Goal: Use online tool/utility: Utilize a website feature to perform a specific function

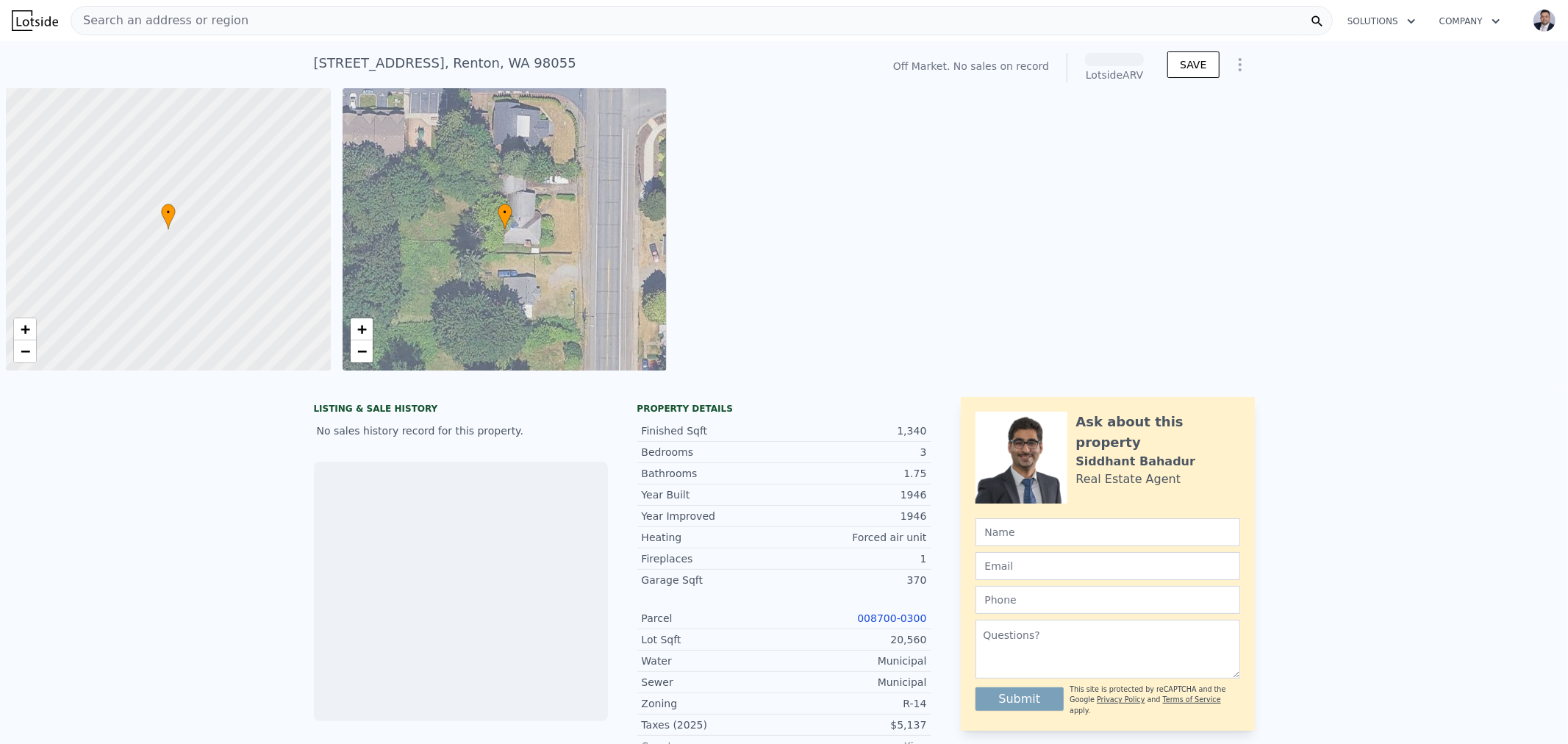
scroll to position [0, 5]
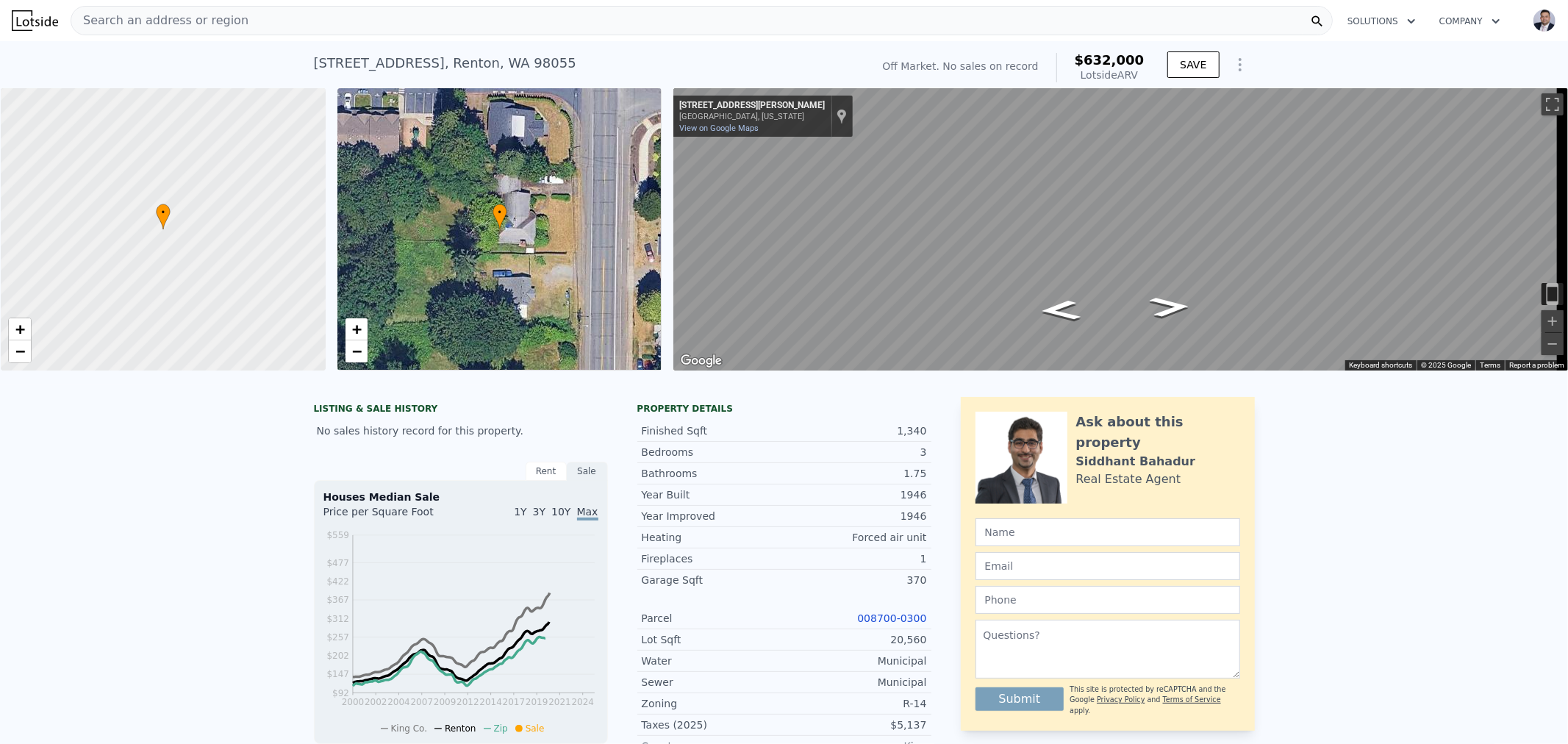
click at [899, 624] on link "008700-0300" at bounding box center [891, 618] width 69 height 12
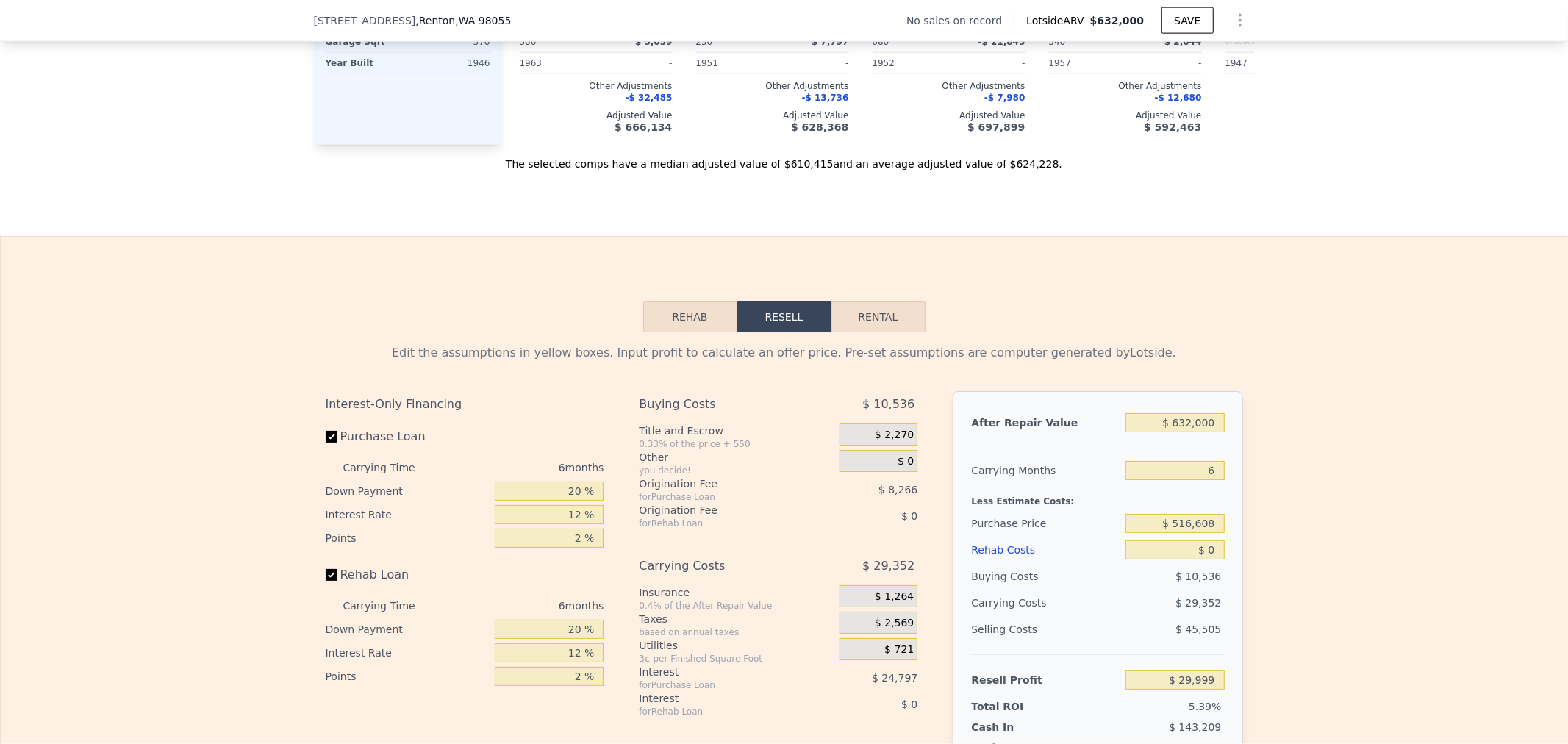
scroll to position [1956, 0]
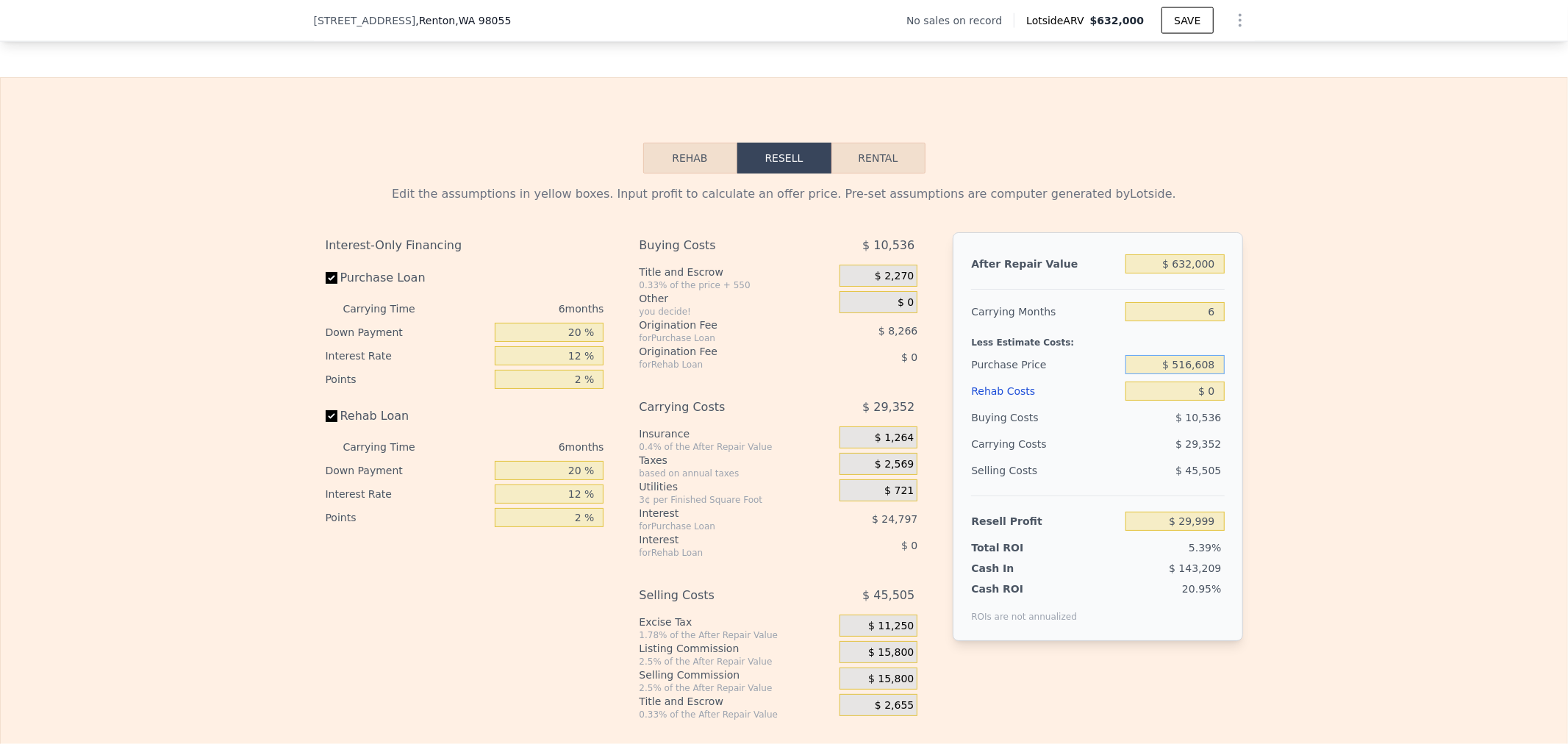
drag, startPoint x: 1151, startPoint y: 395, endPoint x: 1560, endPoint y: 392, distance: 409.0
click at [1484, 392] on div "Edit the assumptions in yellow boxes. Input profit to calculate an offer price.…" at bounding box center [784, 447] width 1566 height 547
type input "$ 5"
type input "$ 425,000"
type input "$ 127,776"
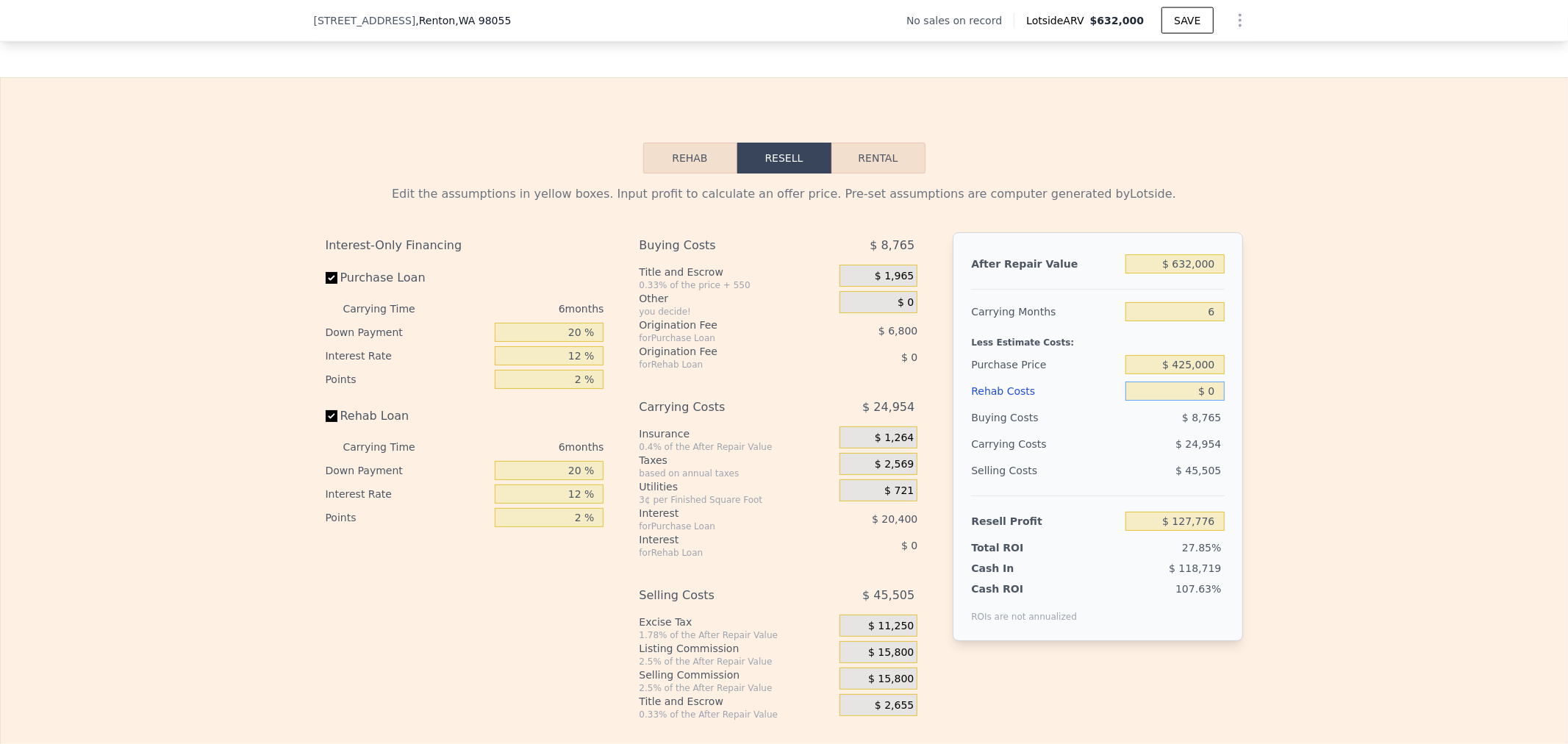
type input "$ 7"
type input "$ 127,769"
type input "$ 75"
type input "$ 127,694"
type input "$ 750"
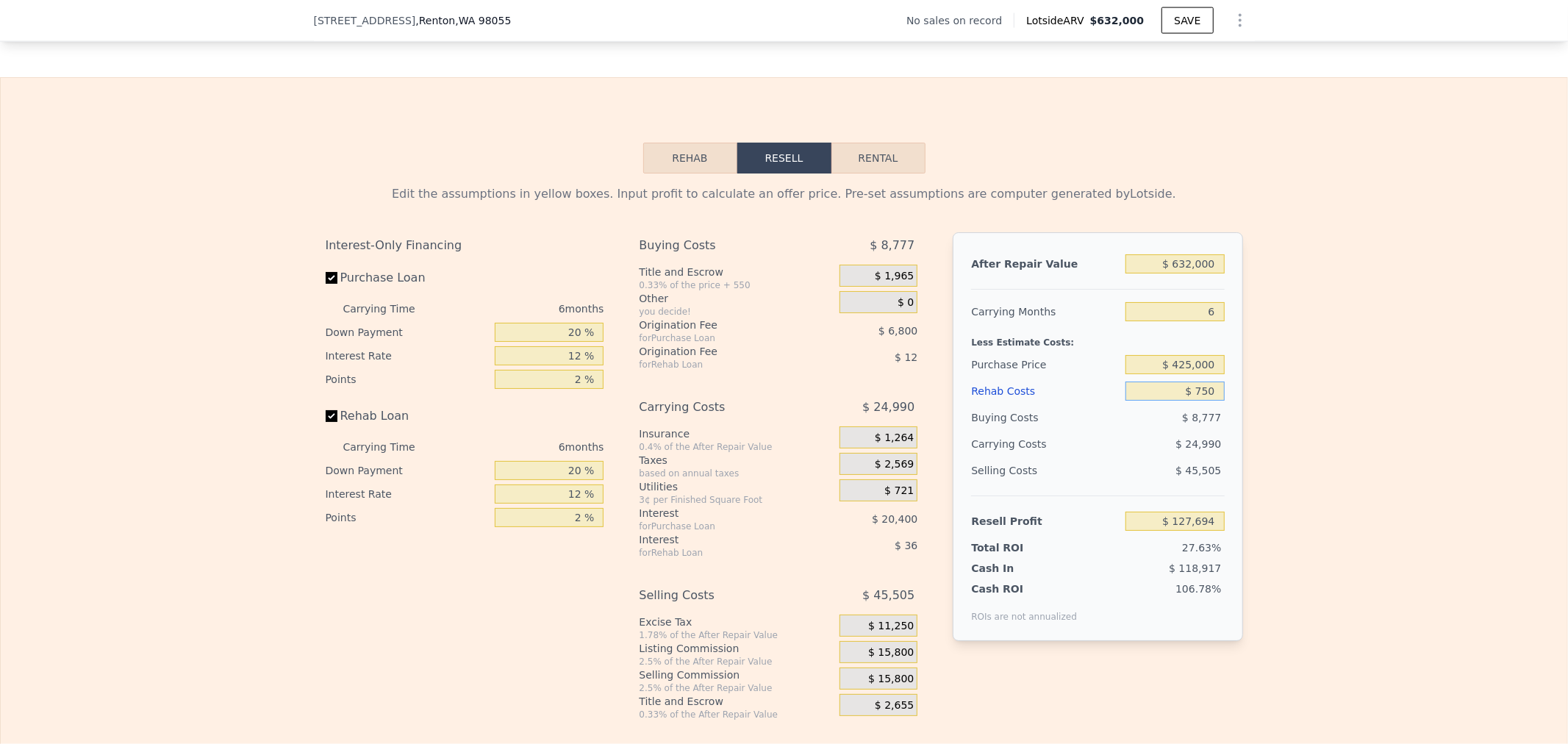
type input "$ 126,978"
type input "$ 7,500"
type input "$ 119,796"
type input "$ 75,000"
type input "$ 47,976"
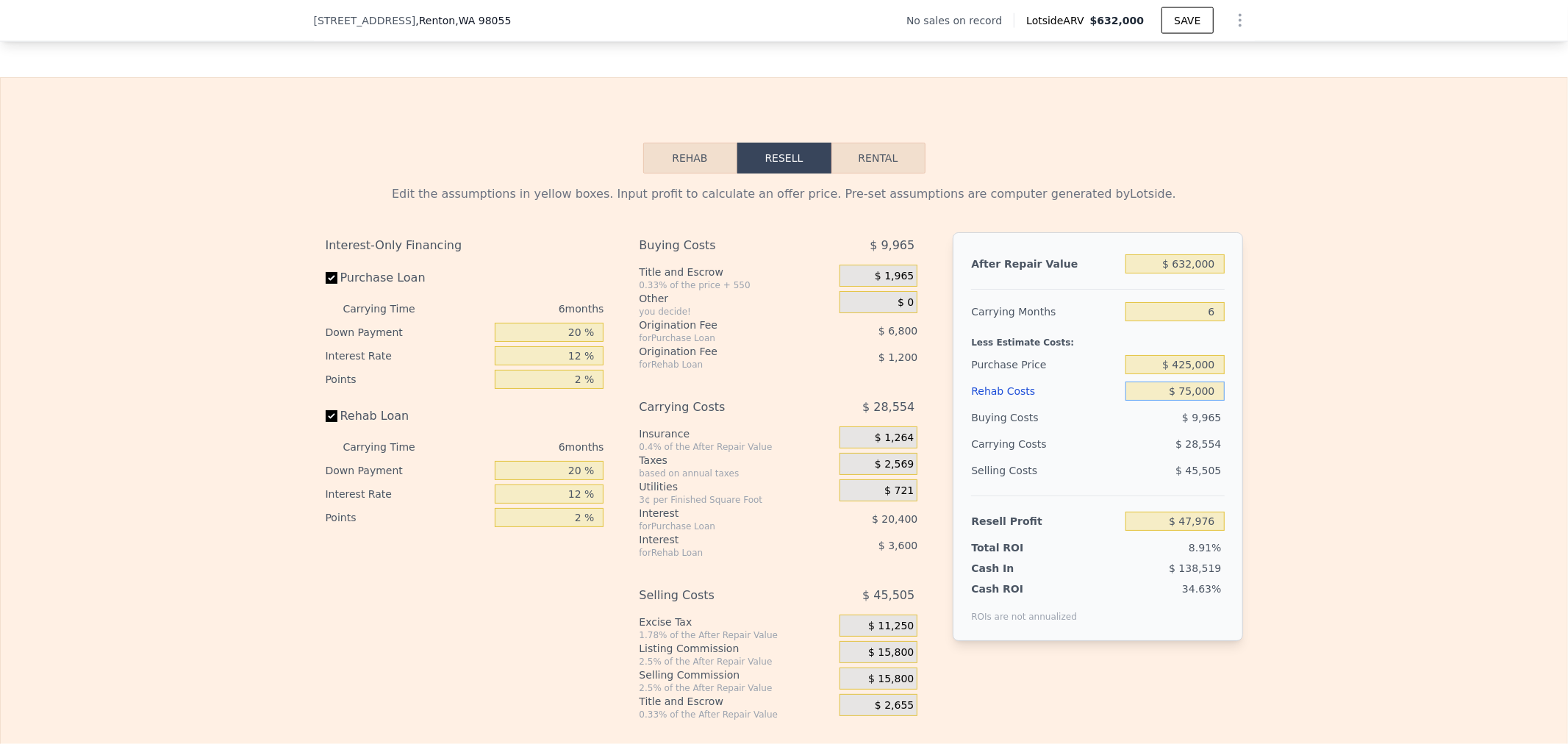
type input "$ 750,000"
type input "-$ 670,224"
type input "$ 75,000"
type input "$ 47,976"
type input "$ 75,000"
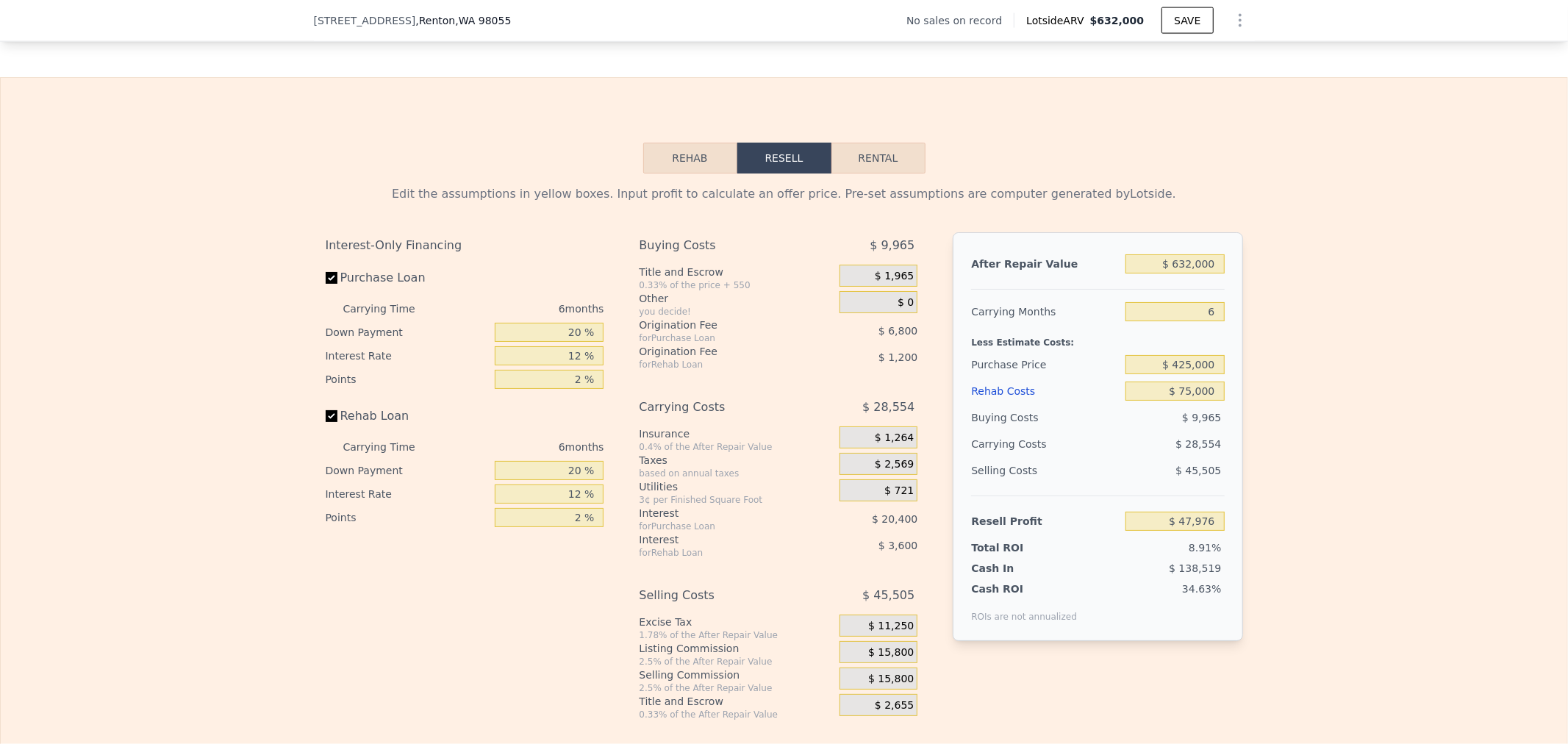
click at [1164, 277] on div "$ 632,000" at bounding box center [1175, 264] width 99 height 26
drag, startPoint x: 1162, startPoint y: 292, endPoint x: 1437, endPoint y: 297, distance: 275.0
click at [1414, 297] on div "Edit the assumptions in yellow boxes. Input profit to calculate an offer price.…" at bounding box center [784, 447] width 1566 height 547
type input "$ 6"
type input "-$ 537,799"
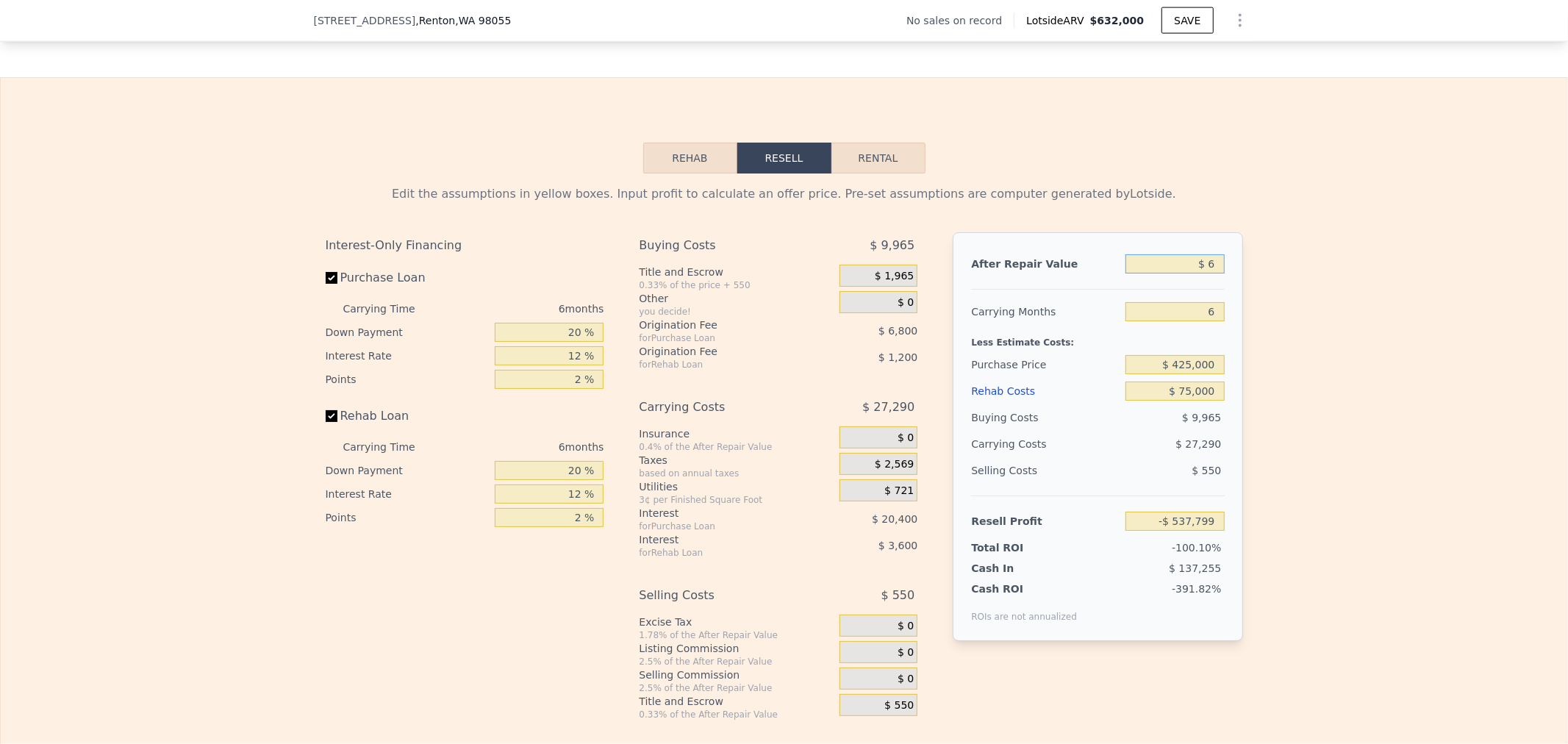
type input "$ 61"
type input "-$ 537,749"
type input "$ 615"
type input "-$ 537,234"
type input "$ 6,150"
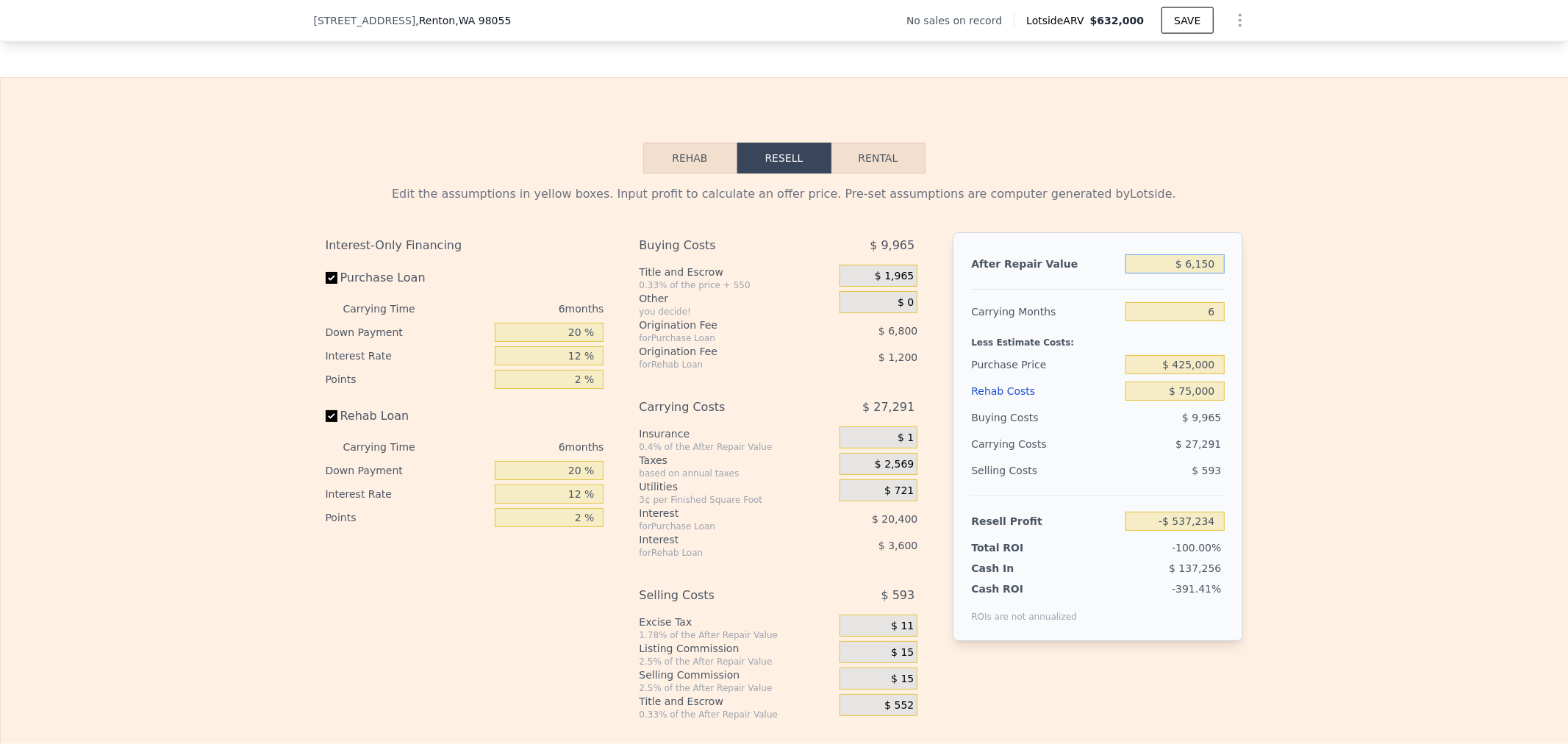
type input "-$ 532,104"
type input "$ 61,500"
type input "-$ 480,804"
type input "$ 615,000"
type input "$ 32,220"
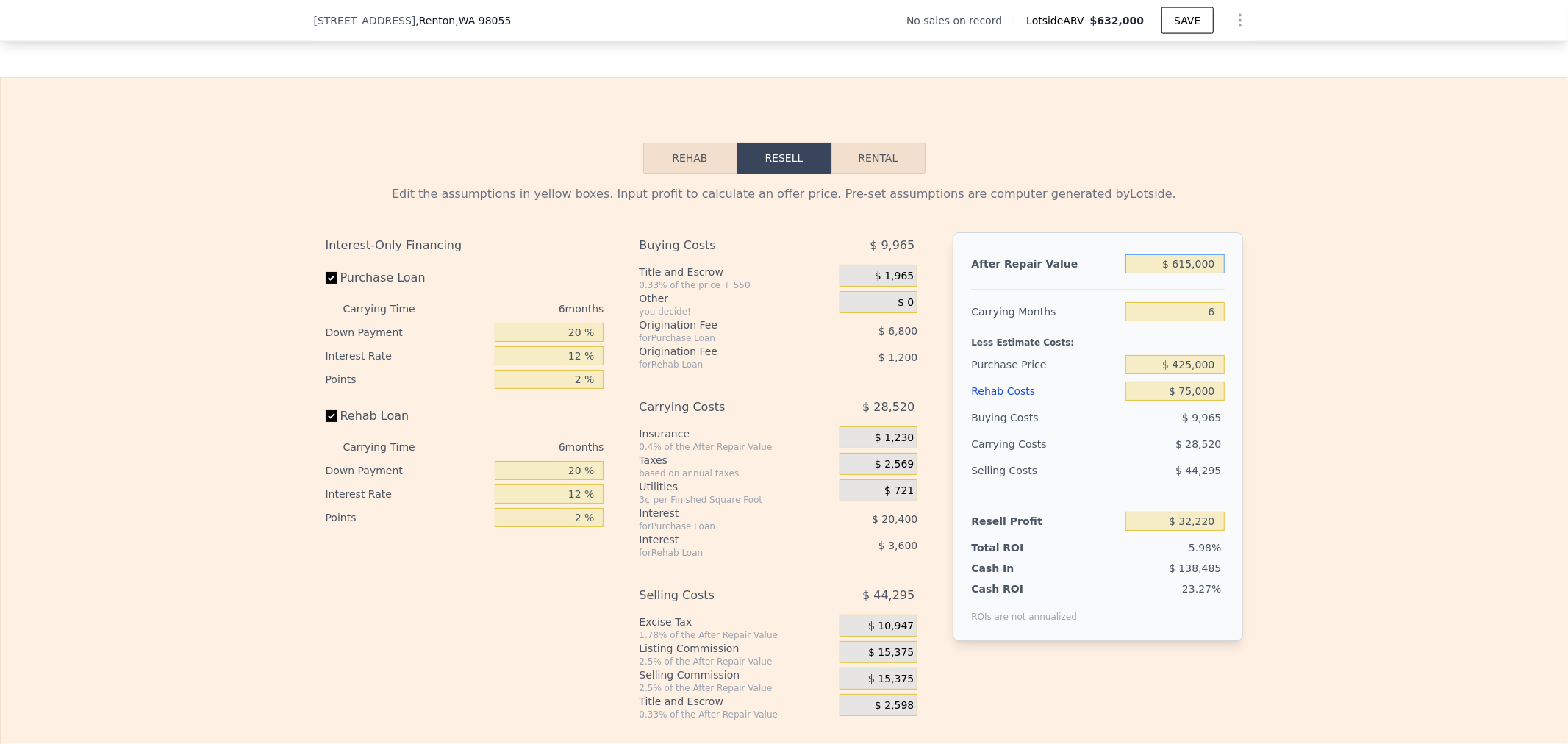
type input "$ 615,000"
type input "2"
type input "$ 51,234"
drag, startPoint x: 1203, startPoint y: 333, endPoint x: 1299, endPoint y: 321, distance: 96.7
click at [1299, 321] on div "Edit the assumptions in yellow boxes. Input profit to calculate an offer price.…" at bounding box center [784, 447] width 1566 height 547
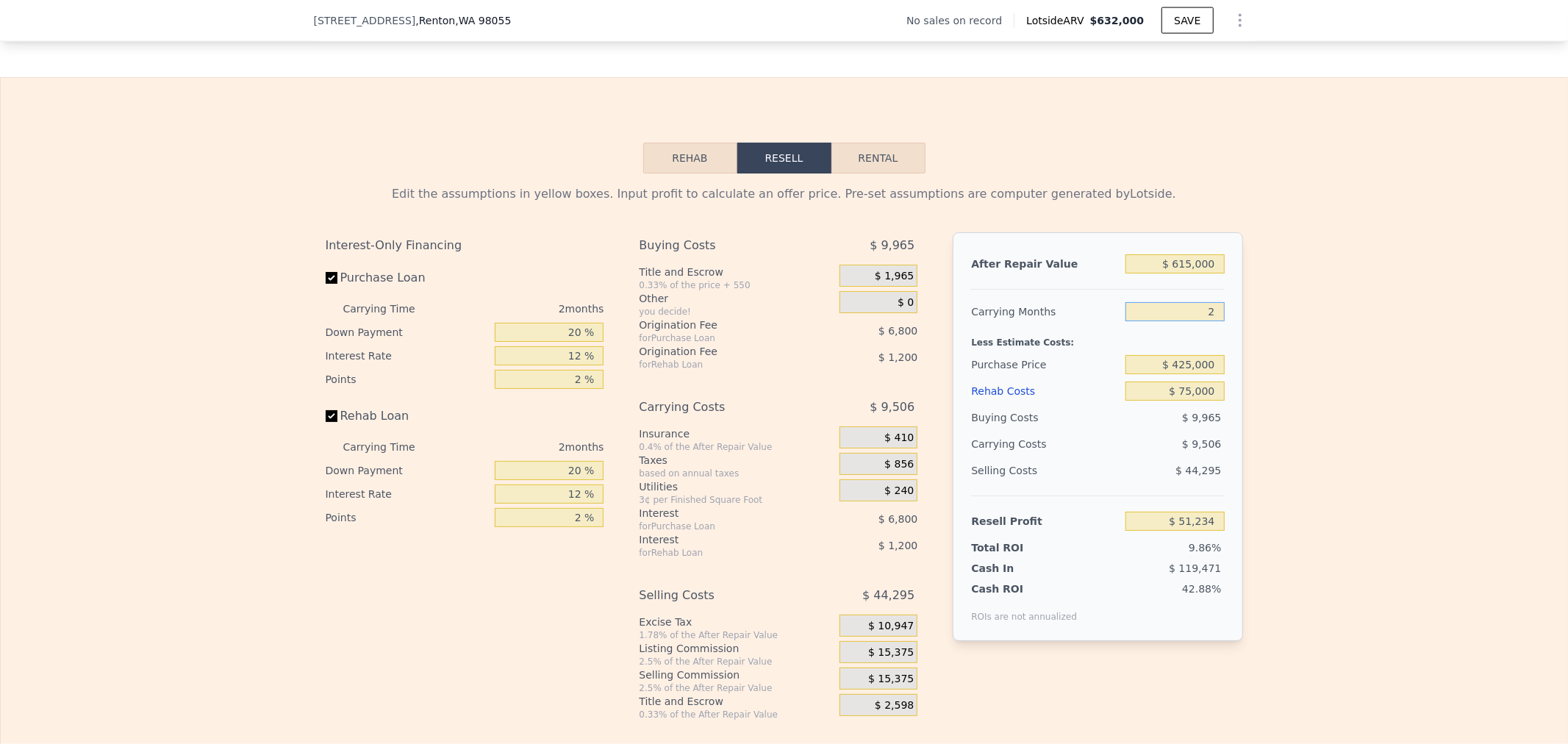
type input "1"
type input "$ 55,987"
type input "12"
type input "$ 3,701"
type input "12"
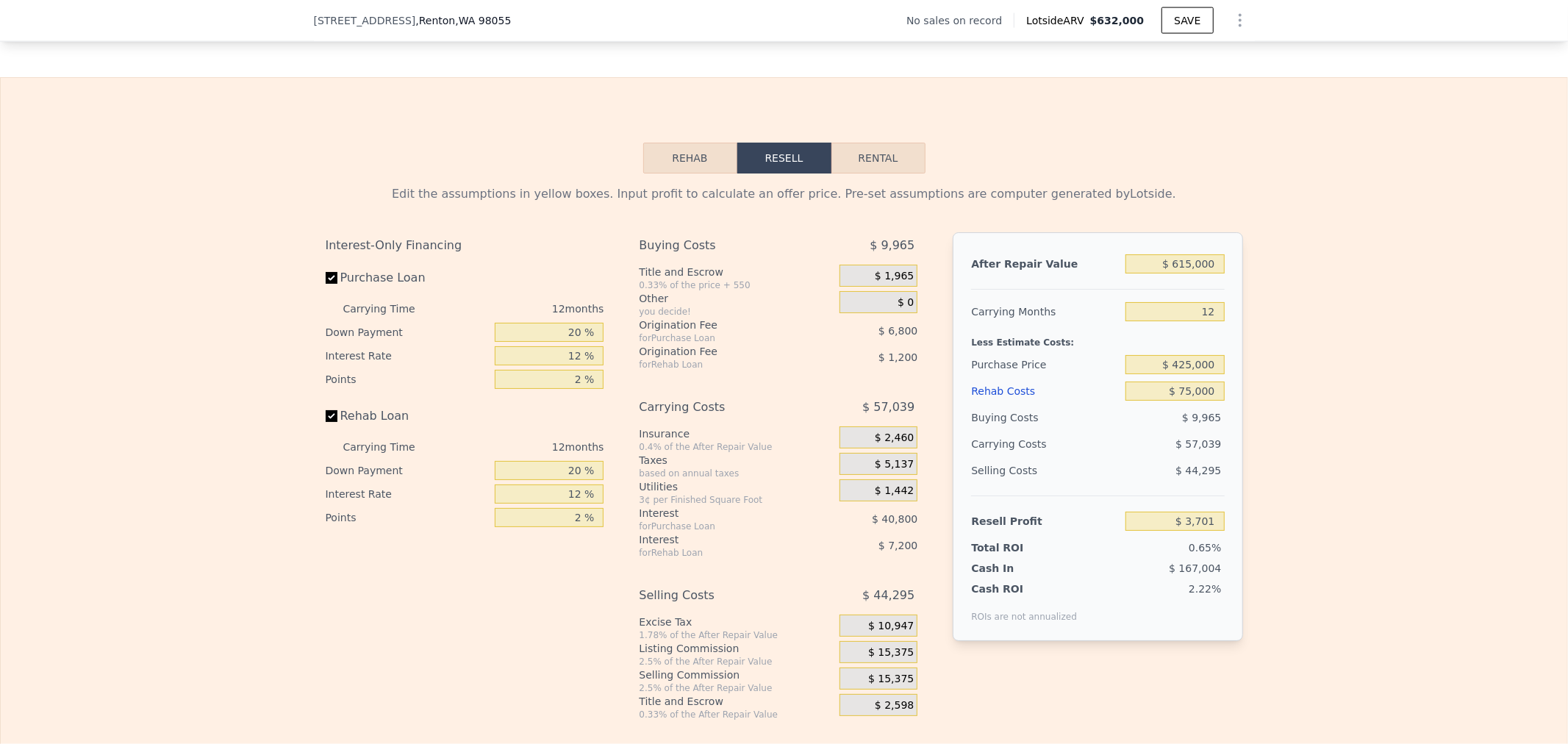
click at [1369, 385] on div "Edit the assumptions in yellow boxes. Input profit to calculate an offer price.…" at bounding box center [784, 447] width 1566 height 547
drag, startPoint x: 542, startPoint y: 357, endPoint x: 701, endPoint y: 363, distance: 159.1
click at [694, 362] on div "Interest-Only Financing Purchase Loan Carrying Time 12 months Down Payment 20 %…" at bounding box center [785, 477] width 918 height 488
type input "1 %"
type input "-$ 7,610"
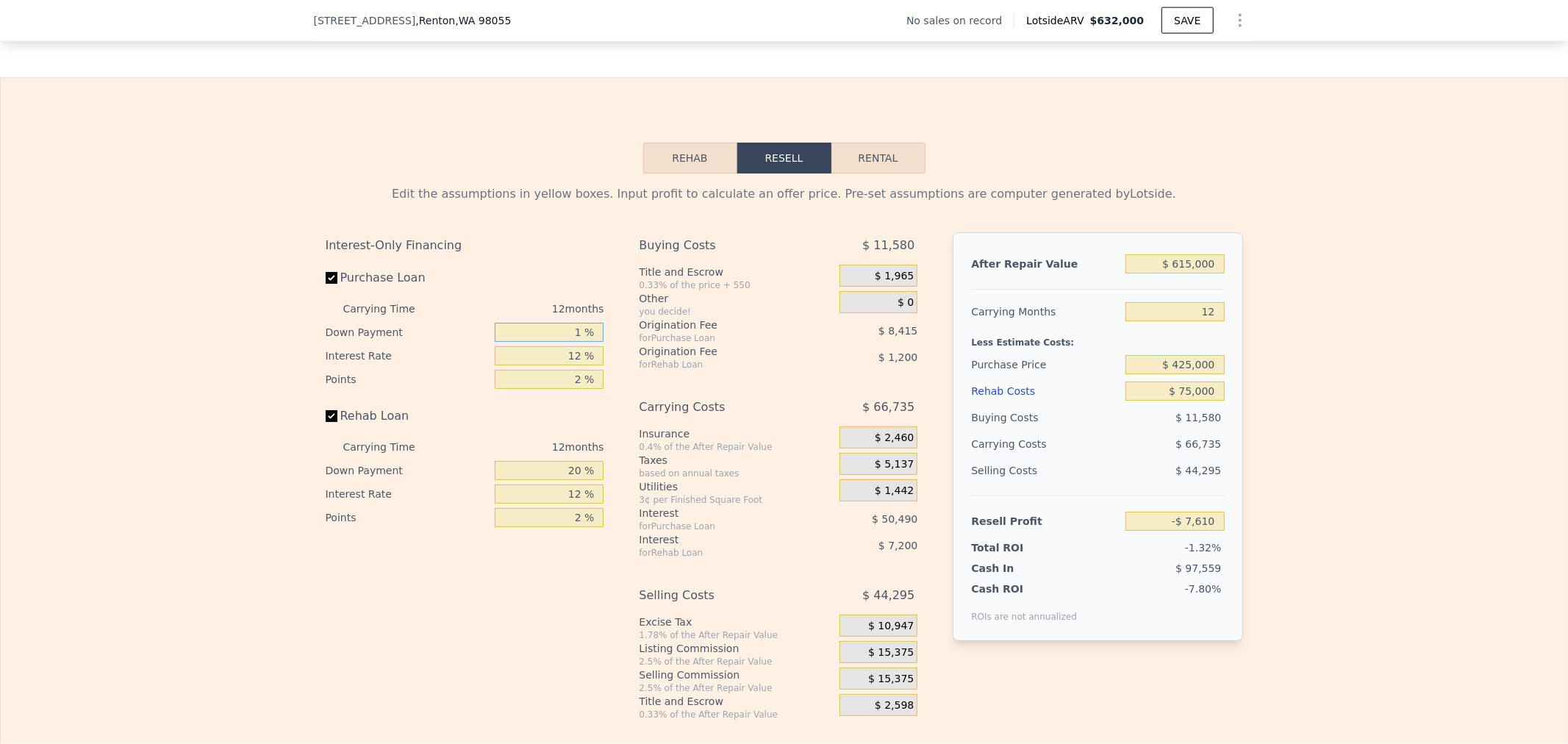
type input "15 %"
type input "$ 720"
type input "2 %"
type input "-$ 7,009"
type input "20 %"
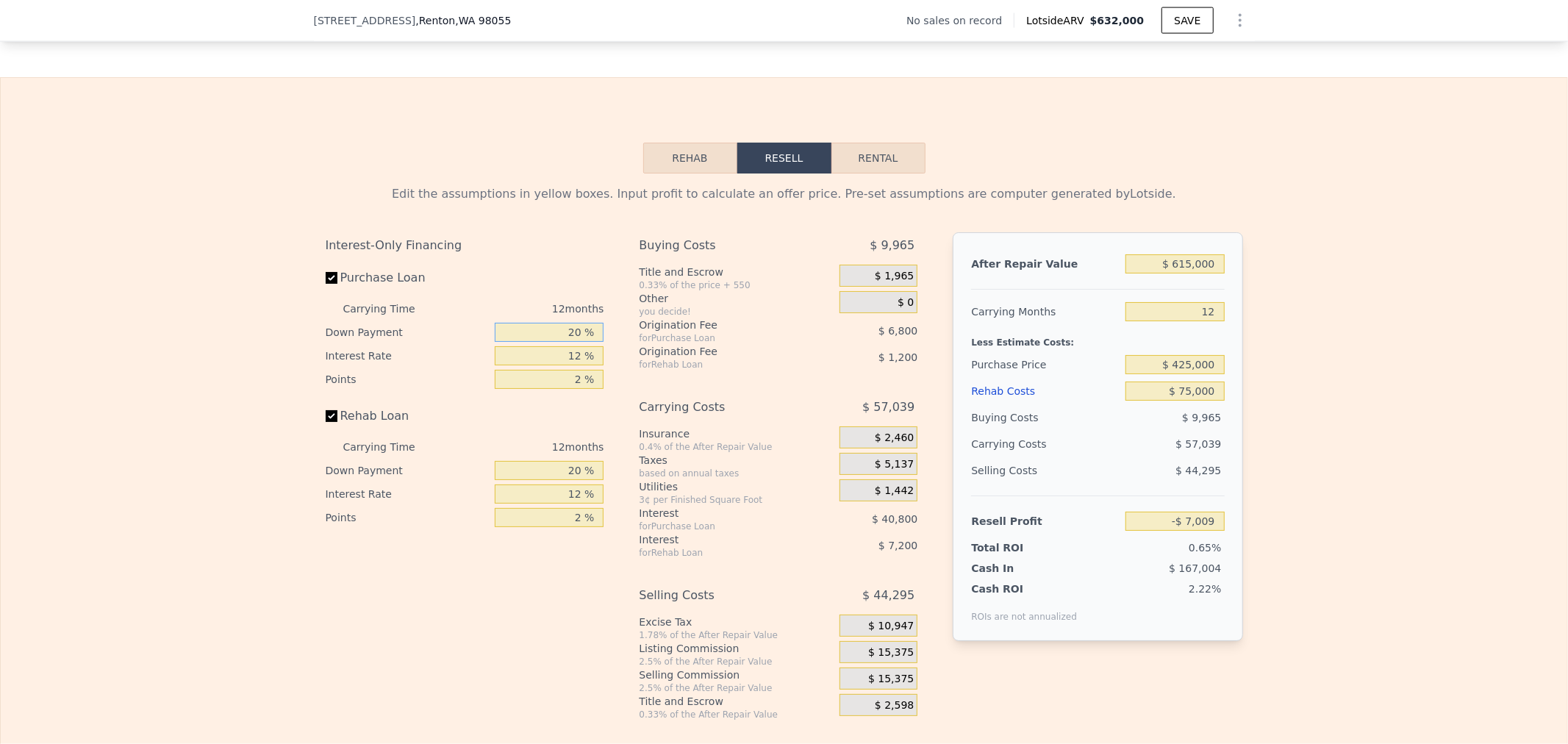
type input "$ 3,701"
type input "20 %"
type input "1 %"
type input "$ 41,105"
type input "12 %"
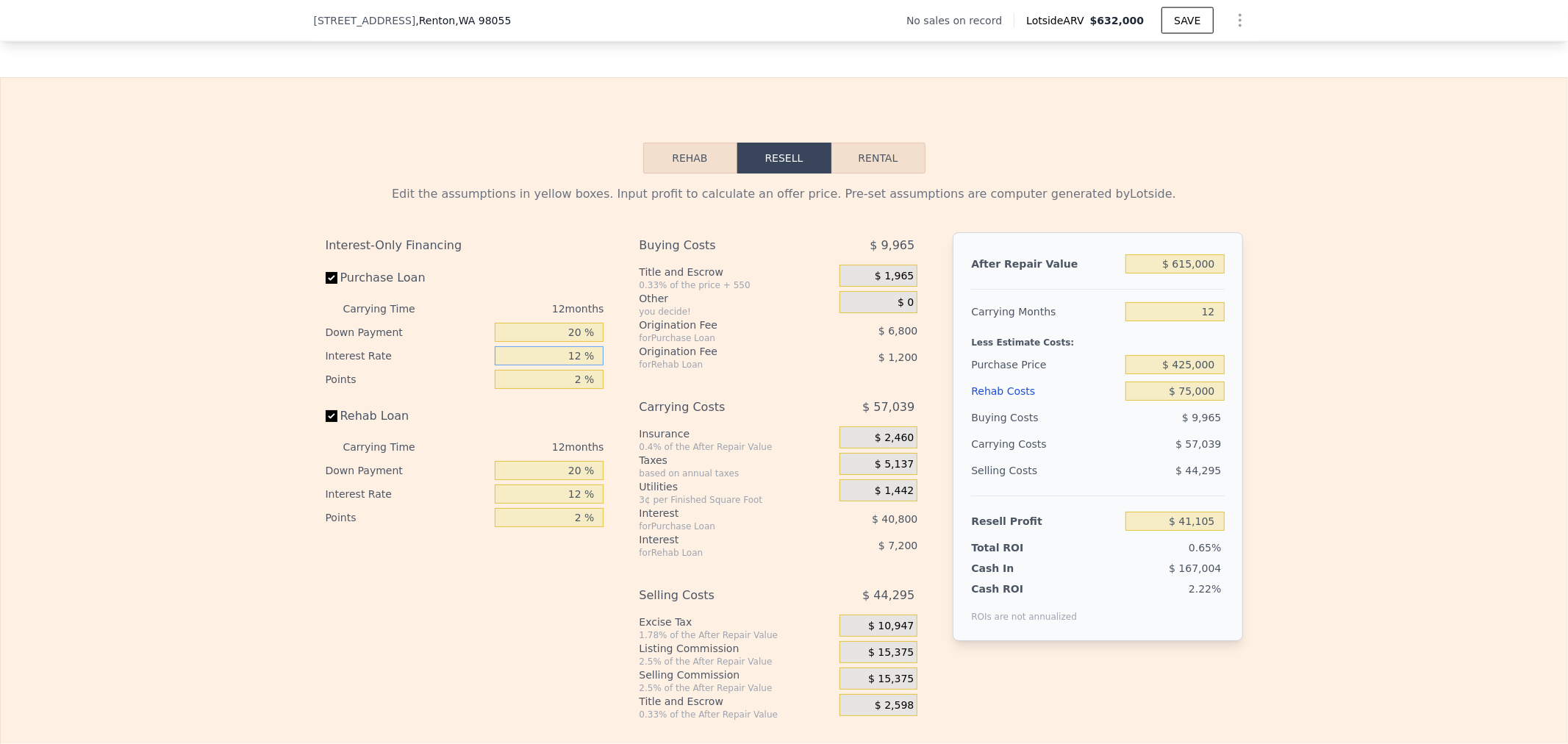
type input "$ 3,701"
type input "12.2 %"
type input "$ 3,017"
type input "12.25 %"
type input "$ 2,849"
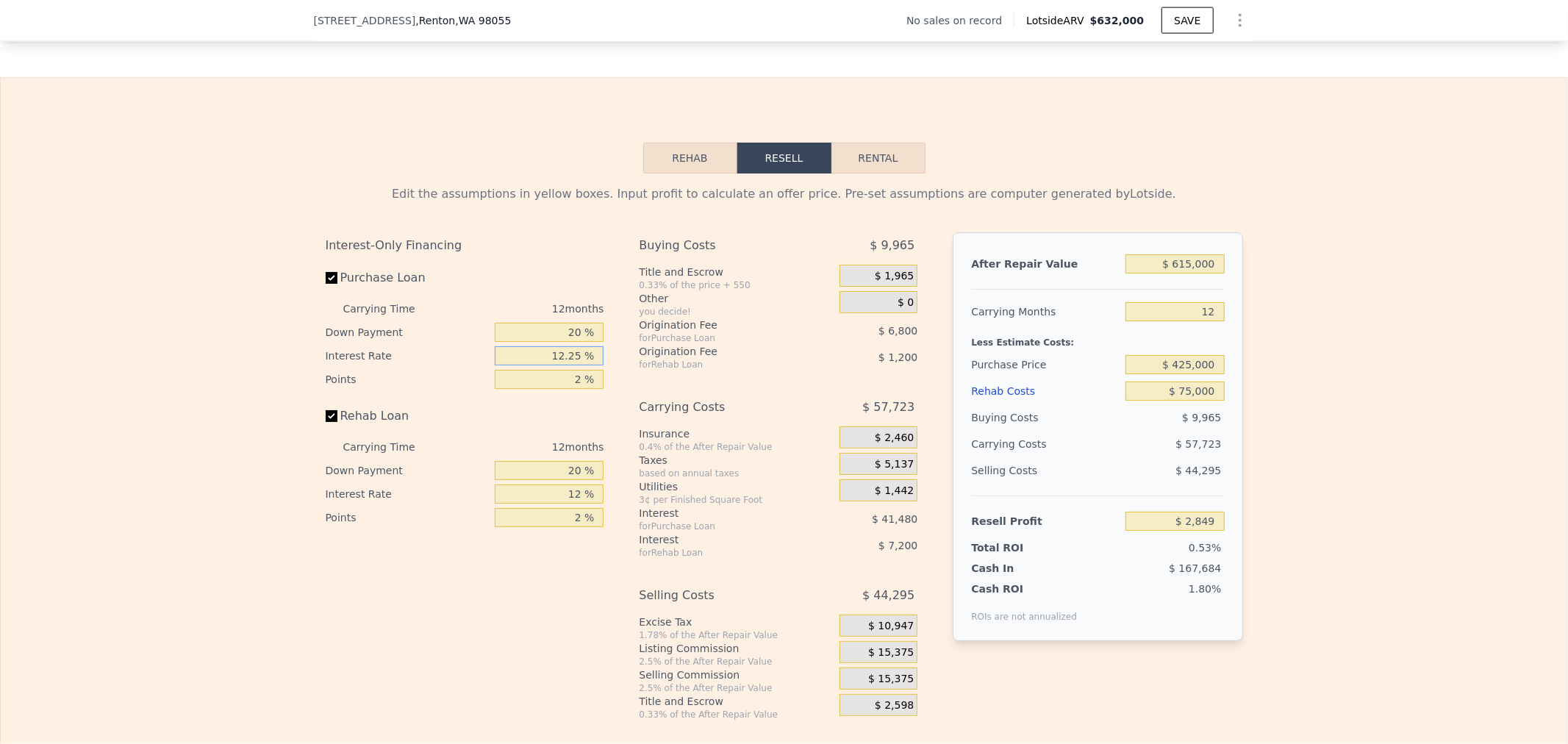
type input "12.25 %"
type input "3 %"
type input "-$ 551"
type input "3.5 %"
type input "-$ 2,251"
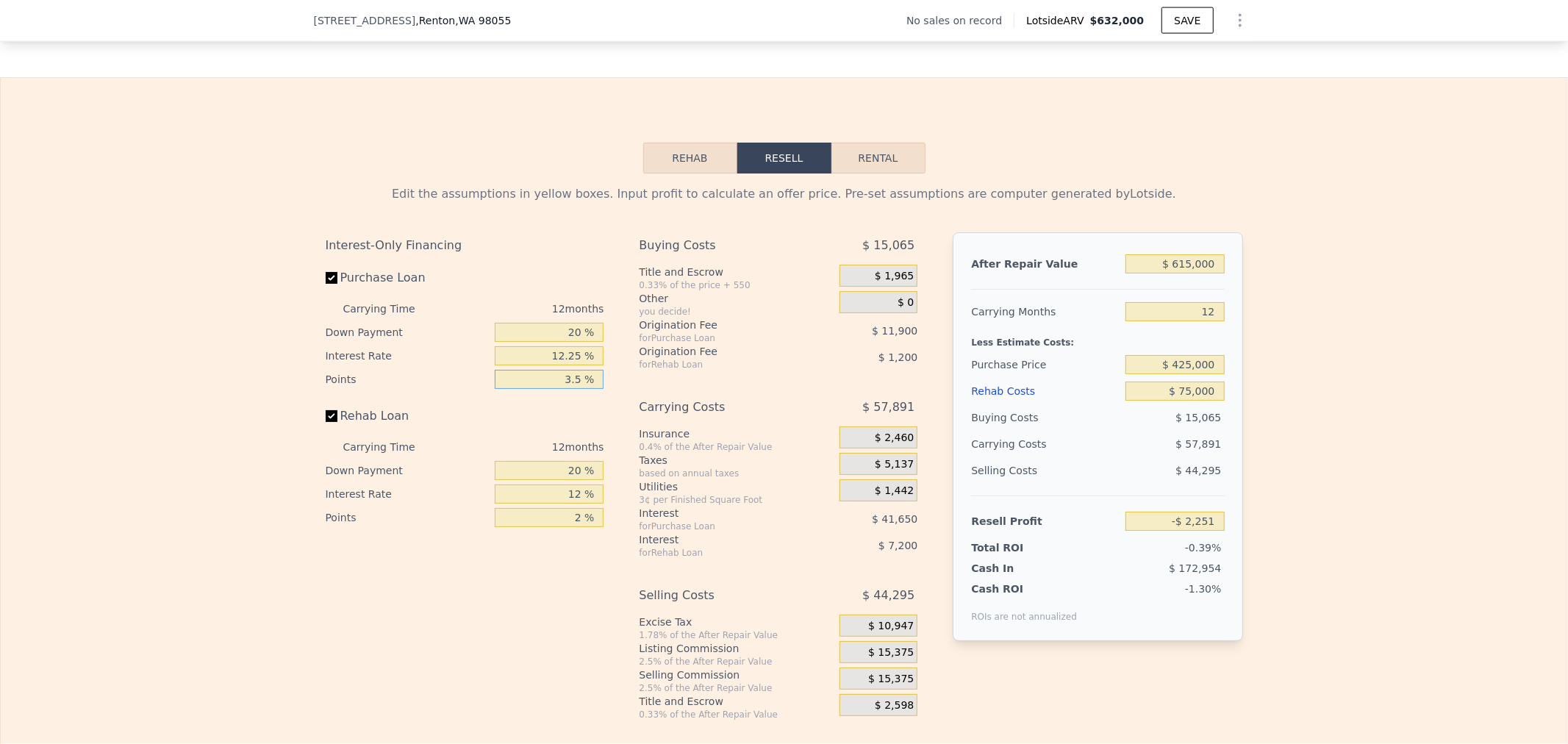
type input "3.5 %"
type input "0 %"
type input "-$ 4,351"
type input "0 %"
type input "1 %"
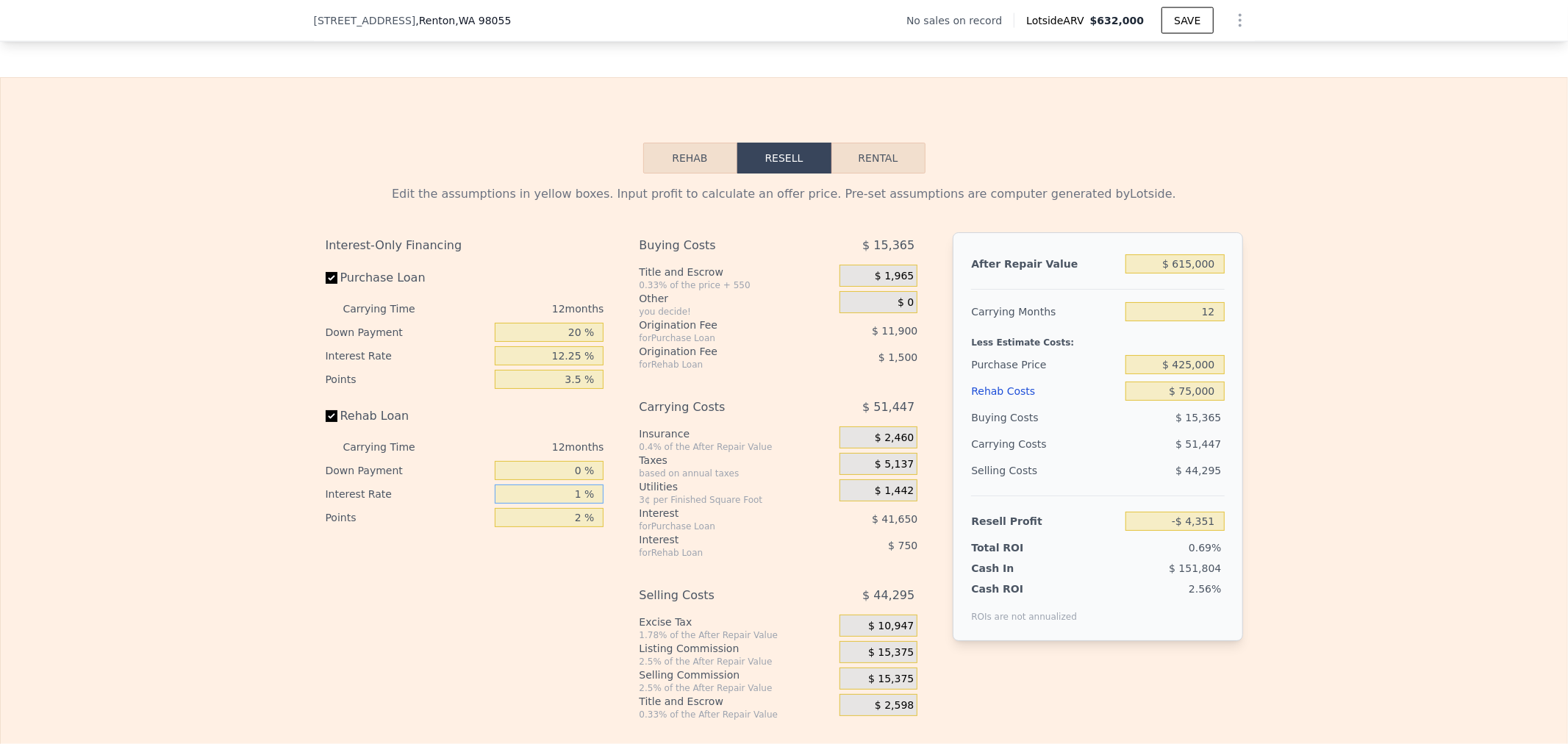
type input "$ 3,893"
type input "12 %"
type input "-$ 4,351"
type input "12.5 %"
type input "-$ 4,723"
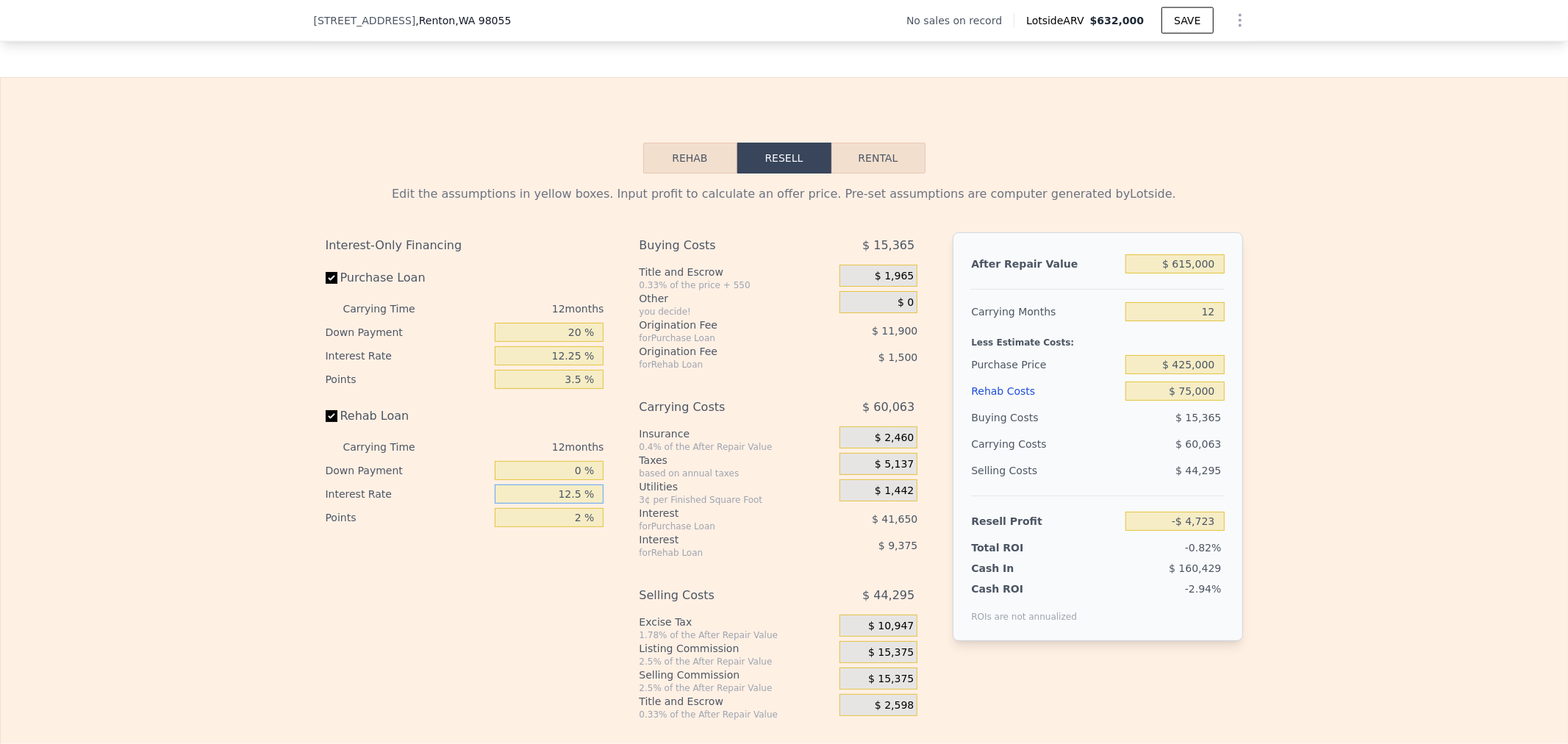
type input "12.5 %"
type input "1 %"
type input "$ 33,533"
type input "12 %"
type input "-$ 3,871"
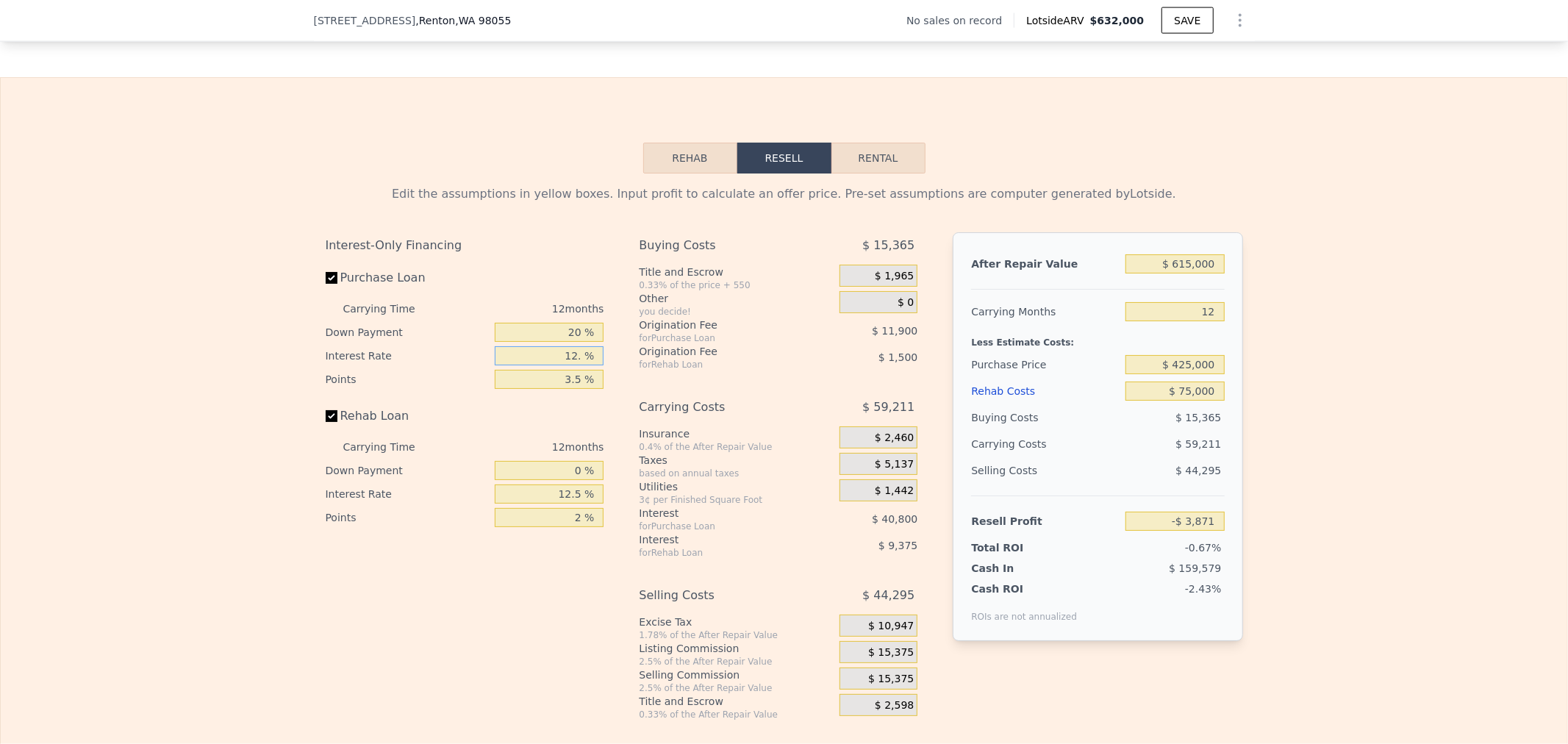
type input "12.5 %"
type input "-$ 5,575"
type input "12.5 %"
type input "5 %"
type input "-$ 7,825"
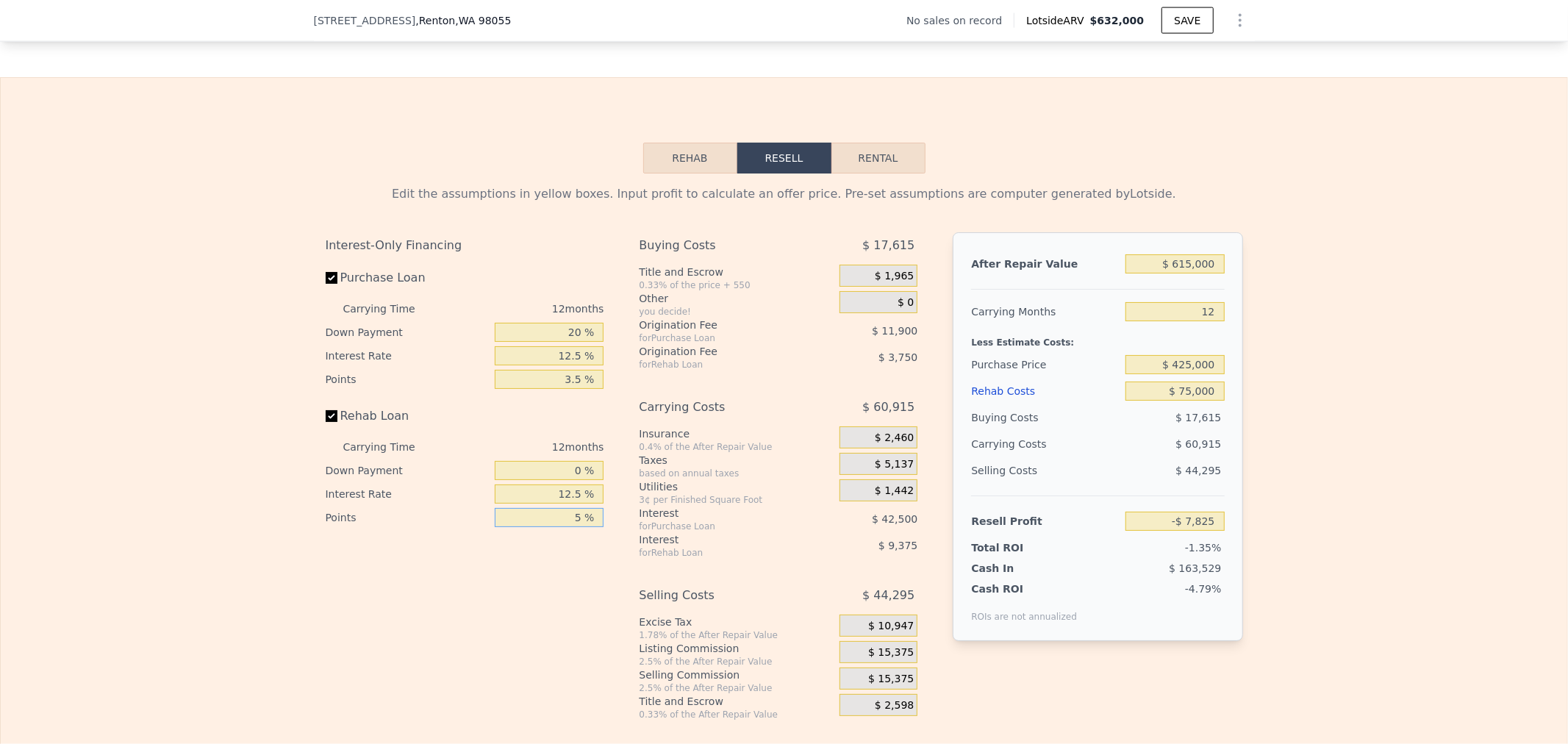
type input "5 %"
click at [883, 291] on div "$ 1,965" at bounding box center [878, 278] width 78 height 26
click at [878, 314] on div "$ 0" at bounding box center [878, 302] width 78 height 22
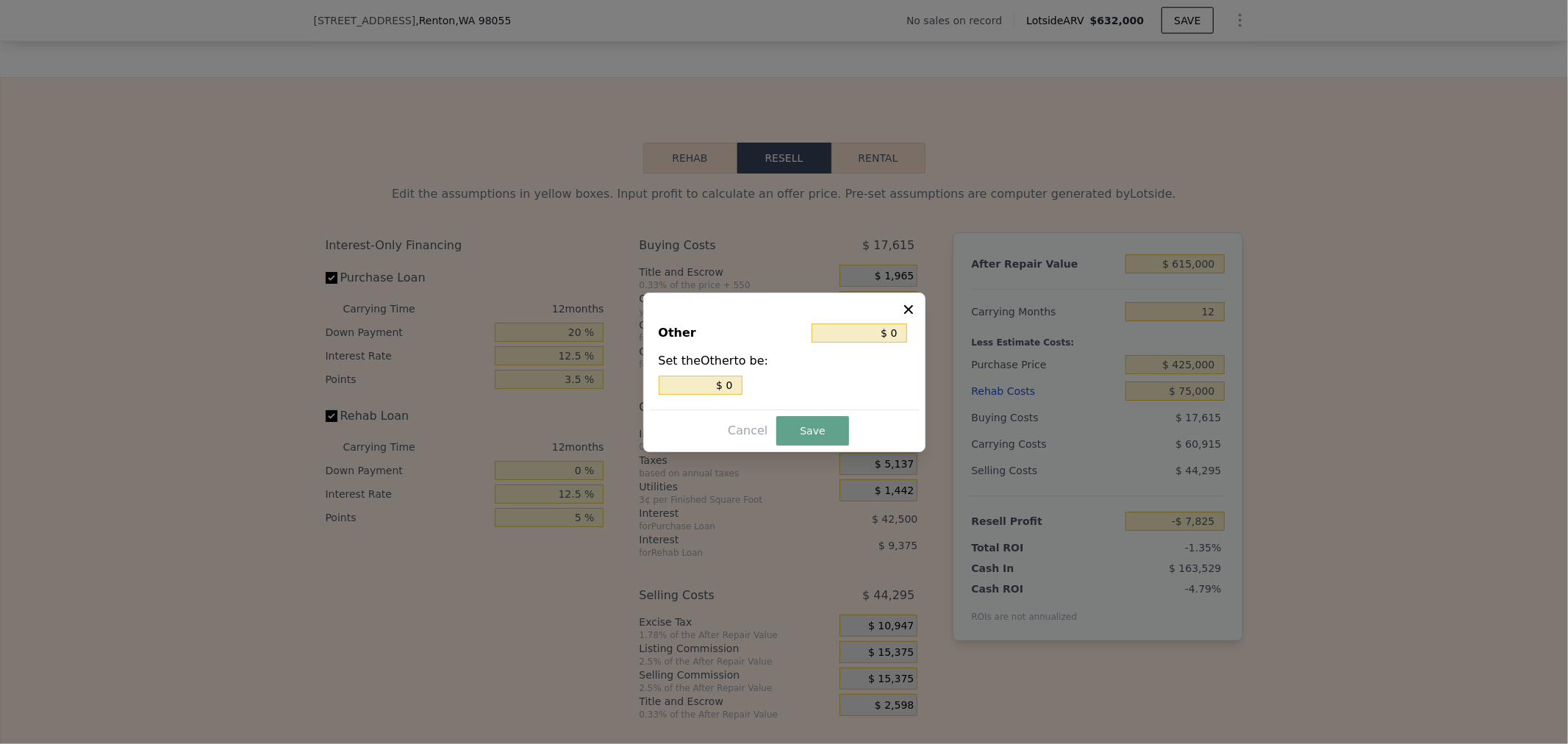
drag, startPoint x: 694, startPoint y: 373, endPoint x: 704, endPoint y: 377, distance: 10.8
click at [703, 375] on div "Set the Other to be: $ 0" at bounding box center [785, 373] width 252 height 42
drag, startPoint x: 704, startPoint y: 386, endPoint x: 1099, endPoint y: 371, distance: 395.3
click at [987, 375] on div "​ Other $ 0 Set the Other to be: $ 0 Cancel Save" at bounding box center [784, 372] width 1568 height 744
type input "$ 2"
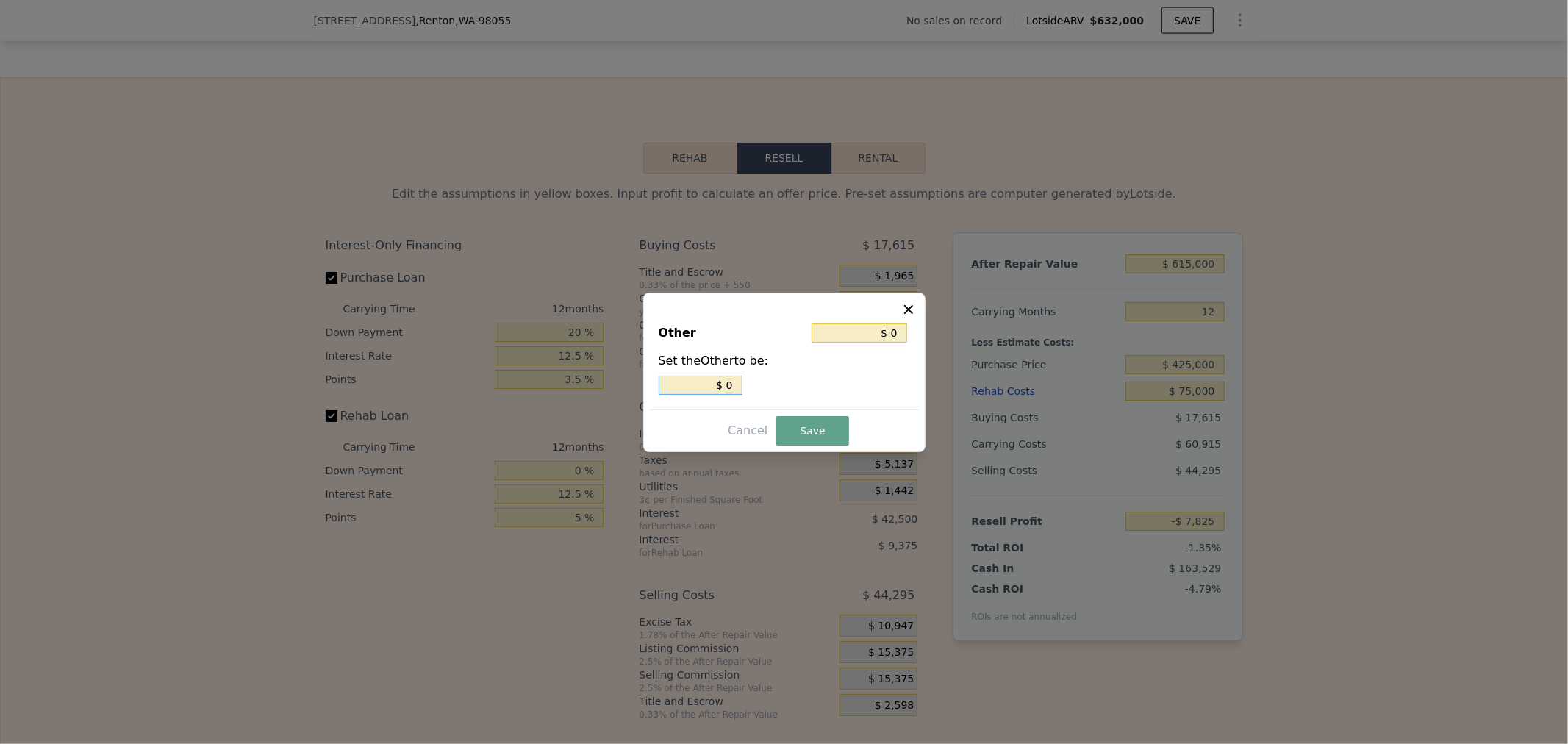
type input "$ 2"
type input "$ 29"
type input "$ 290"
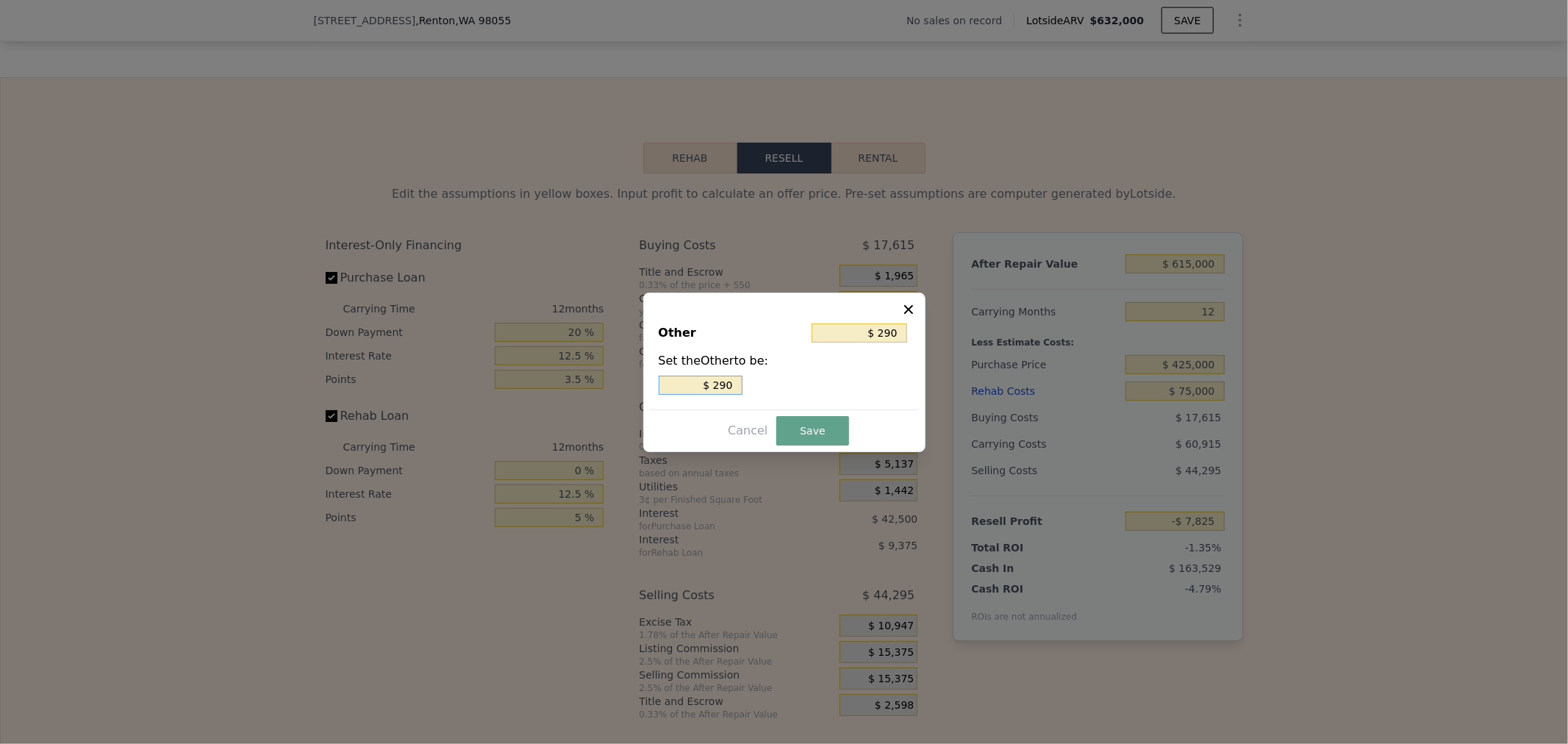
type input "$ 2,900"
click at [800, 427] on button "Save" at bounding box center [812, 431] width 72 height 29
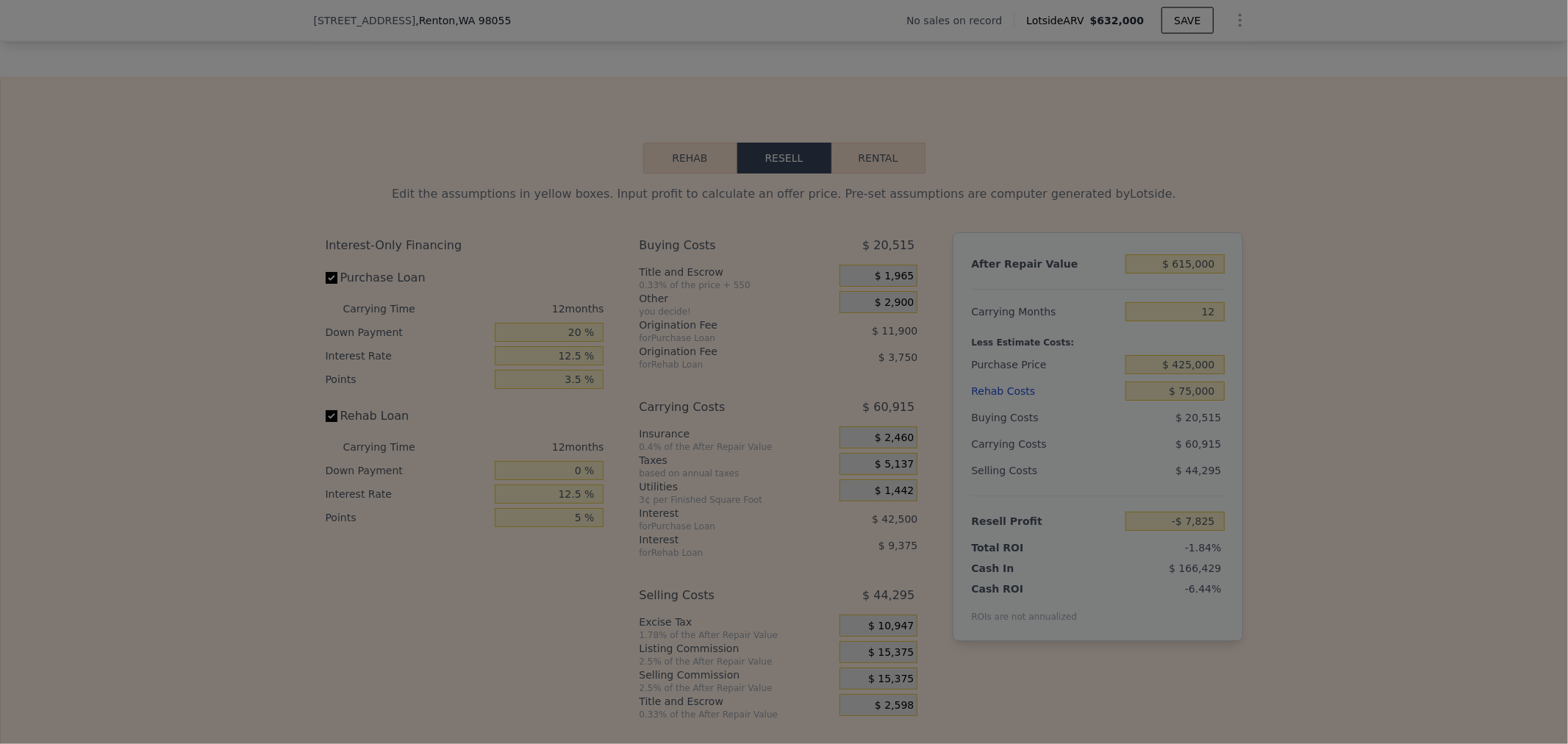
type input "-$ 10,725"
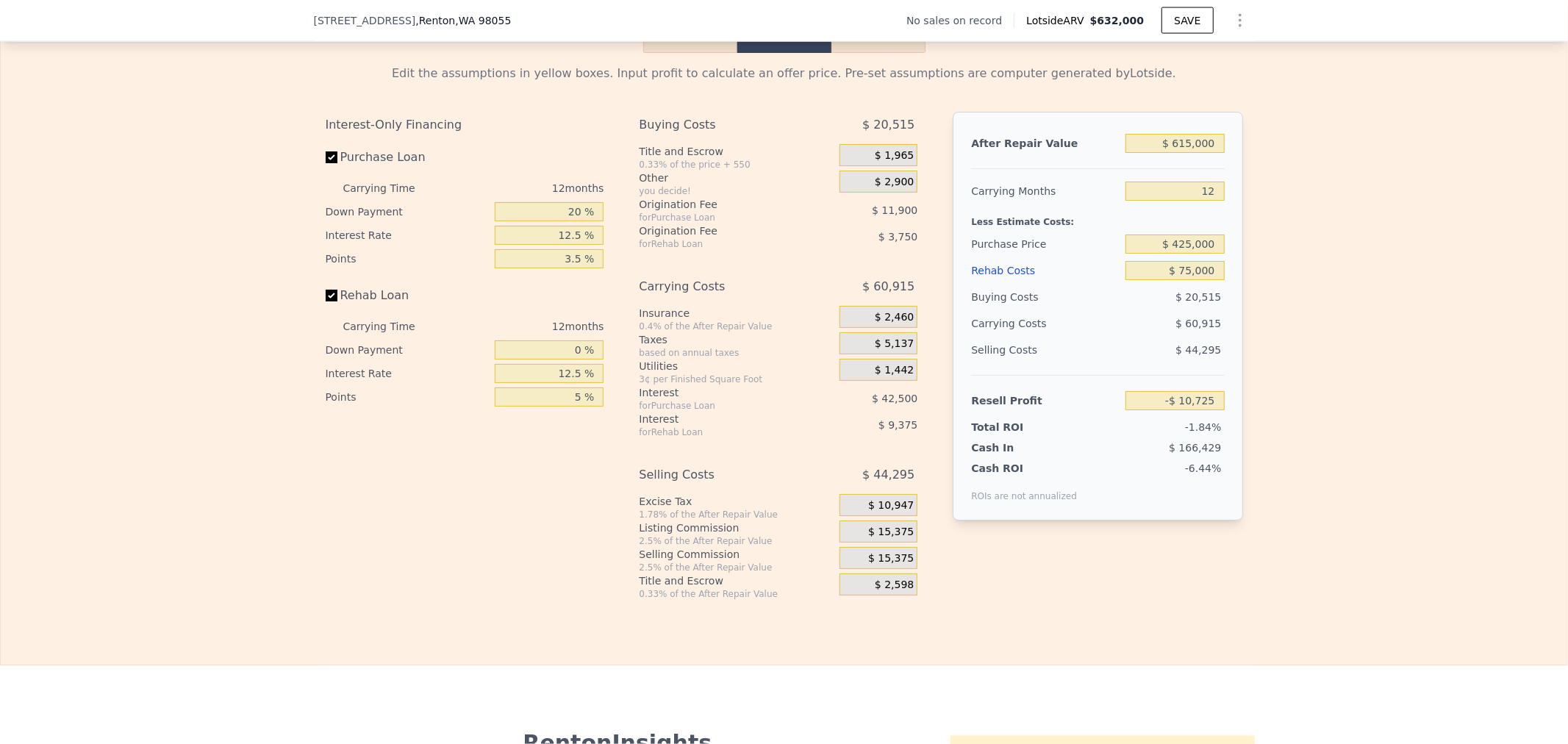
scroll to position [2119, 0]
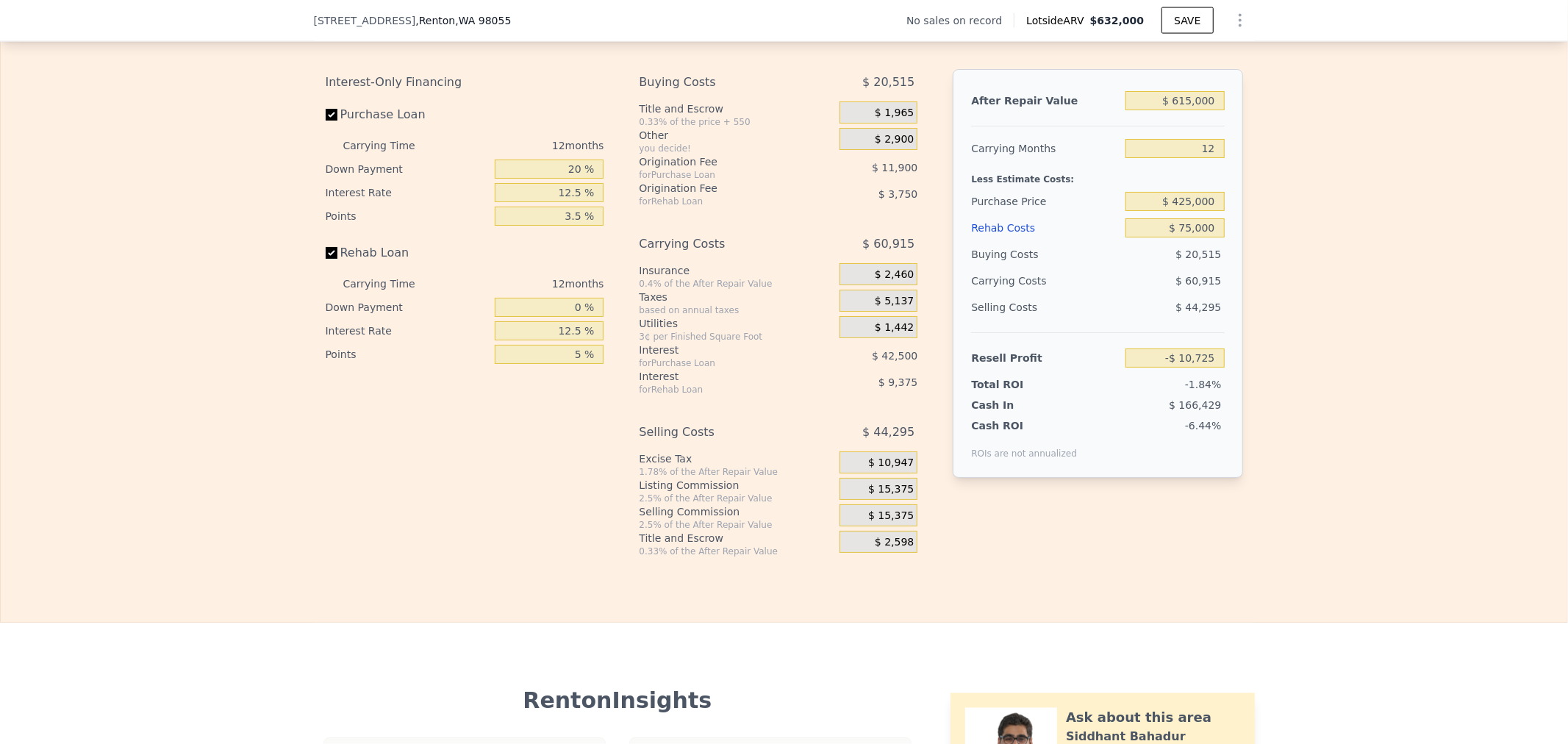
click at [864, 500] on div "$ 15,375" at bounding box center [878, 489] width 78 height 22
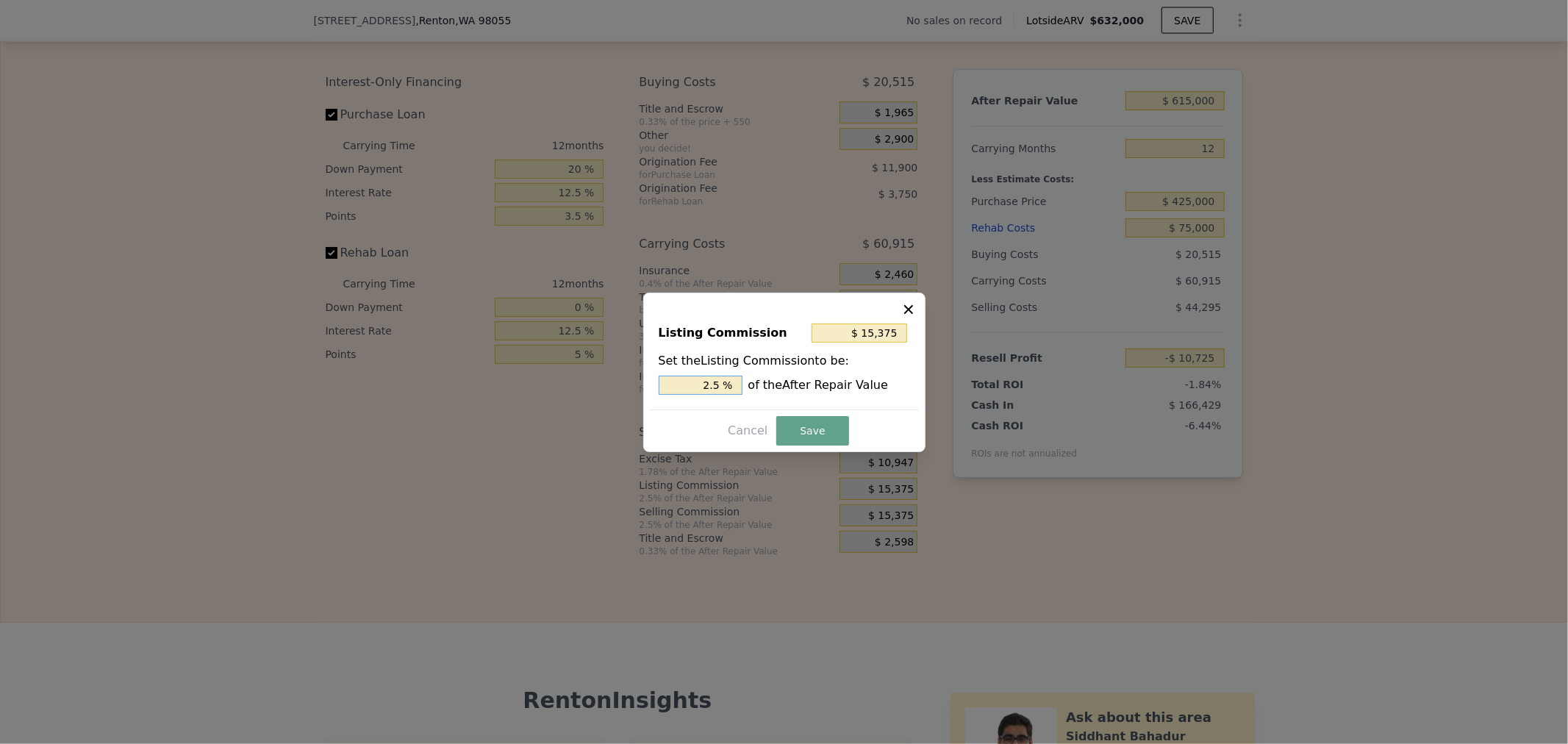
drag, startPoint x: 704, startPoint y: 385, endPoint x: 803, endPoint y: 373, distance: 99.7
click at [800, 373] on div "Set the Listing Commission to be: 2.5 % of the After Repair Value" at bounding box center [785, 373] width 252 height 42
type input "$ 0"
type input "0 %"
click at [796, 431] on button "Save" at bounding box center [812, 431] width 72 height 29
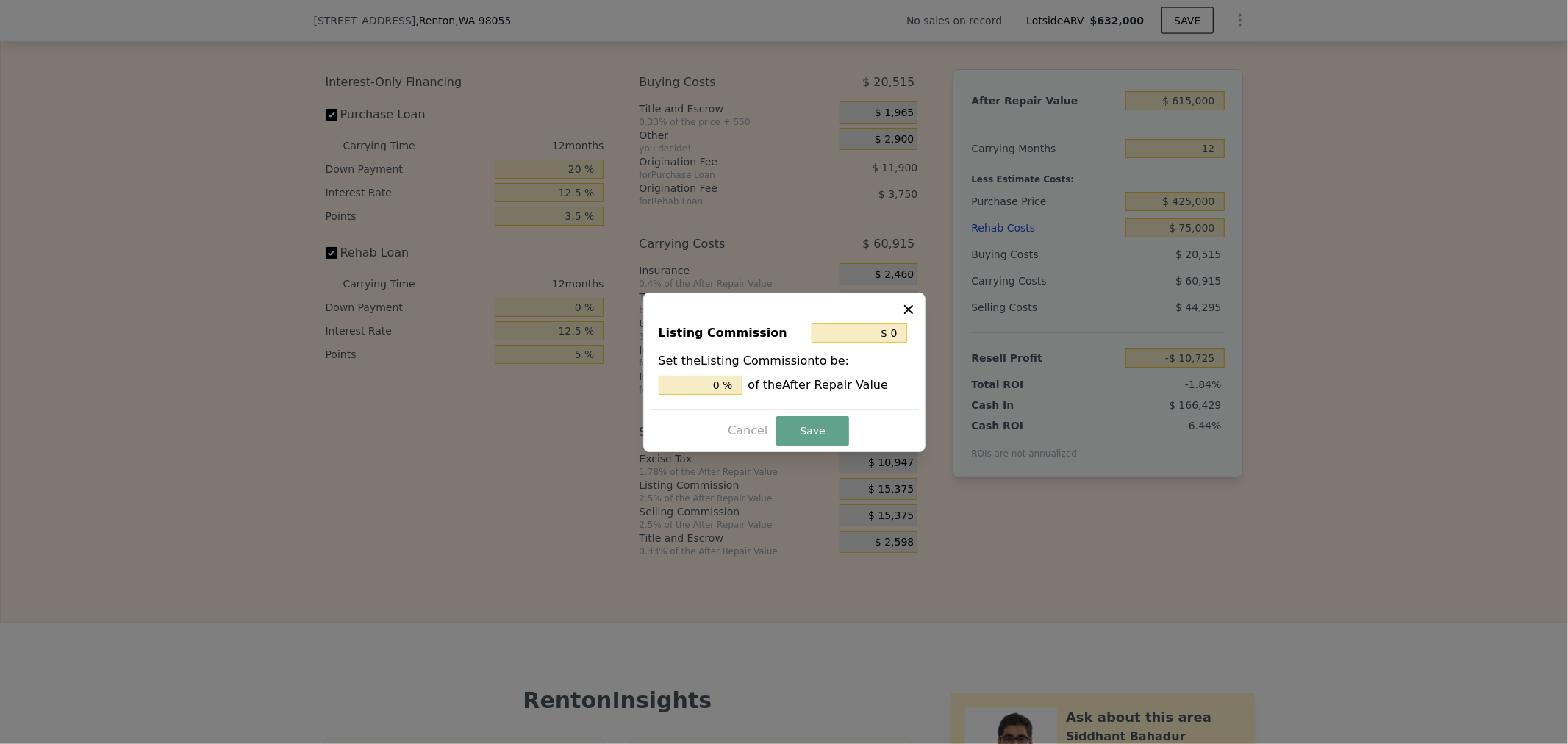
type input "$ 4,650"
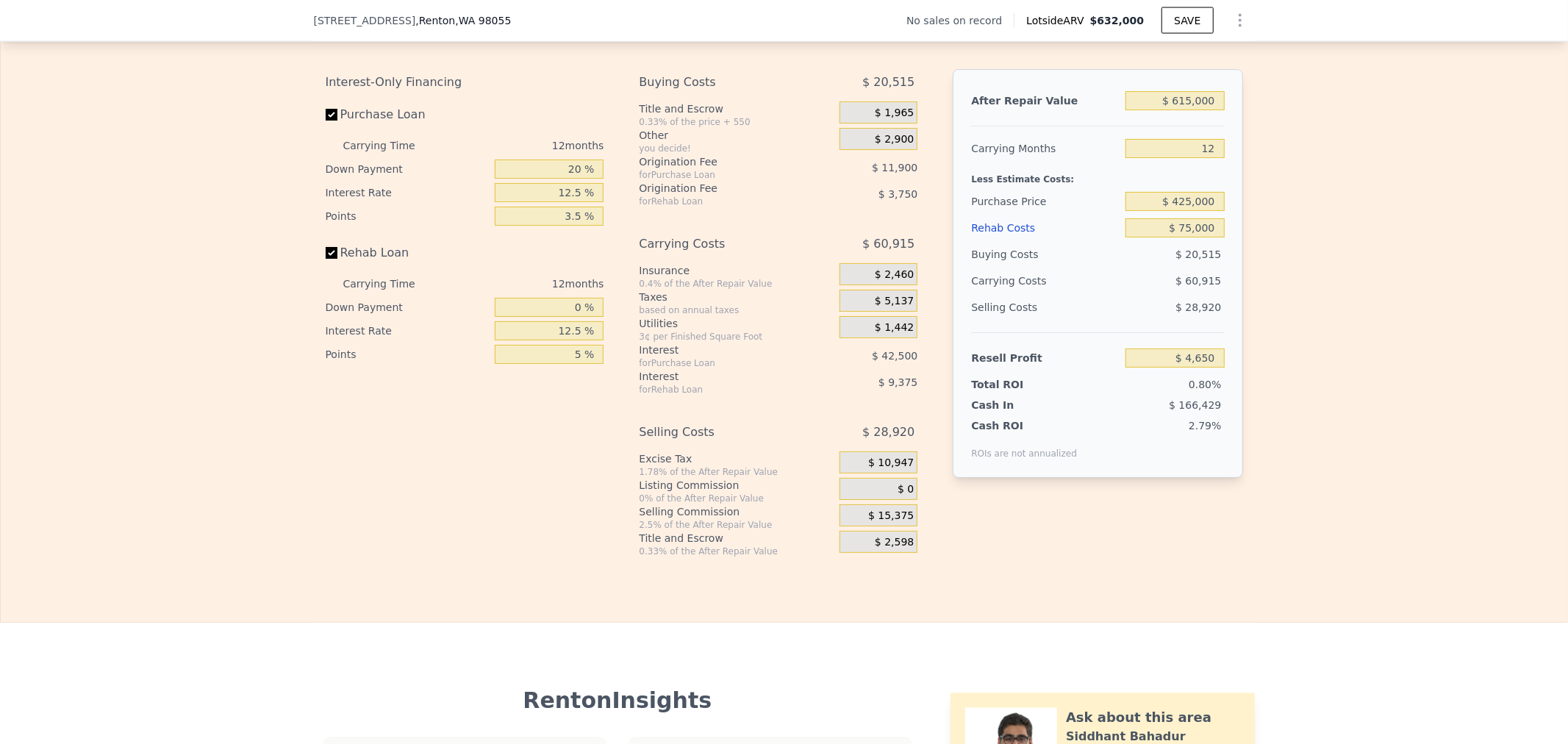
click at [861, 474] on div "$ 10,947" at bounding box center [878, 462] width 78 height 22
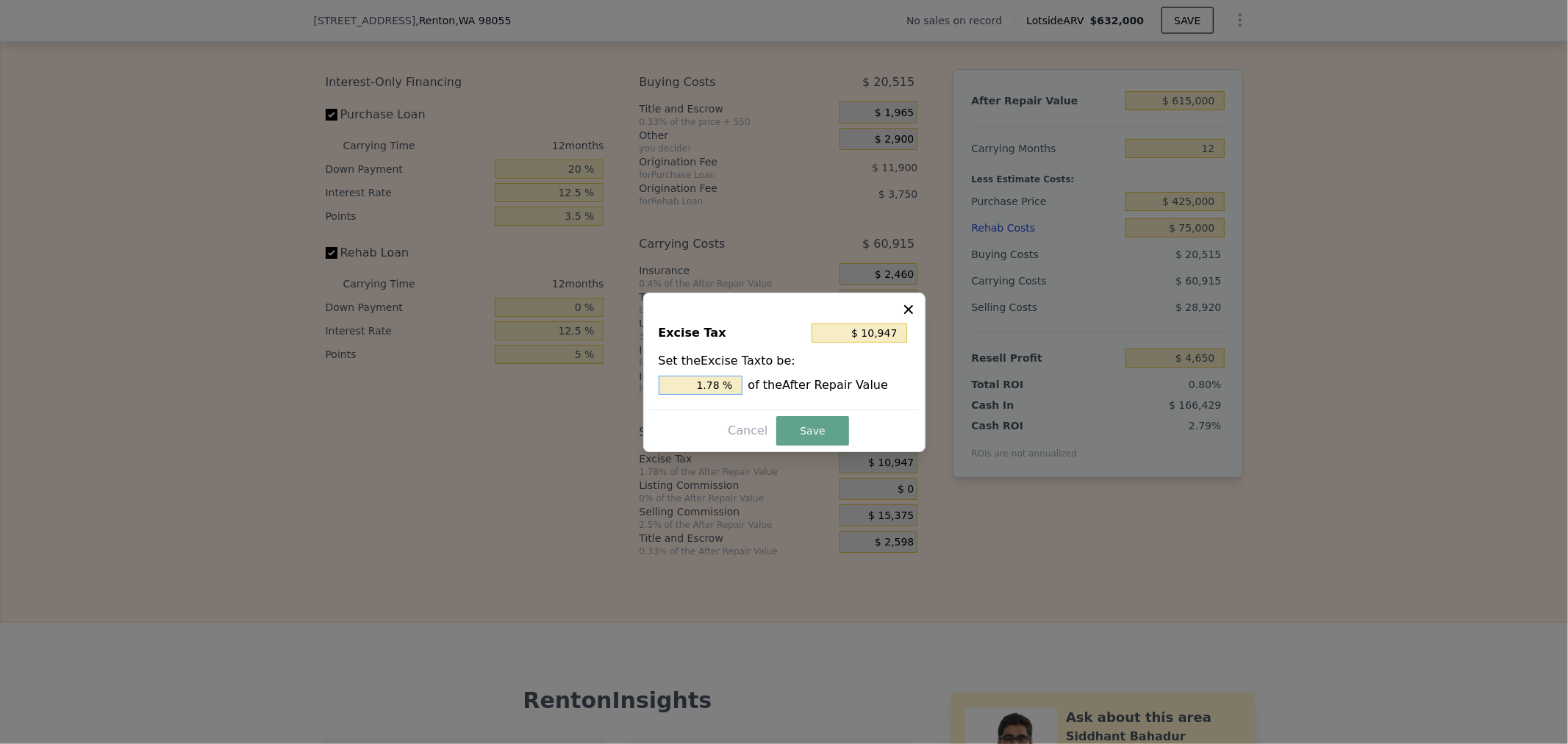
drag, startPoint x: 690, startPoint y: 390, endPoint x: 790, endPoint y: 394, distance: 100.1
click at [780, 392] on div "1.78 % of the After Repair Value" at bounding box center [785, 385] width 252 height 19
type input "$ 0"
type input "0 %"
click at [805, 431] on button "Save" at bounding box center [812, 431] width 72 height 29
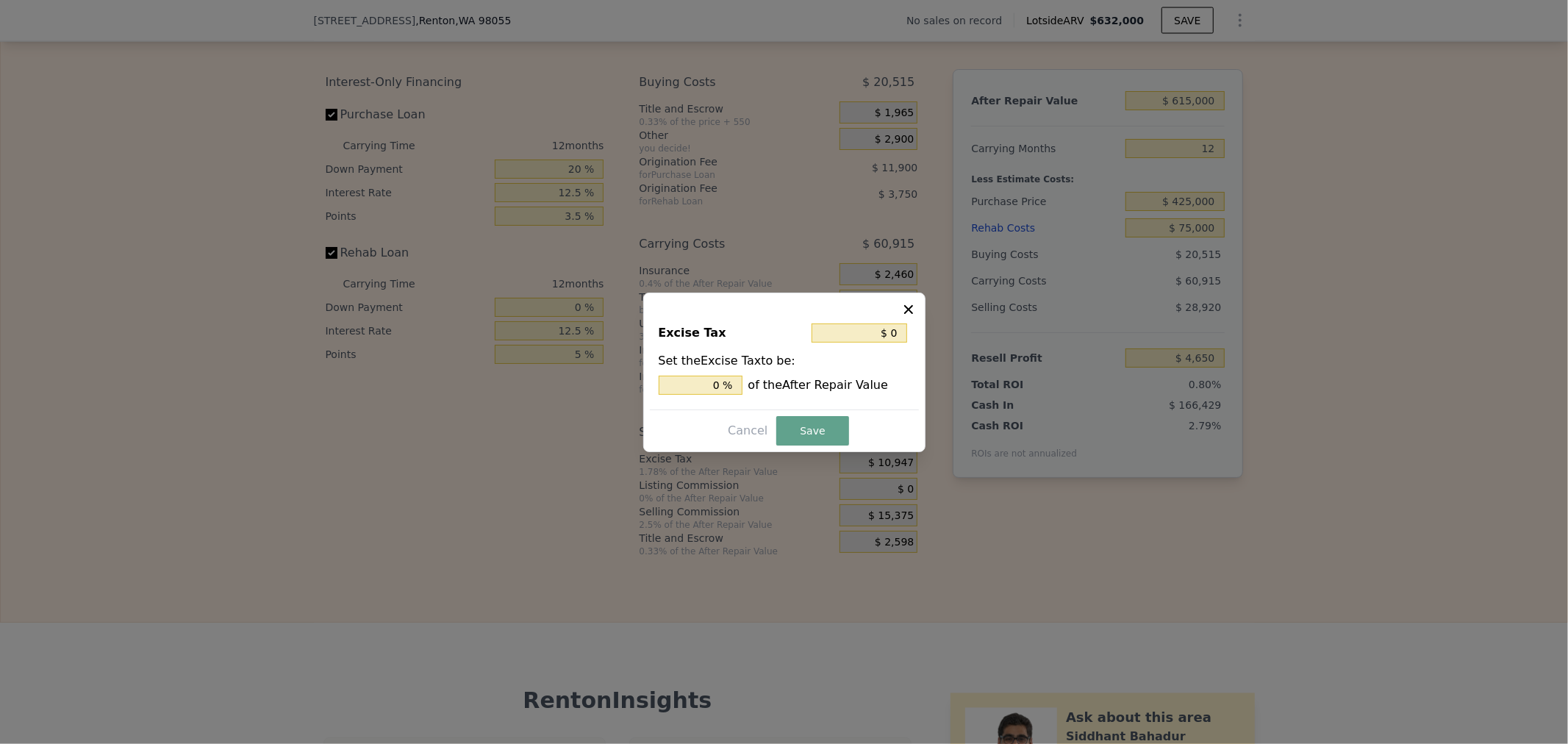
type input "$ 15,597"
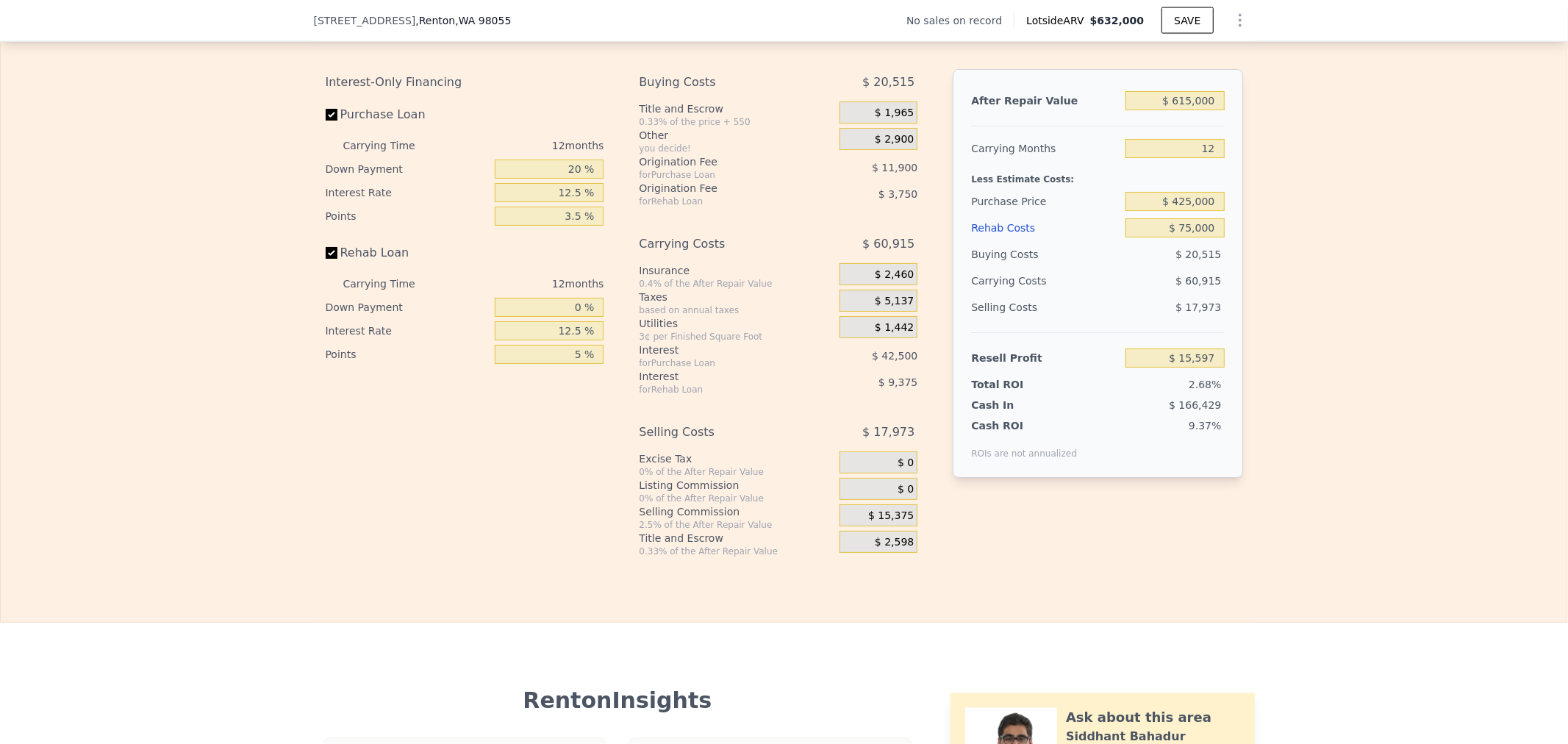
click at [863, 527] on div "$ 15,375" at bounding box center [878, 515] width 78 height 22
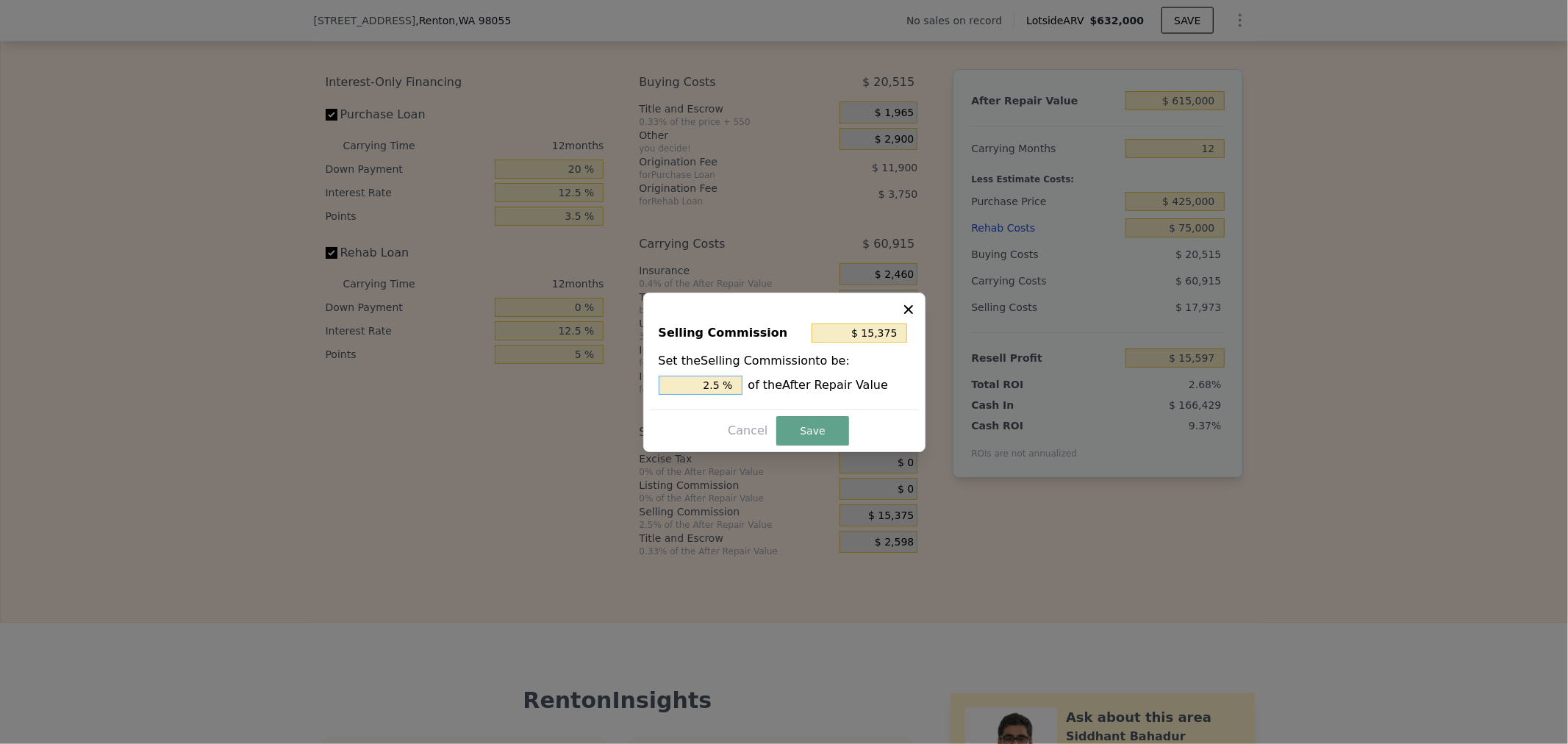
drag, startPoint x: 701, startPoint y: 384, endPoint x: 1136, endPoint y: 378, distance: 435.0
click at [1020, 381] on div "​ Selling Commission $ 15,375 Set the Selling Commission to be: 2.5 % of the Af…" at bounding box center [784, 372] width 1568 height 744
type input "$ 0"
type input "0 %"
click at [802, 423] on button "Save" at bounding box center [812, 431] width 72 height 29
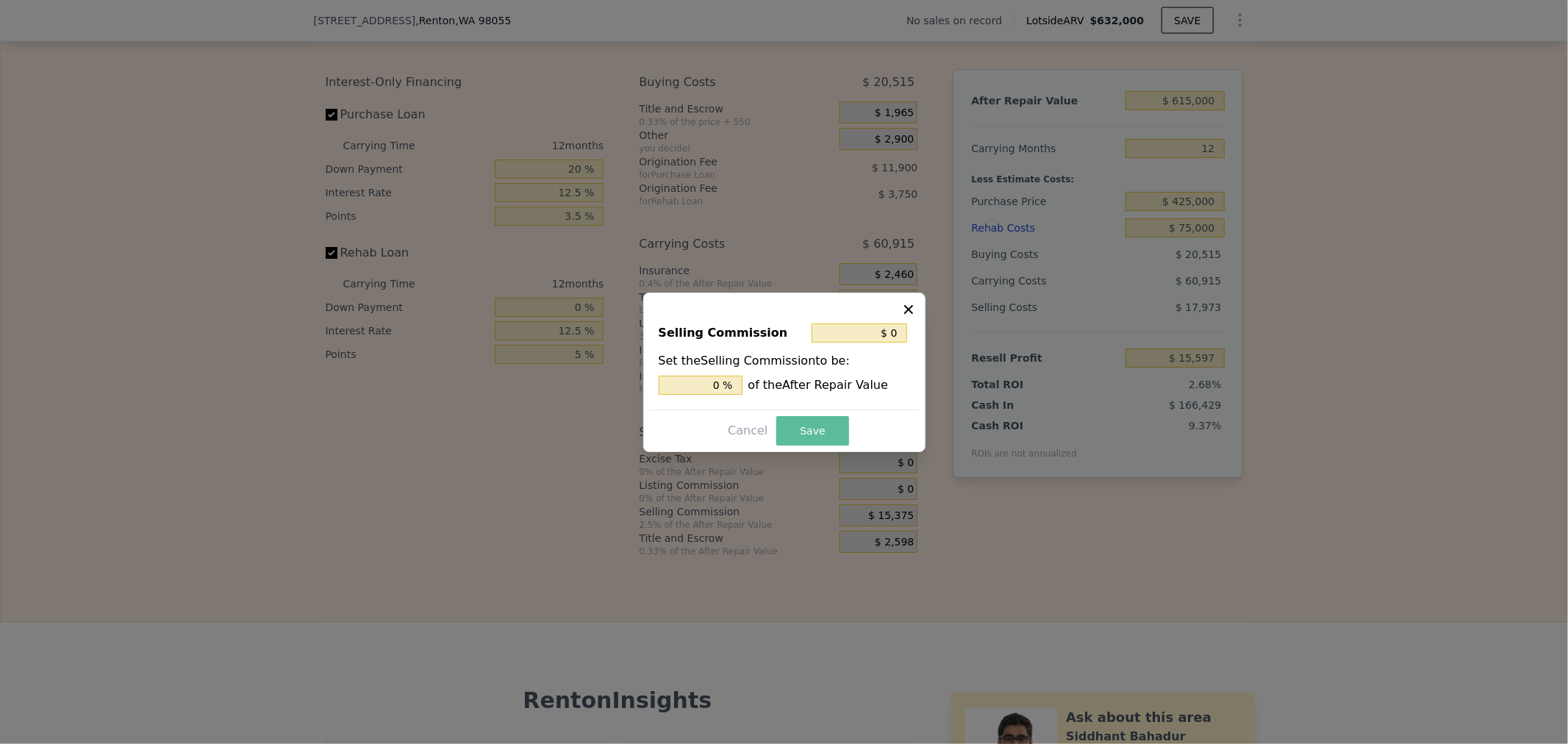
type input "$ 30,972"
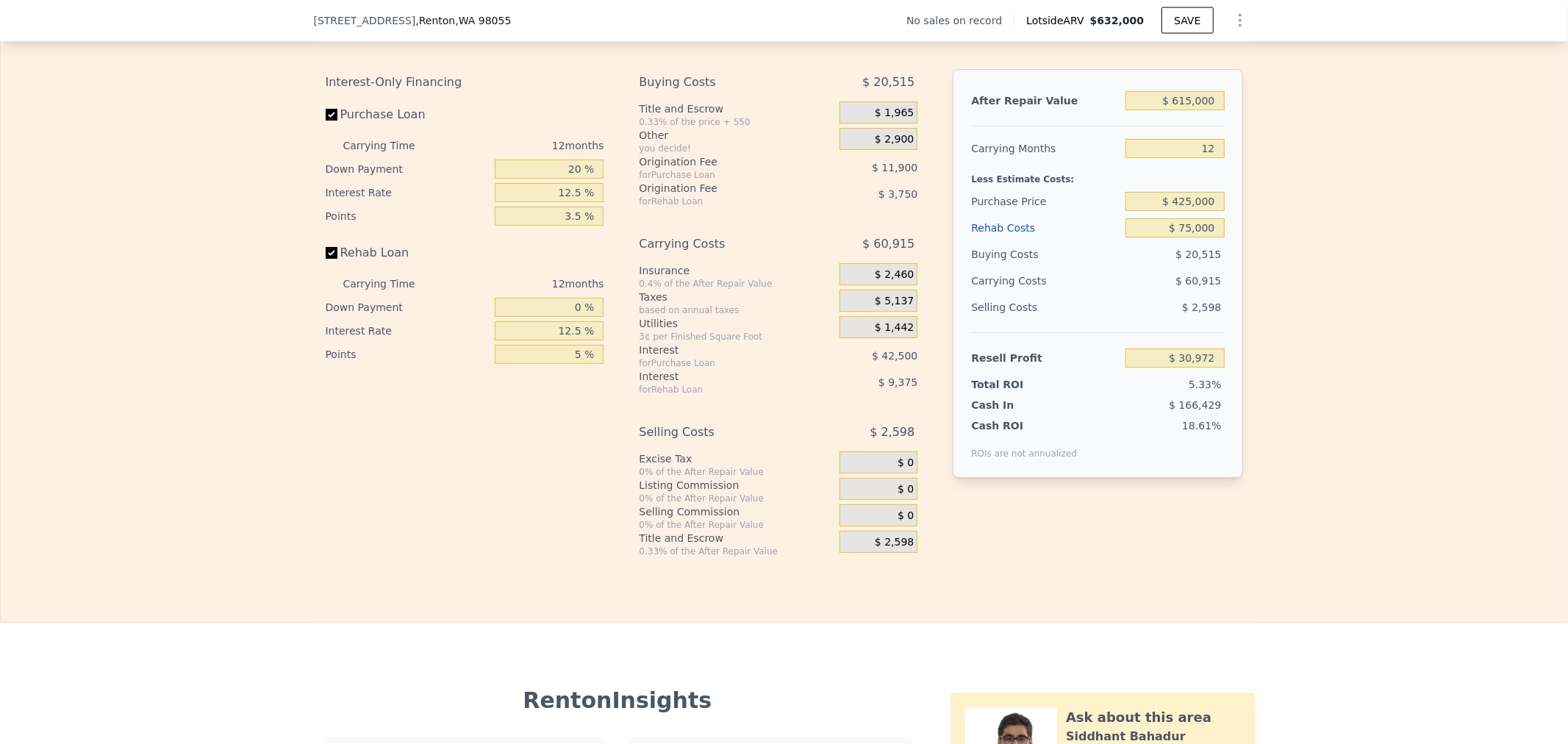
click at [862, 553] on div "$ 2,598" at bounding box center [878, 542] width 78 height 22
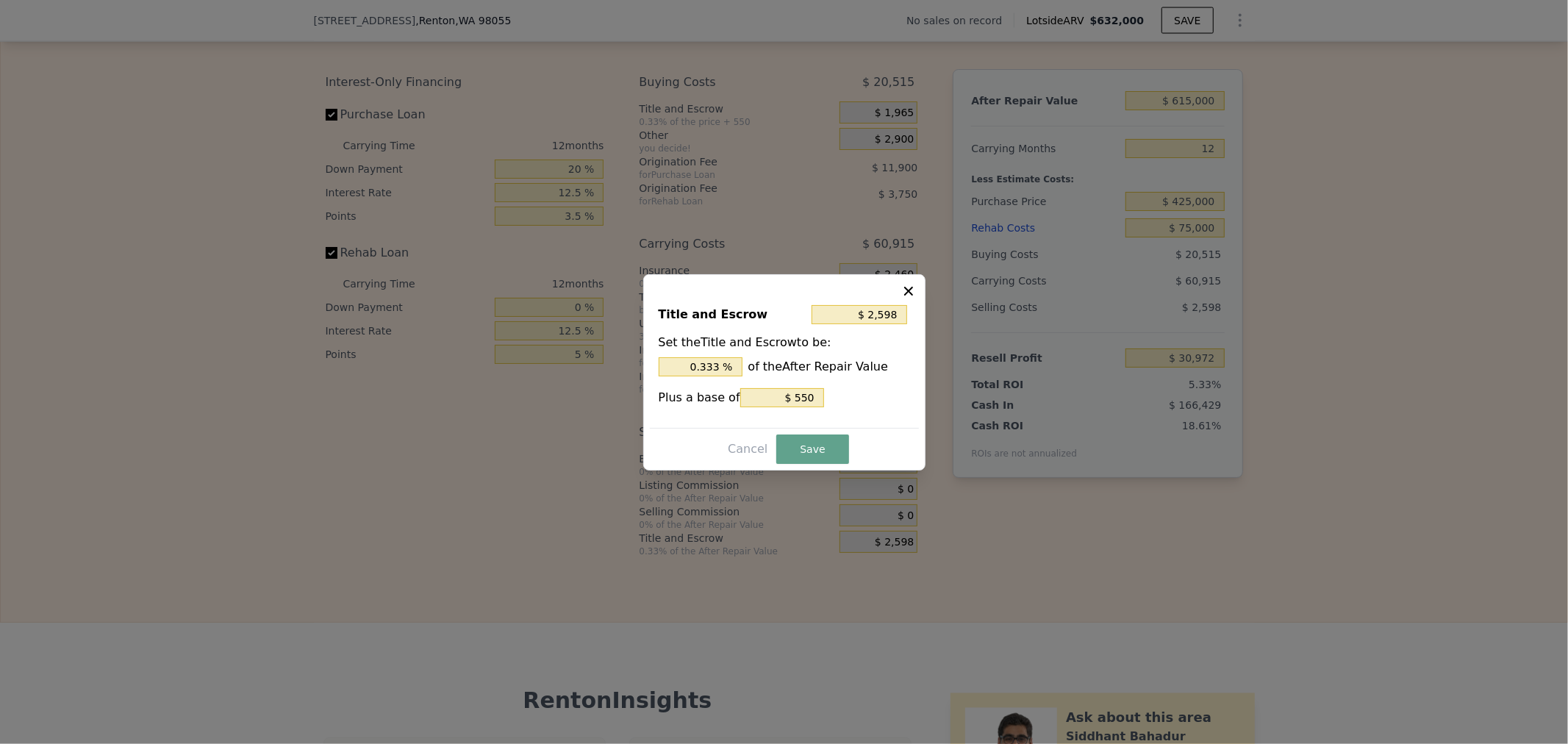
click at [864, 560] on div at bounding box center [784, 372] width 1568 height 744
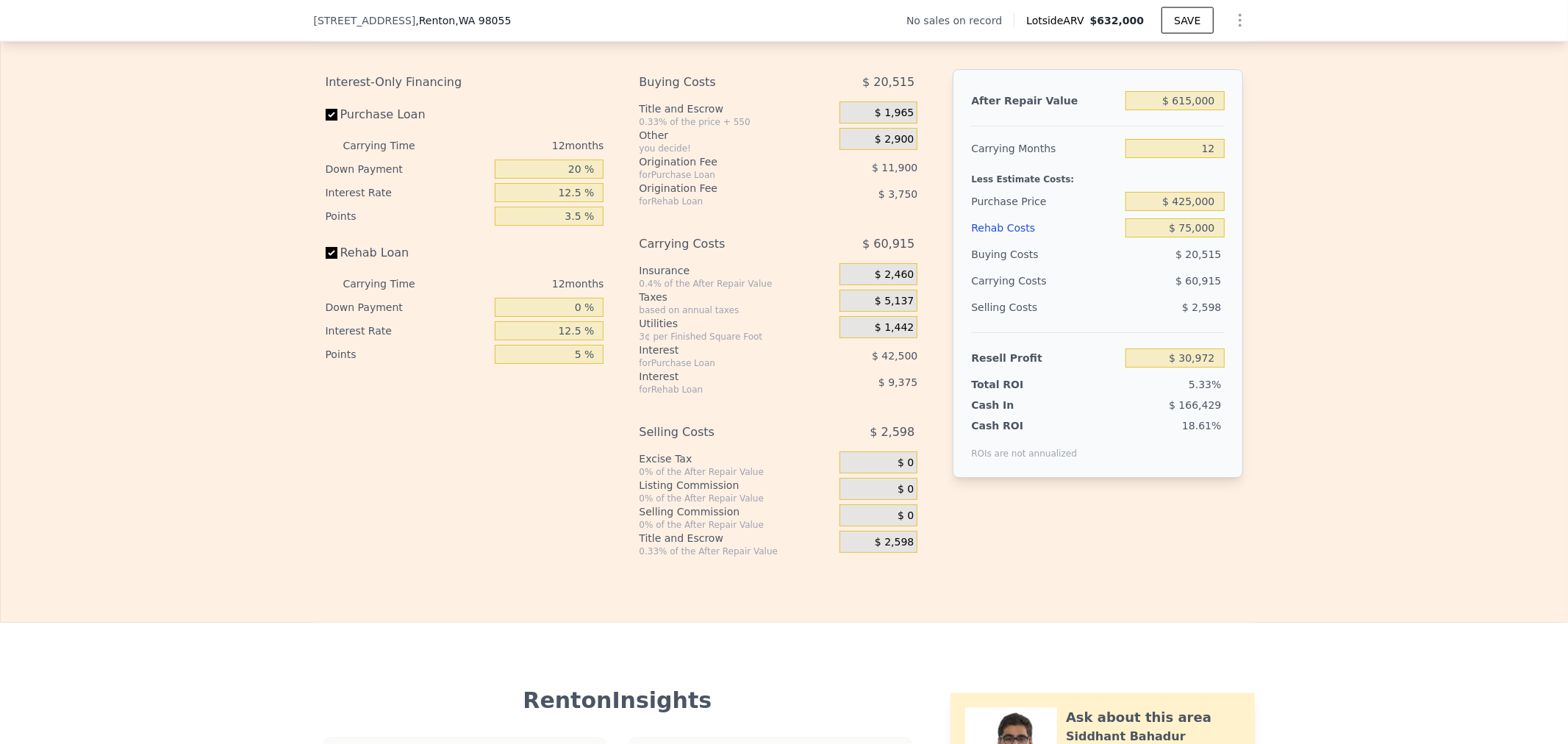
click at [877, 549] on span "$ 2,598" at bounding box center [894, 542] width 39 height 13
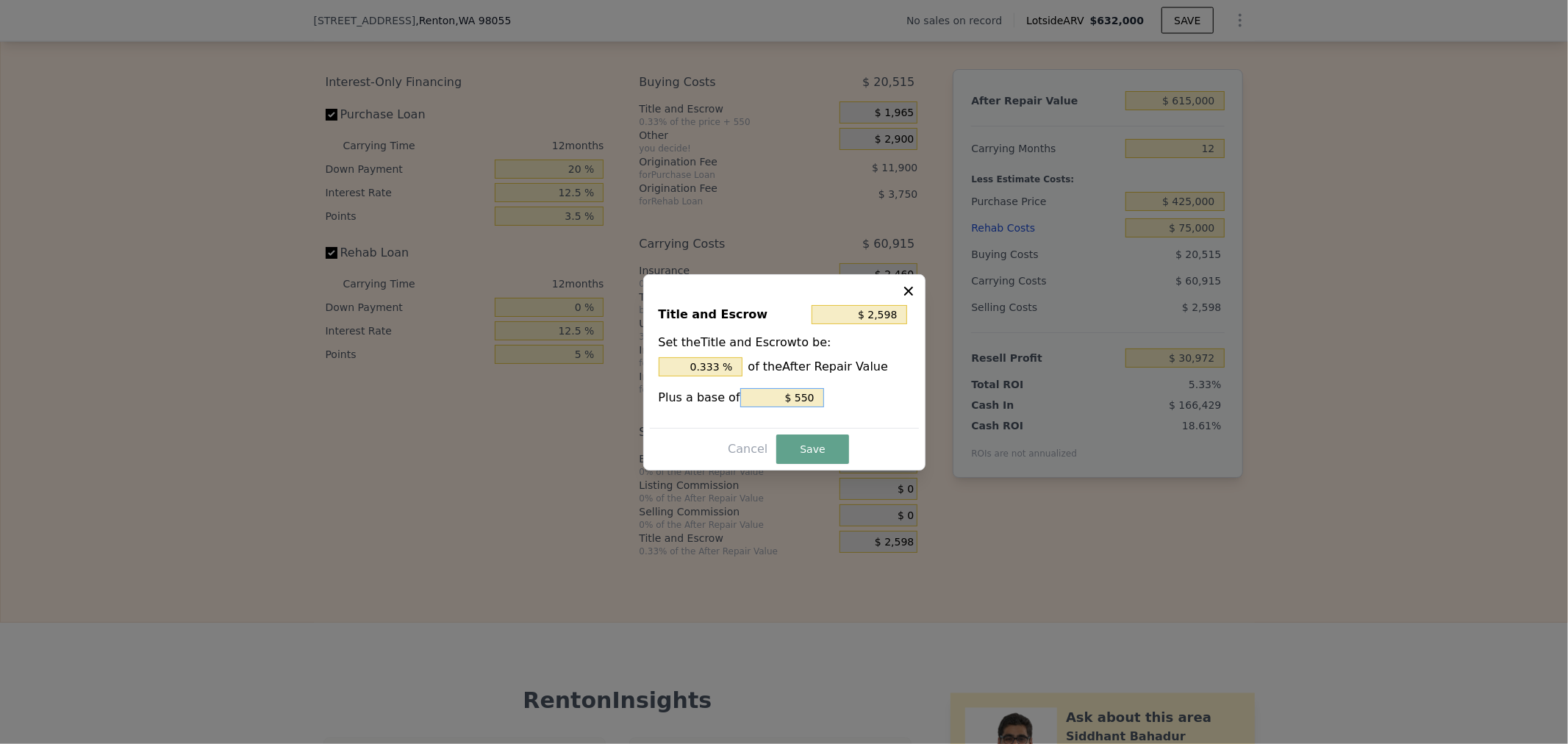
drag, startPoint x: 803, startPoint y: 386, endPoint x: 828, endPoint y: 385, distance: 25.0
click at [828, 385] on div "Title and Escrow $ 2,598 Set the Title and Escrow to be: 0.333 % of the After R…" at bounding box center [784, 360] width 269 height 135
type input "$ 2,048"
type input "$ 0"
drag, startPoint x: 694, startPoint y: 375, endPoint x: 925, endPoint y: 365, distance: 231.2
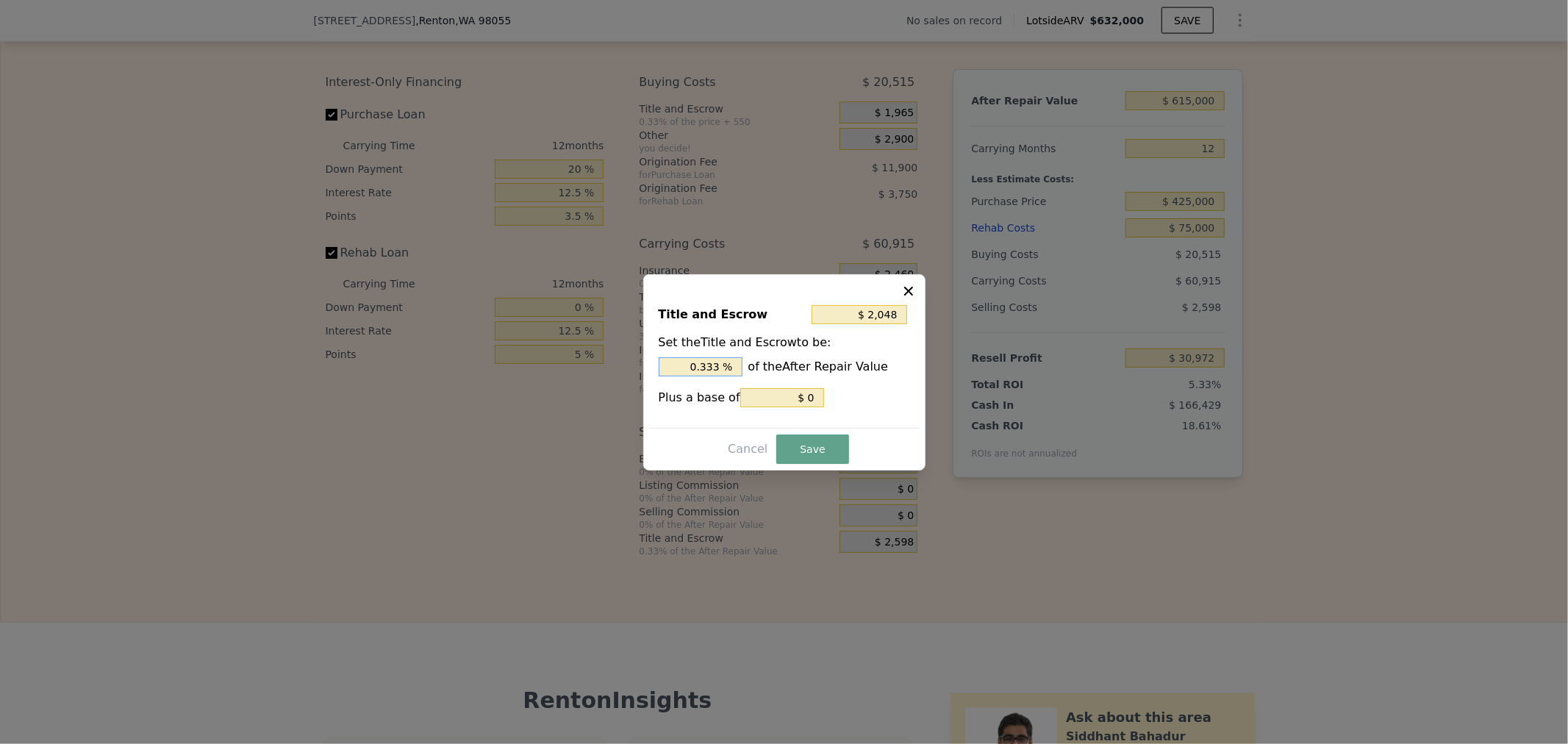
click at [909, 364] on div "Title and Escrow $ 2,048 Set the Title and Escrow to be: 0.333 % of the After R…" at bounding box center [784, 360] width 269 height 135
type input "$ 0"
type input "0 %"
click at [824, 454] on button "Save" at bounding box center [812, 450] width 72 height 29
type input "$ 33,570"
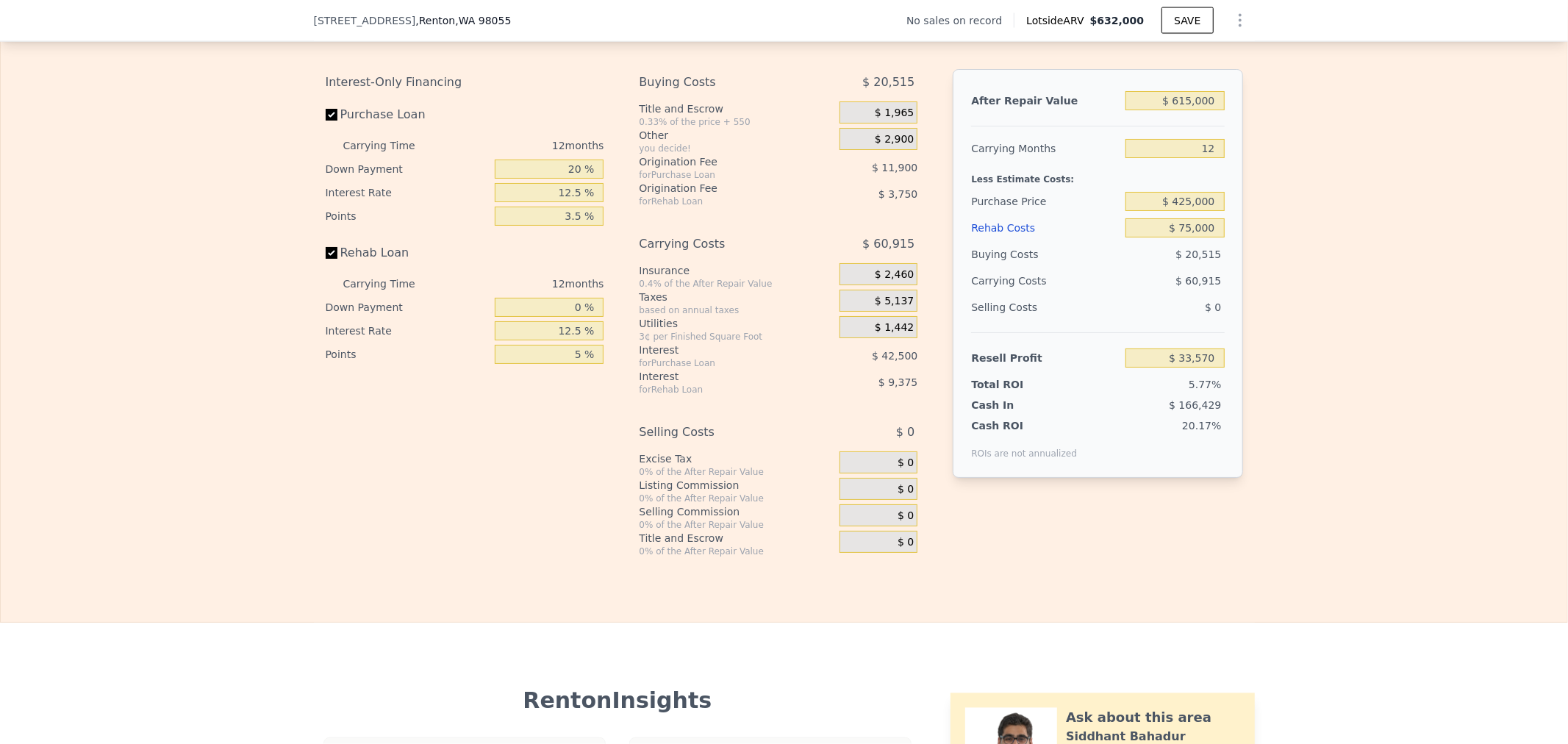
click at [1033, 617] on div "Rehab Resell Rental Edit the assumptions in yellow boxes. Input profit to calcu…" at bounding box center [784, 269] width 1568 height 709
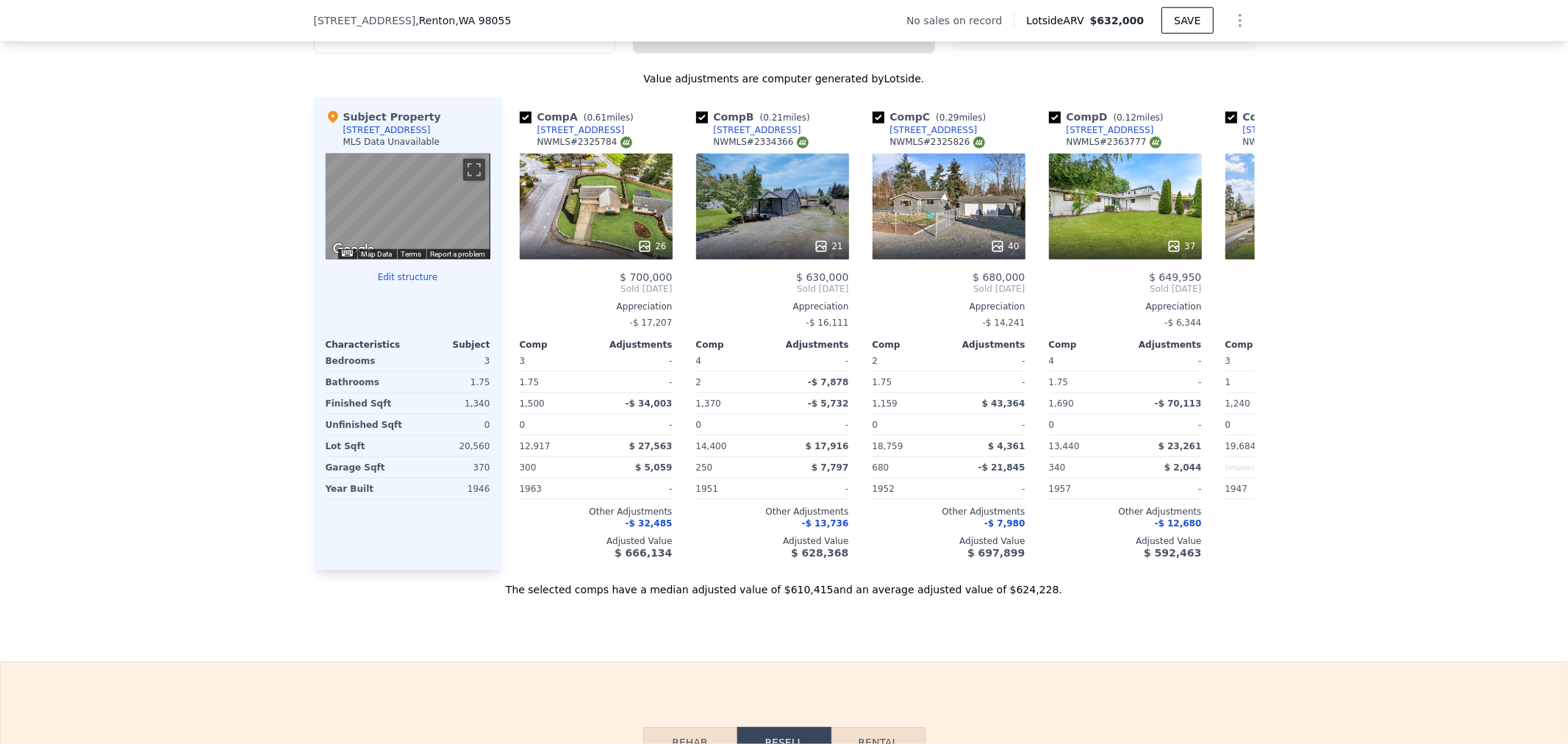
scroll to position [1303, 0]
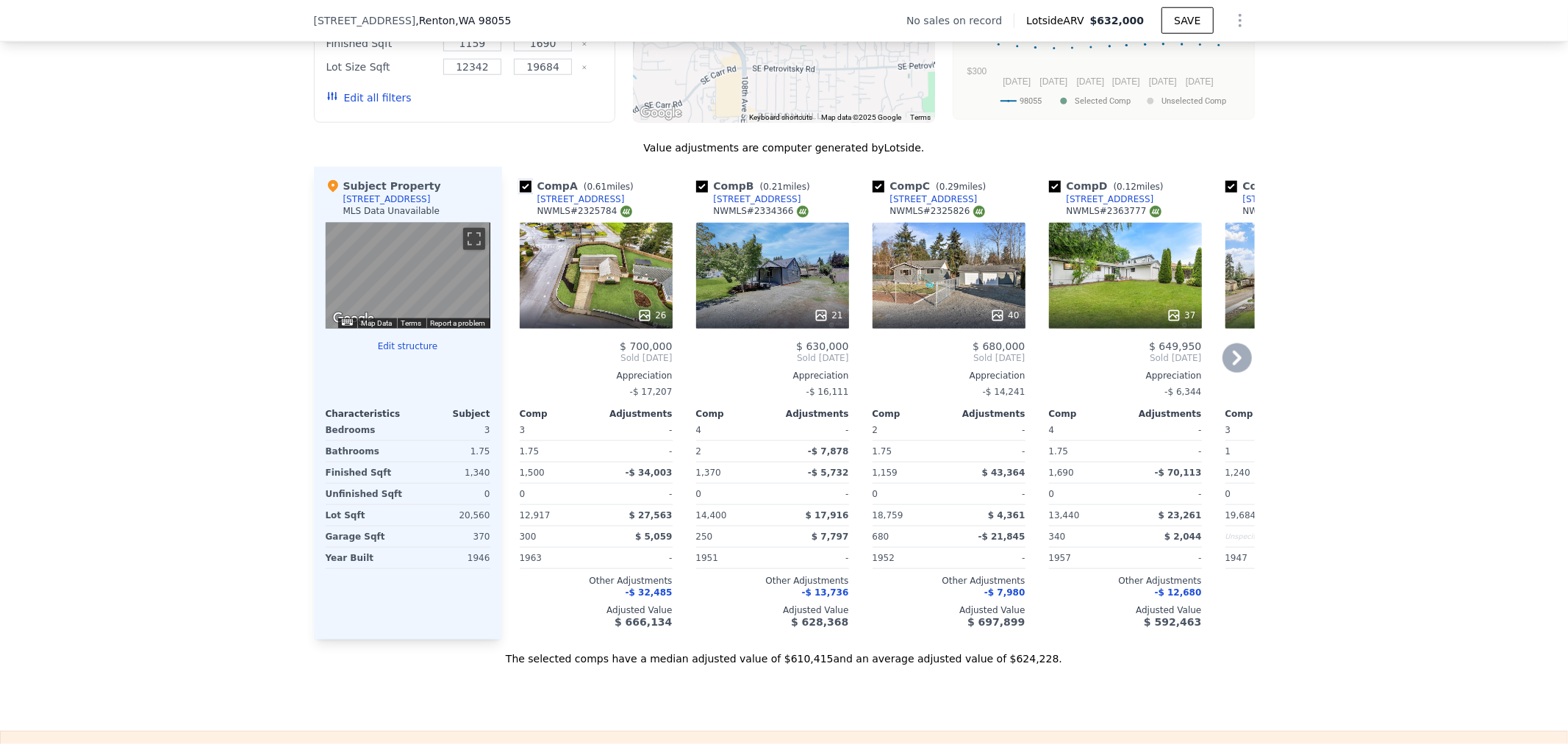
click at [522, 192] on input "checkbox" at bounding box center [525, 186] width 12 height 12
checkbox input "false"
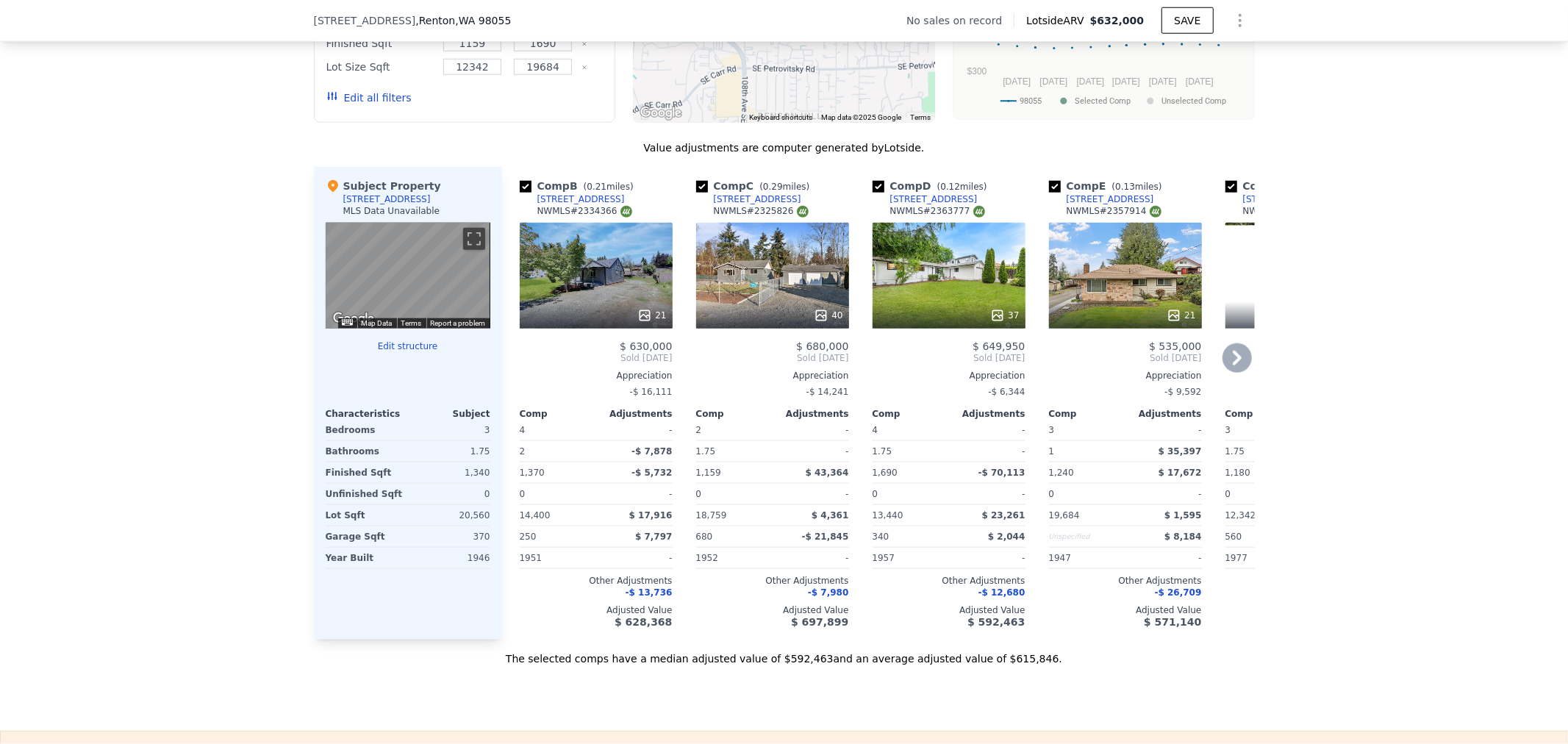
type input "$ 632,000"
type input "6"
type input "$ 0"
type input "$ 29,999"
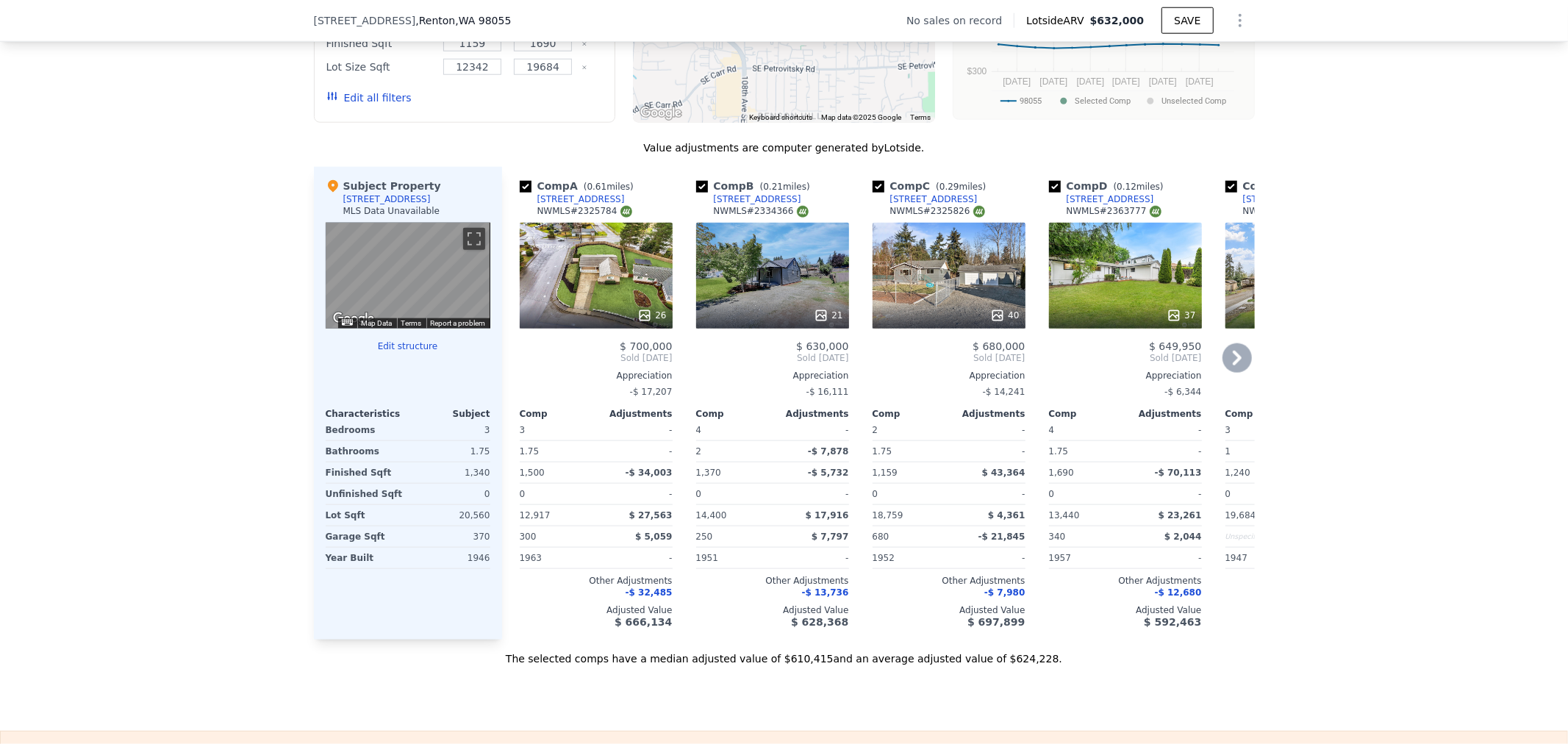
click at [520, 192] on input "checkbox" at bounding box center [525, 186] width 12 height 12
checkbox input "false"
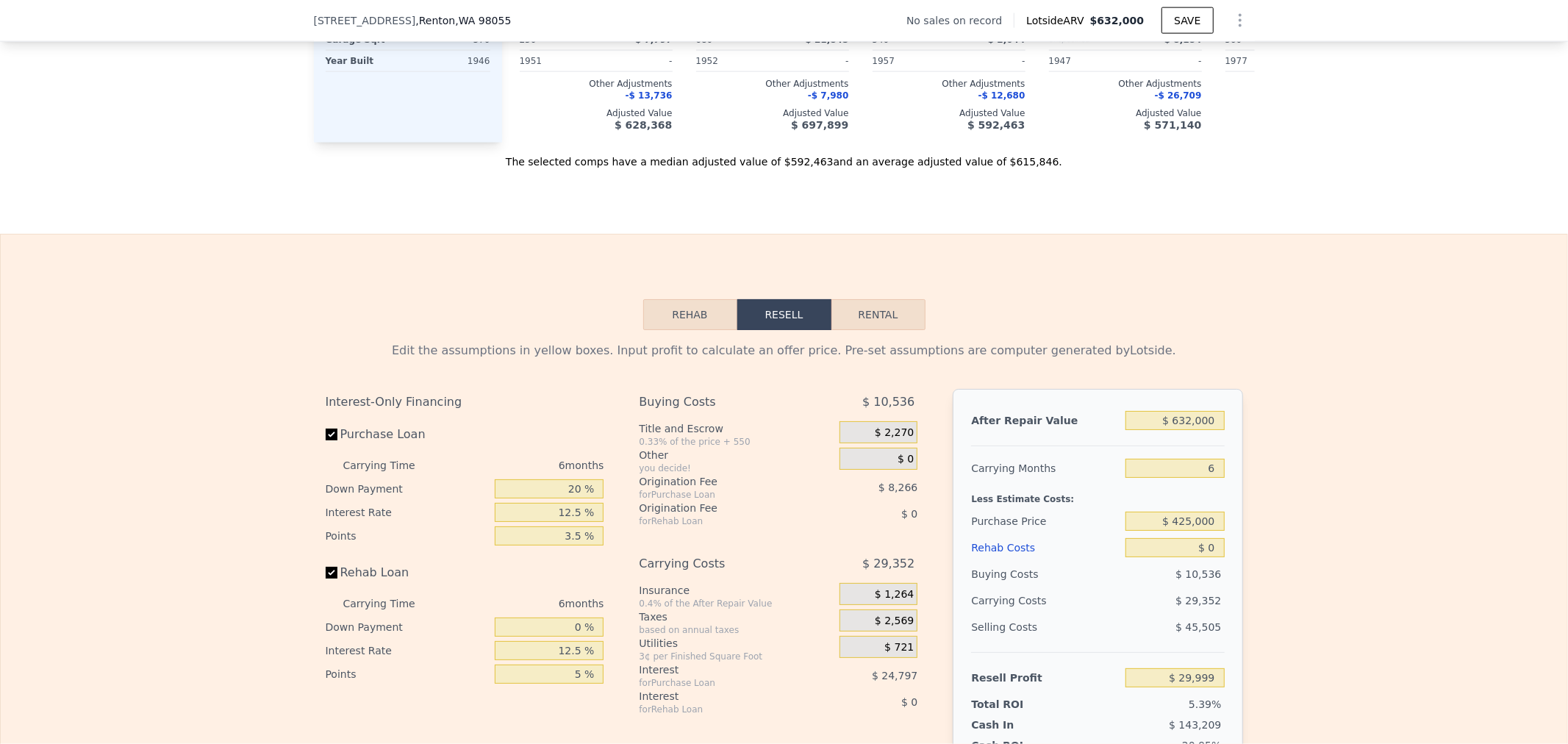
scroll to position [2038, 0]
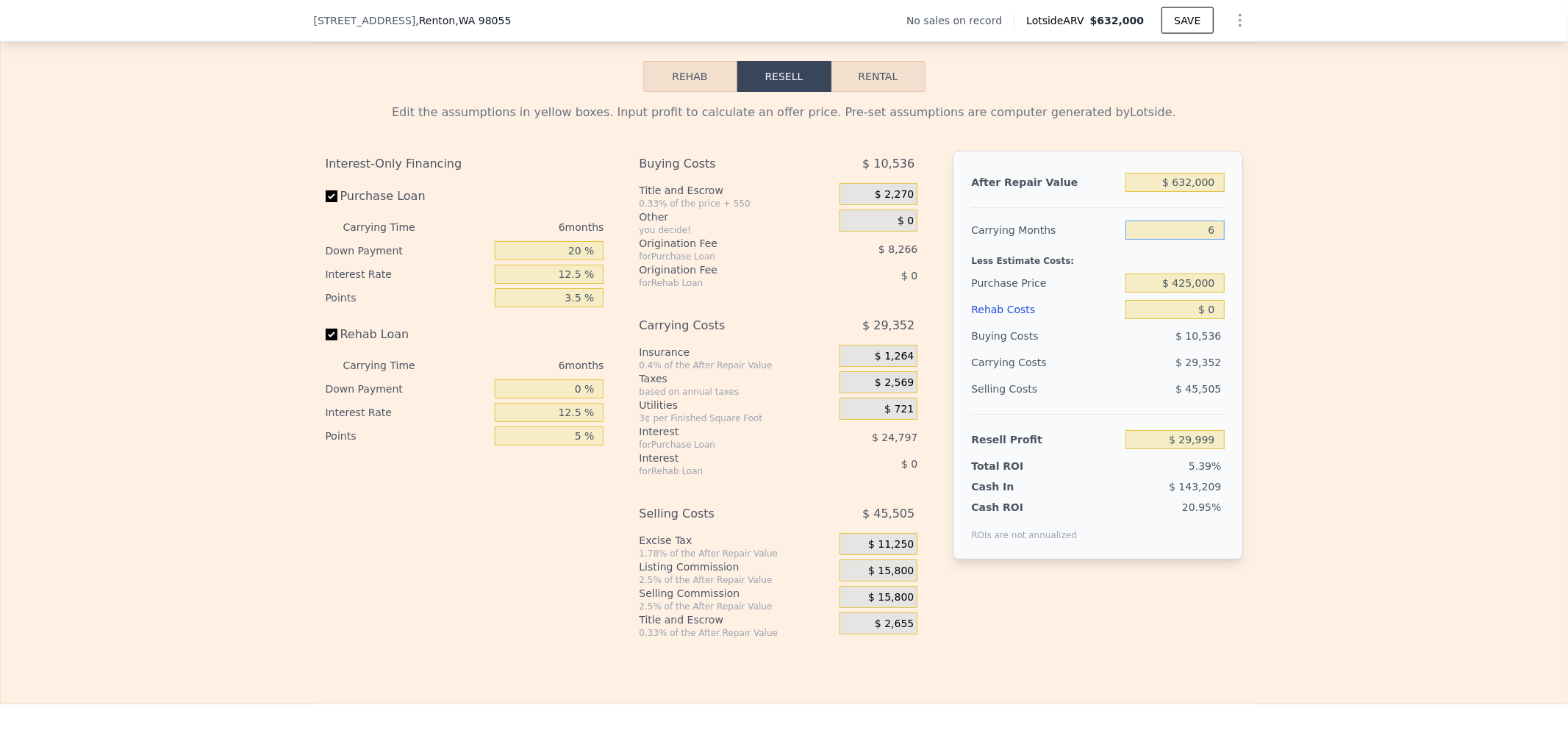
drag, startPoint x: 1172, startPoint y: 258, endPoint x: 1216, endPoint y: 257, distance: 44.0
click at [1216, 240] on input "6" at bounding box center [1175, 230] width 99 height 19
checkbox input "true"
type input "1"
type input "$ 54,459"
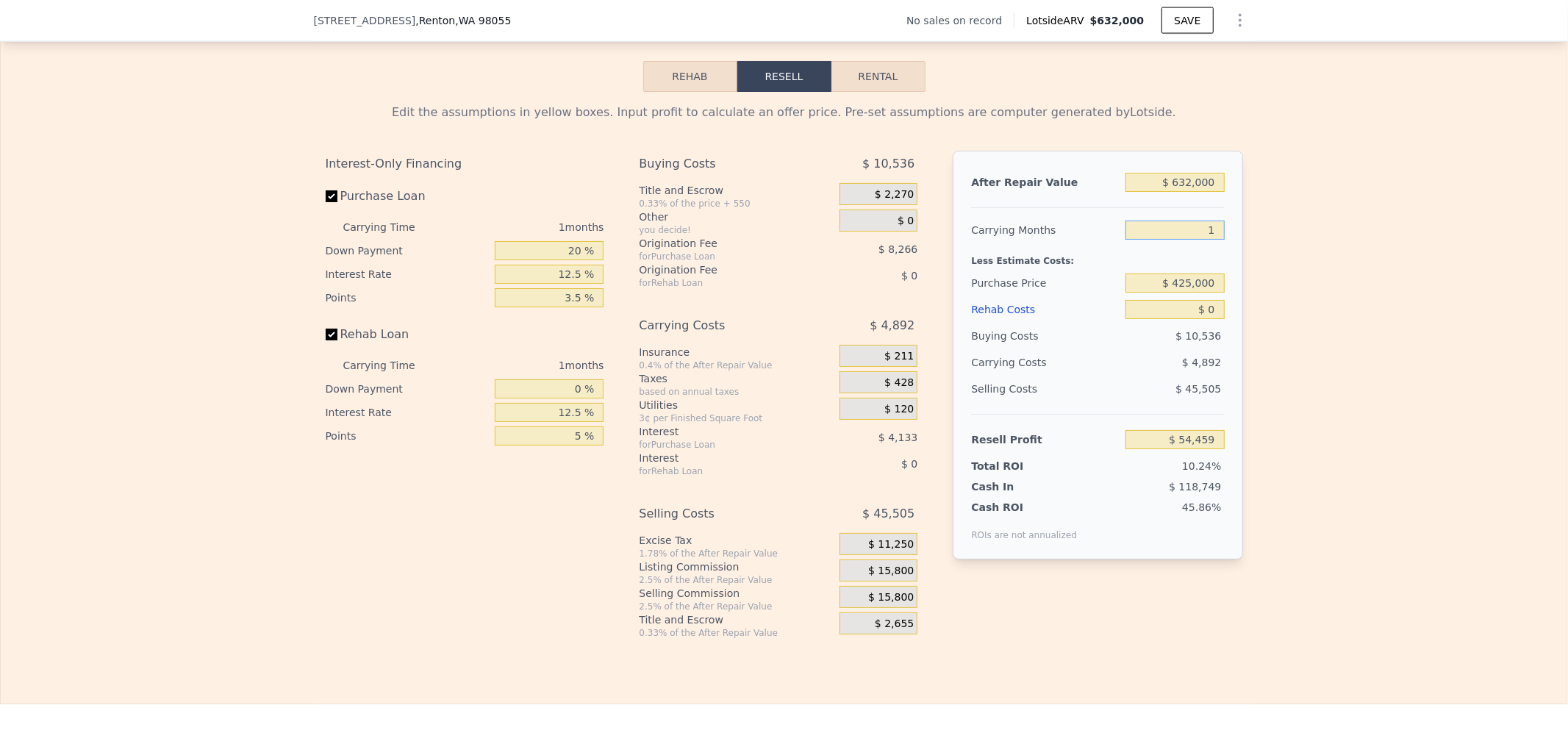
type input "1"
click at [1316, 343] on div "Edit the assumptions in yellow boxes. Input profit to calculate an offer price.…" at bounding box center [784, 365] width 1566 height 547
drag, startPoint x: 1159, startPoint y: 337, endPoint x: 1171, endPoint y: 337, distance: 12.0
click at [1162, 319] on input "$ 0" at bounding box center [1175, 309] width 99 height 19
drag, startPoint x: 1171, startPoint y: 337, endPoint x: 1368, endPoint y: 349, distance: 197.4
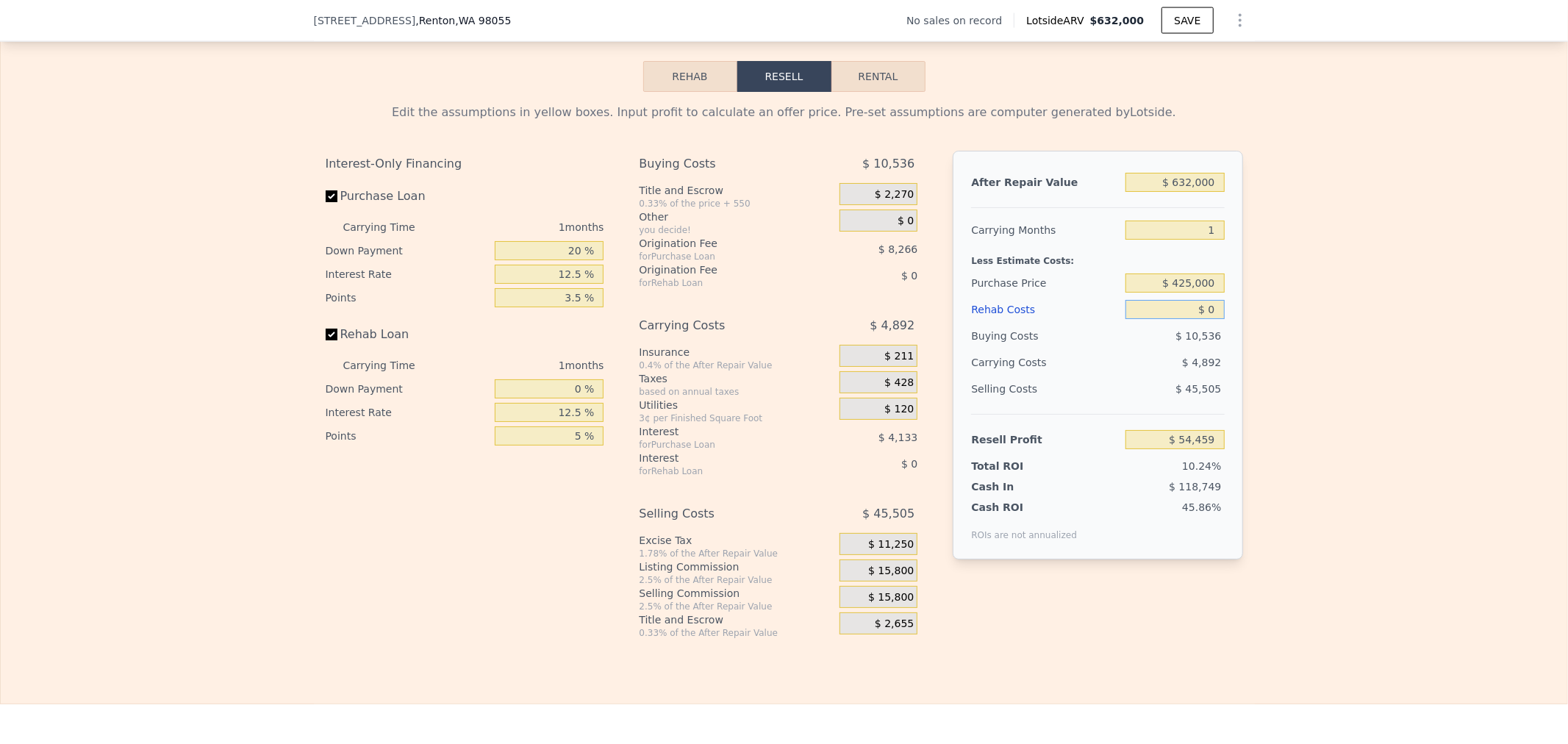
click at [1247, 337] on div "Edit the assumptions in yellow boxes. Input profit to calculate an offer price.…" at bounding box center [784, 365] width 941 height 547
type input "$ 7"
type input "$ 54,452"
type input "$ 75"
type input "$ 54,382"
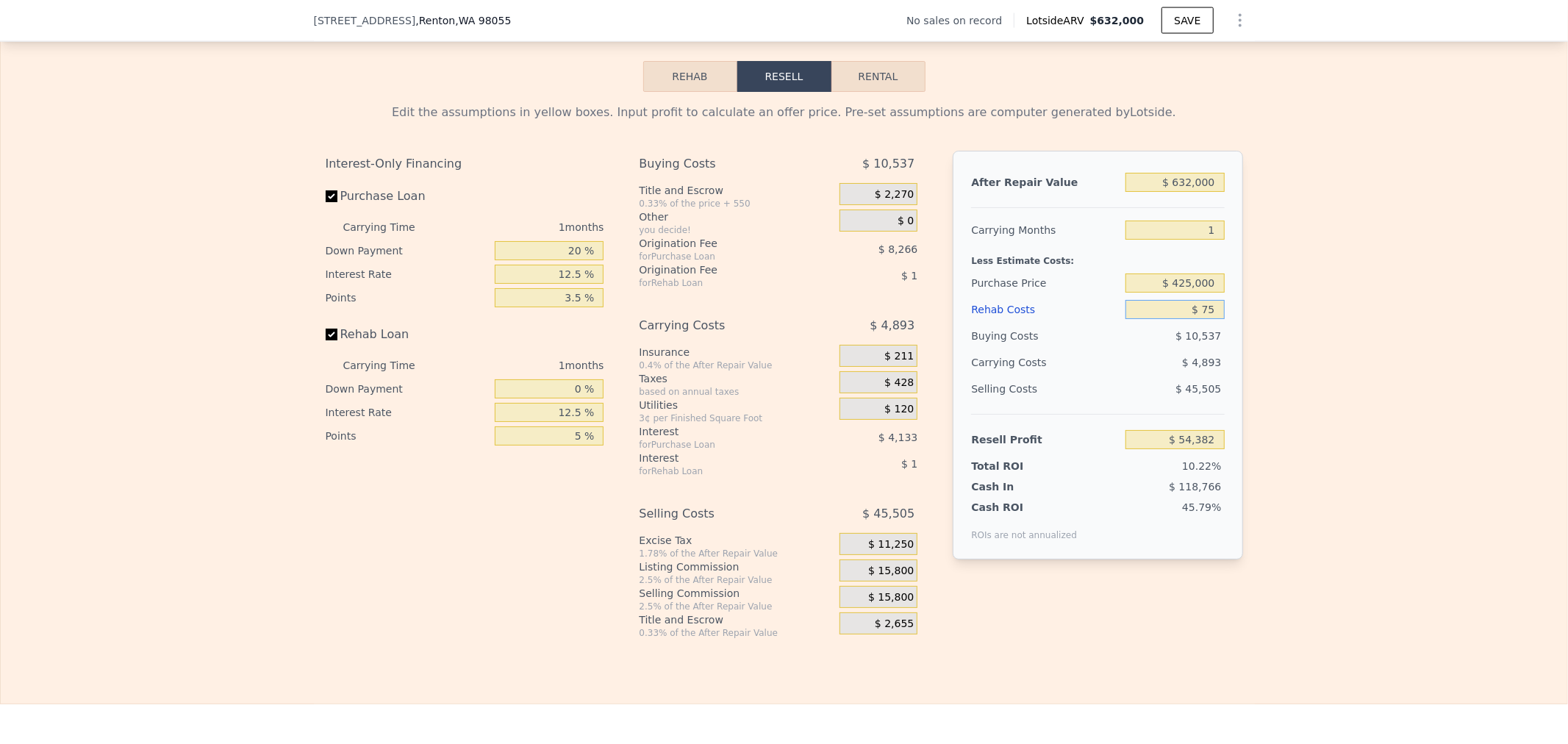
type input "$ 750"
type input "$ 53,691"
type input "$ 7,500"
type input "$ 46,779"
type input "$ 75,000"
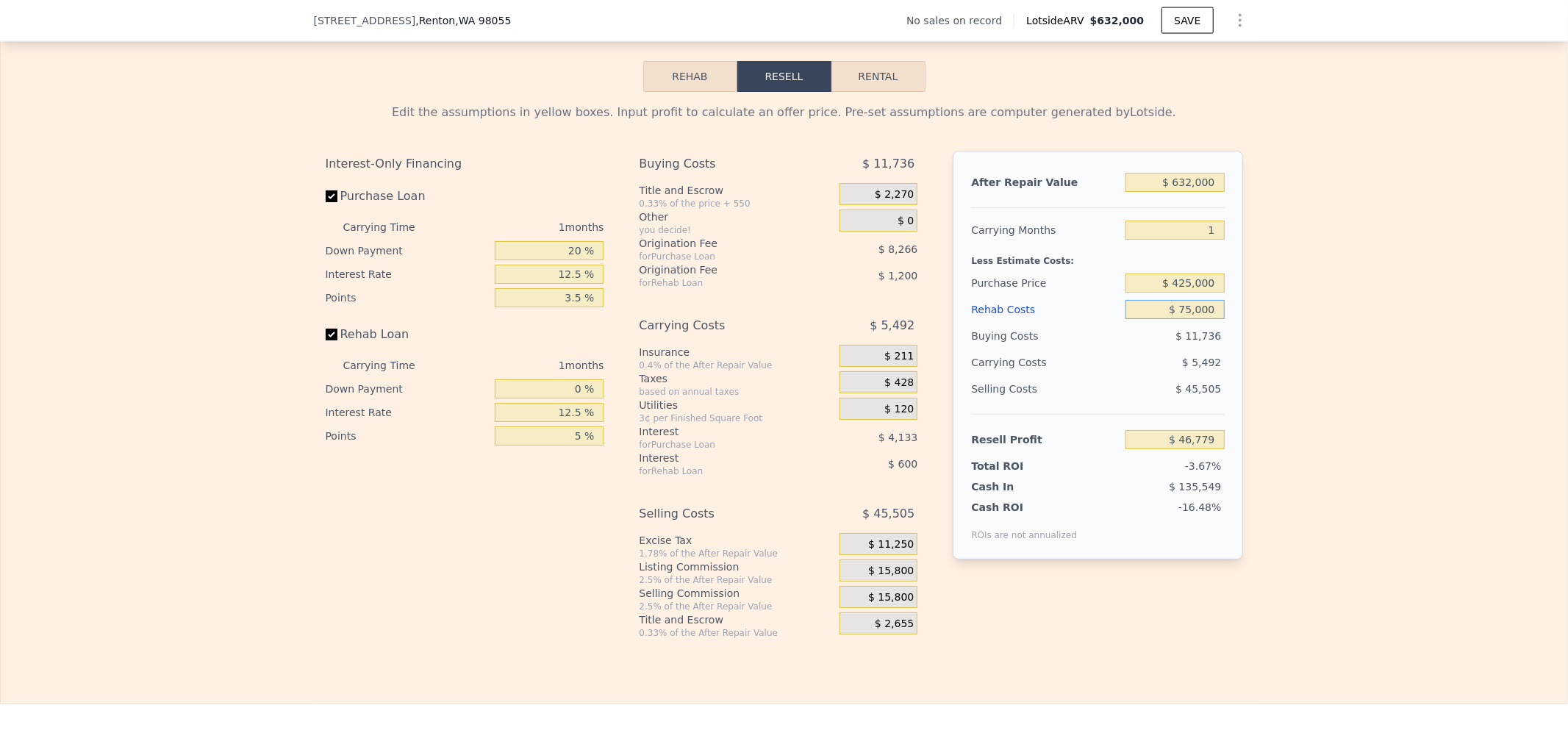
type input "-$ 22,341"
type input "$ 75,000"
click at [1319, 332] on div "Edit the assumptions in yellow boxes. Input profit to calculate an offer price.…" at bounding box center [784, 365] width 1566 height 547
drag, startPoint x: 1162, startPoint y: 312, endPoint x: 1553, endPoint y: 310, distance: 391.0
click at [1528, 307] on div "Edit the assumptions in yellow boxes. Input profit to calculate an offer price.…" at bounding box center [784, 365] width 1566 height 547
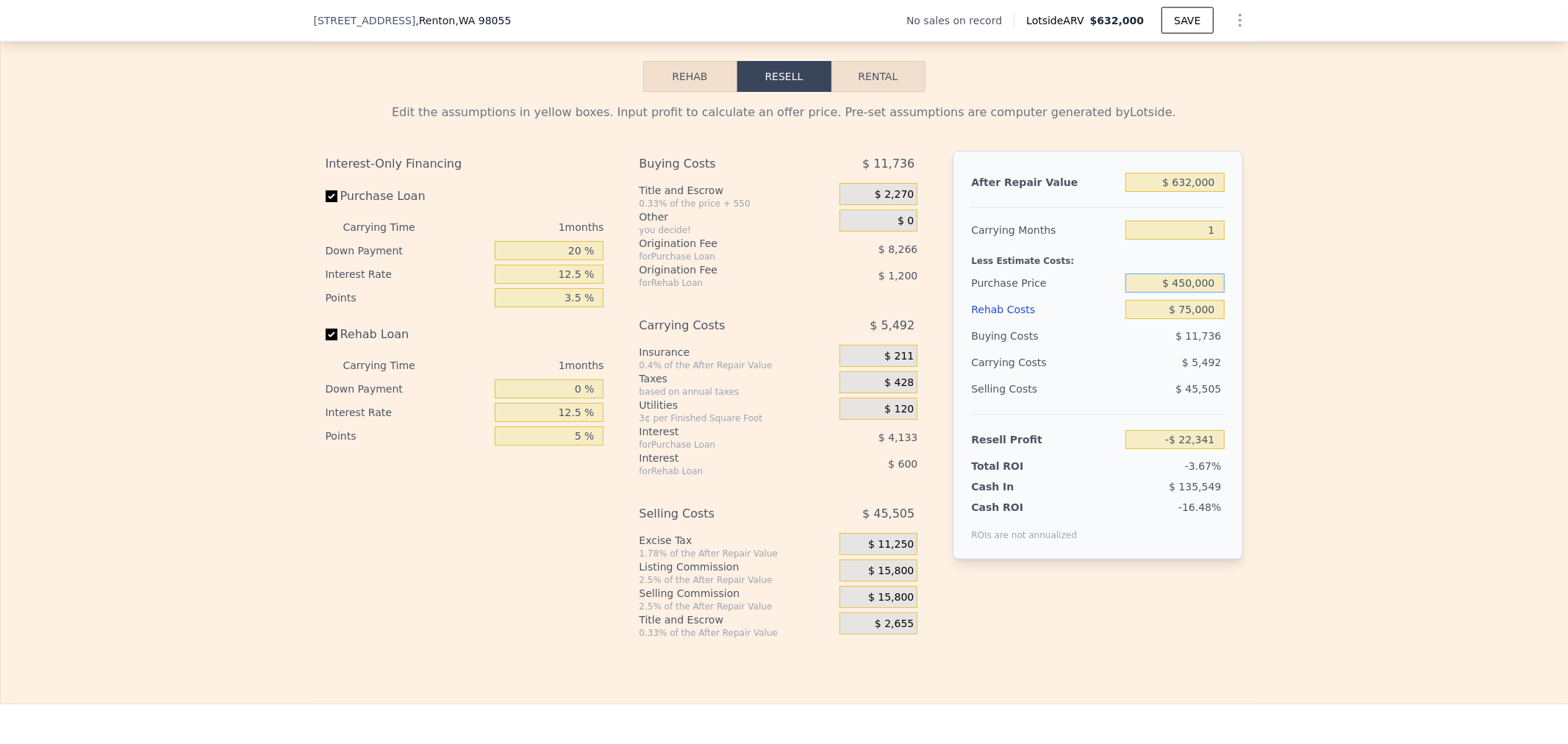
type input "$ 450,000"
type input "$ 46,087"
click at [1404, 381] on div "Edit the assumptions in yellow boxes. Input profit to calculate an offer price.…" at bounding box center [784, 365] width 1566 height 547
click at [856, 232] on div "$ 0" at bounding box center [878, 220] width 78 height 22
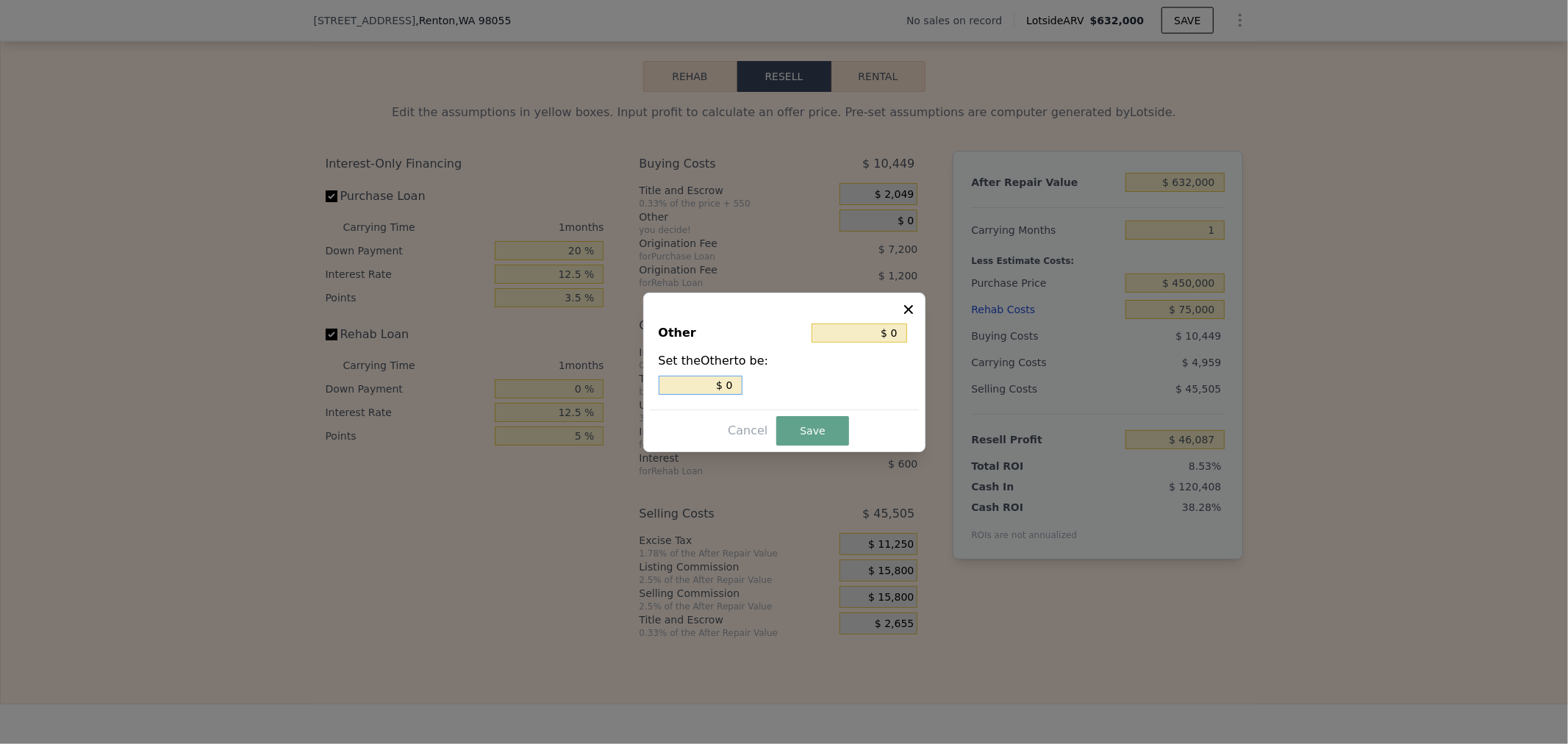
drag, startPoint x: 694, startPoint y: 384, endPoint x: 928, endPoint y: 375, distance: 234.2
click at [867, 376] on div "$ 0" at bounding box center [785, 385] width 252 height 19
type input "$ 2"
type input "6"
type input "$ 0"
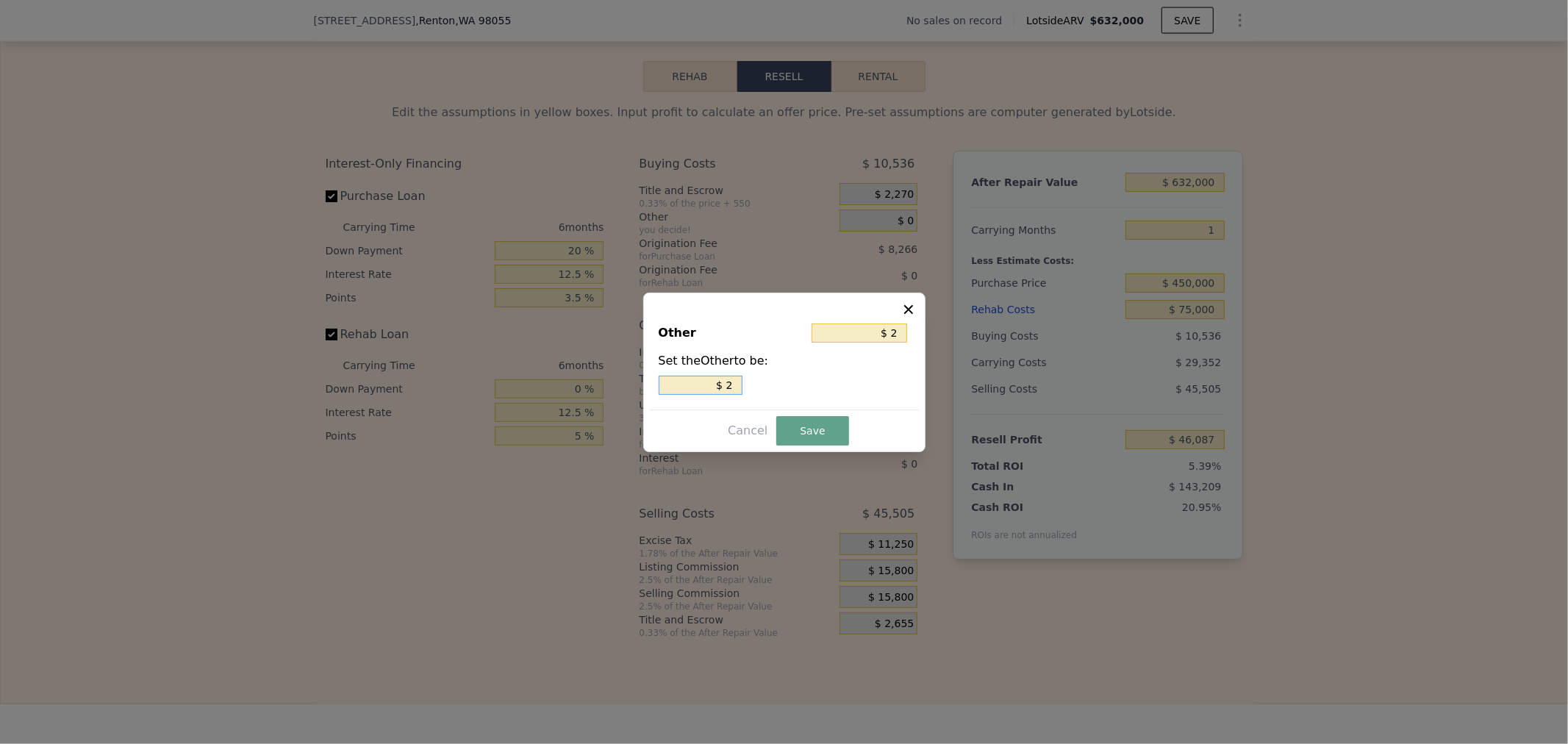
type input "$ 29,999"
type input "$ 29"
type input "$ 290"
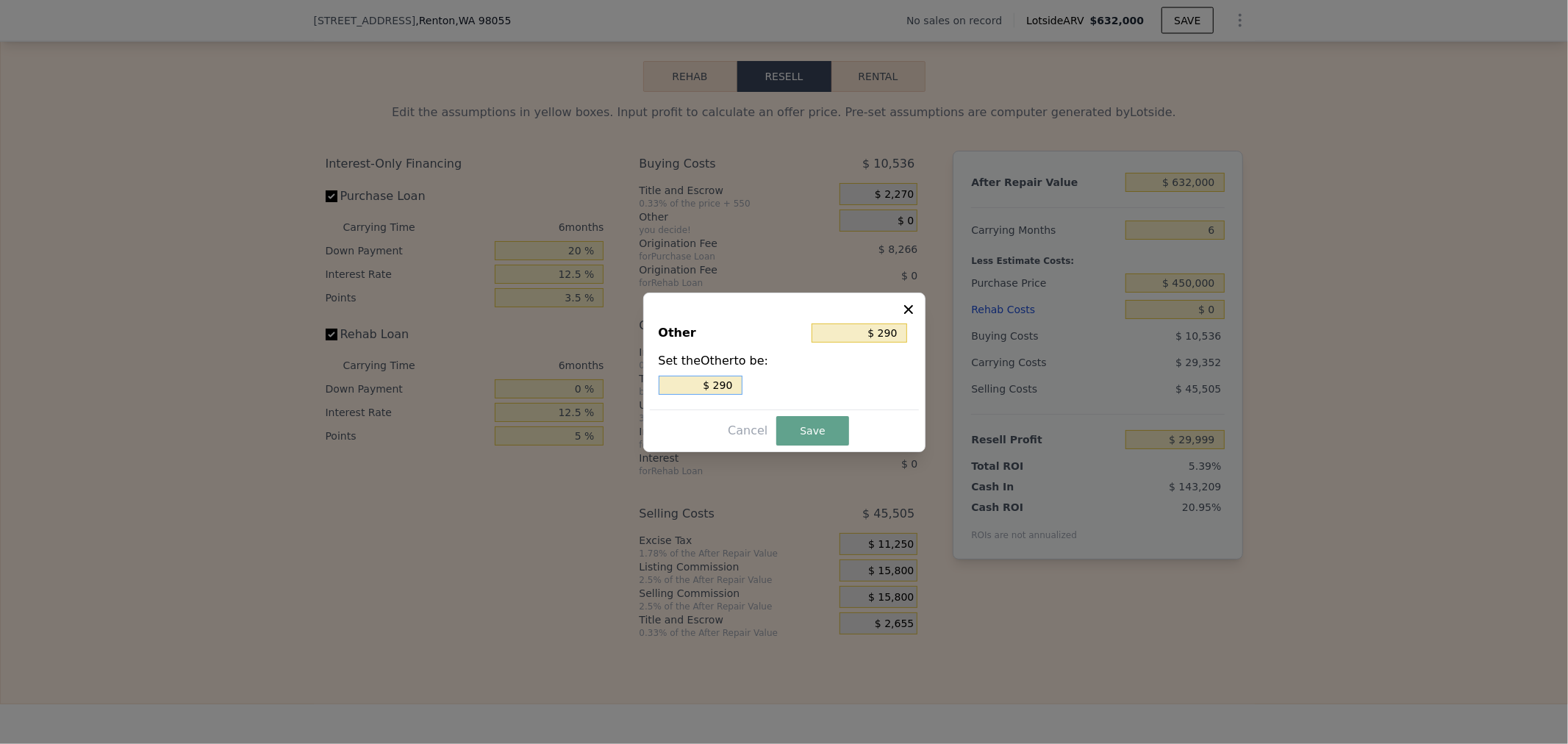
type input "$ 2,900"
click at [800, 430] on button "Save" at bounding box center [812, 431] width 72 height 29
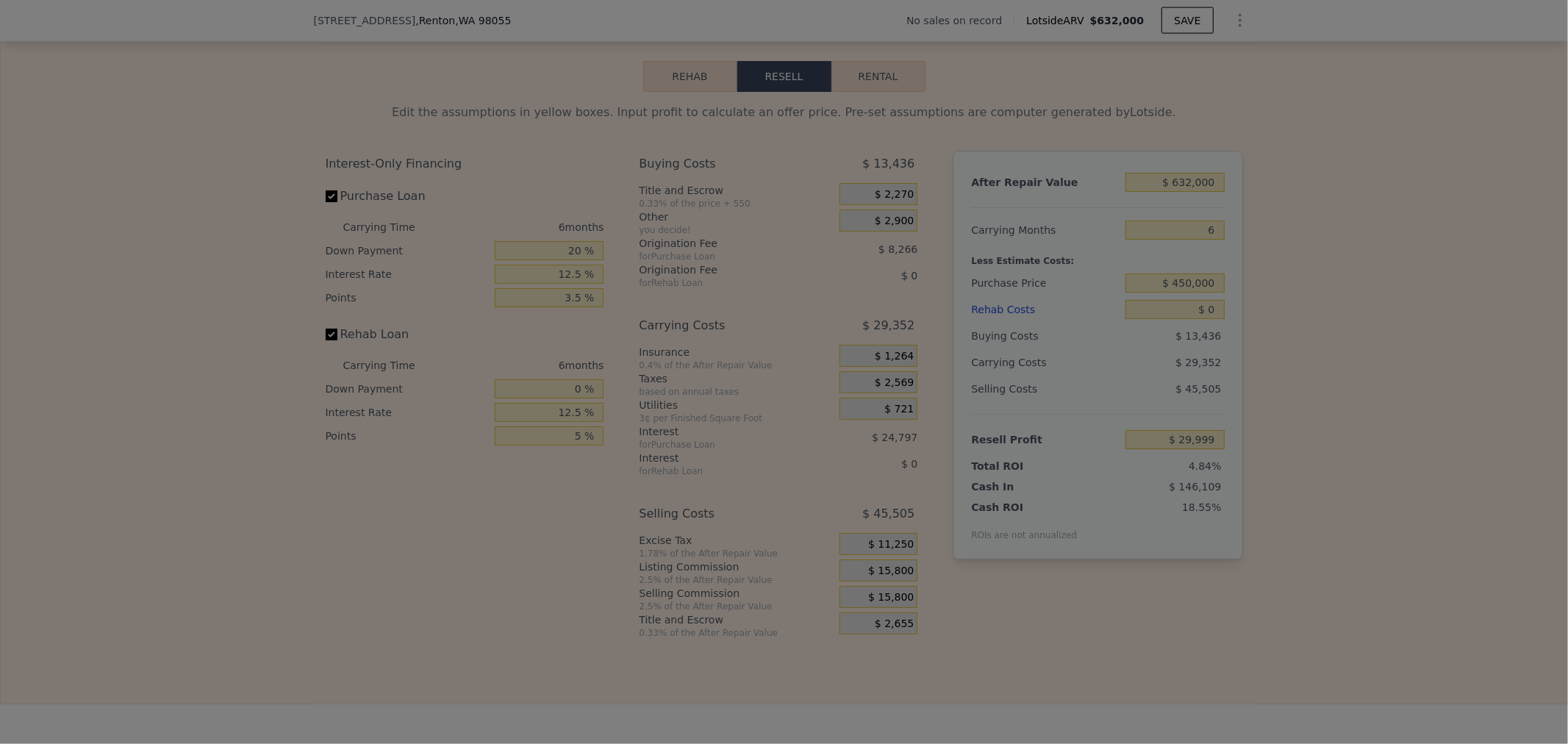
type input "$ 27,099"
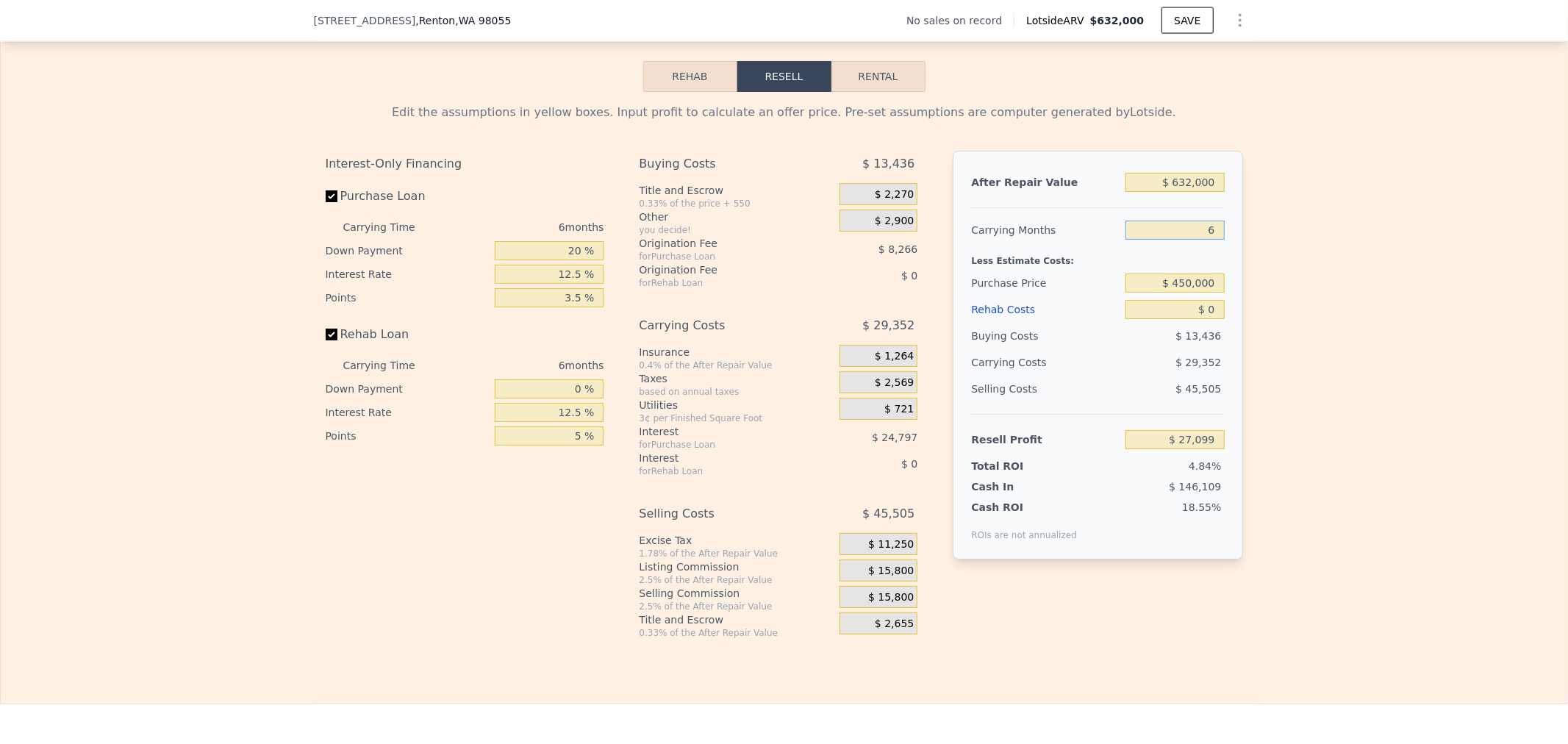
drag, startPoint x: 1227, startPoint y: 254, endPoint x: 1471, endPoint y: 236, distance: 244.7
click at [1352, 245] on div "Edit the assumptions in yellow boxes. Input profit to calculate an offer price.…" at bounding box center [784, 365] width 1566 height 547
type input "12"
type input "-$ 2,252"
type input "12"
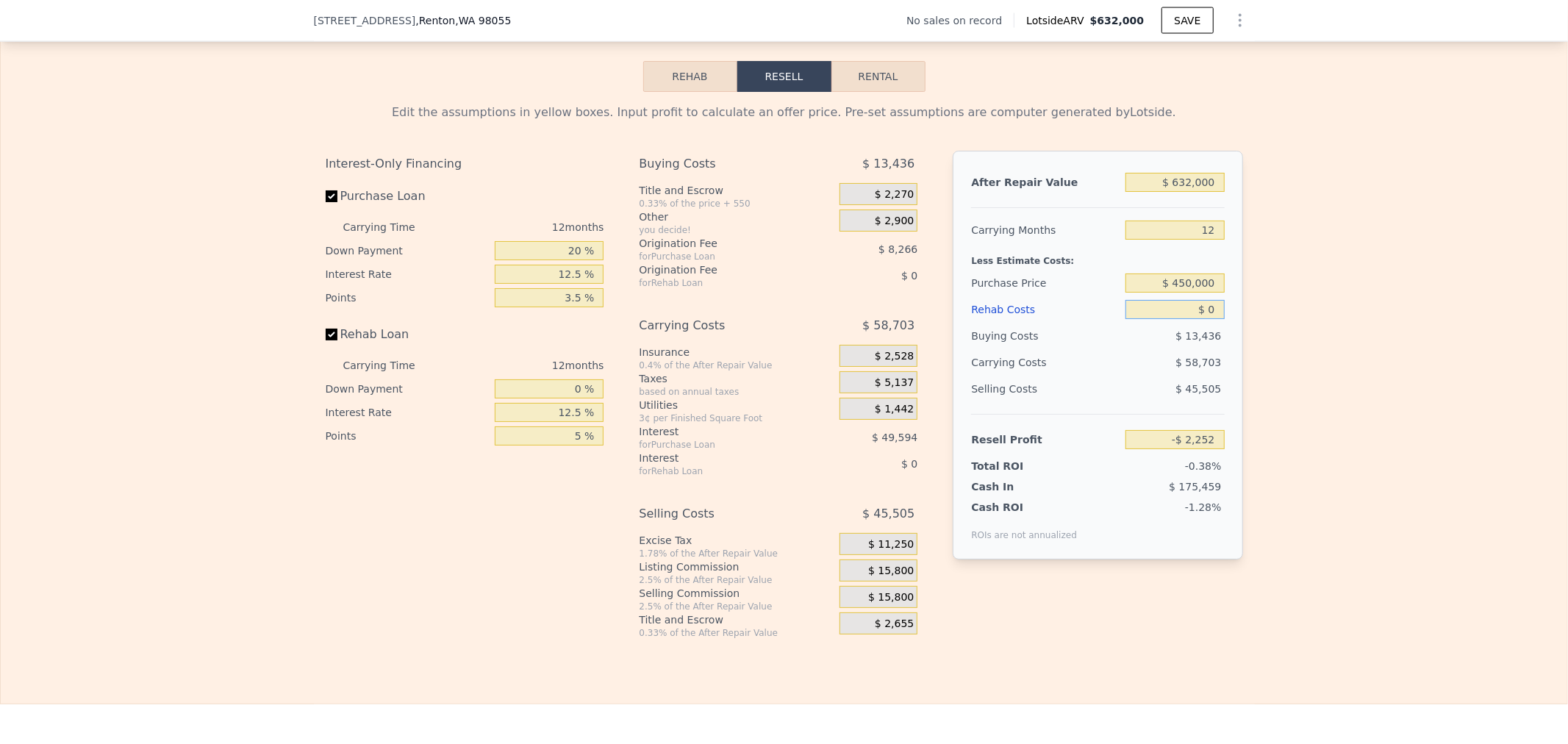
drag, startPoint x: 1185, startPoint y: 337, endPoint x: 1359, endPoint y: 304, distance: 177.1
click at [1359, 304] on div "Edit the assumptions in yellow boxes. Input profit to calculate an offer price.…" at bounding box center [784, 365] width 1566 height 547
type input "$ 72,039"
type input "$ 7"
type input "$ 72,032"
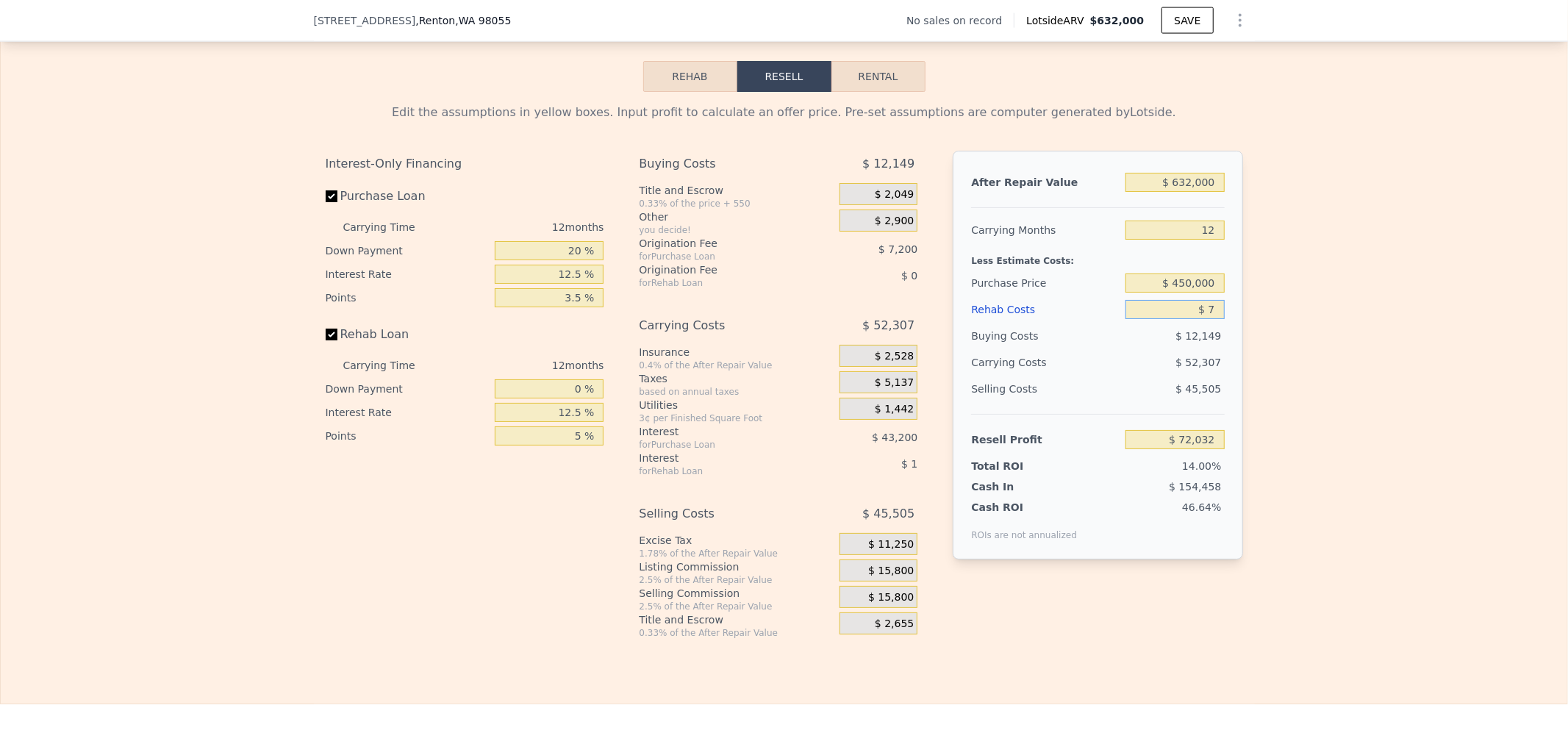
type input "$ 75"
type input "$ 71,951"
type input "$ 750"
type input "$ 71,205"
type input "$ 7,500"
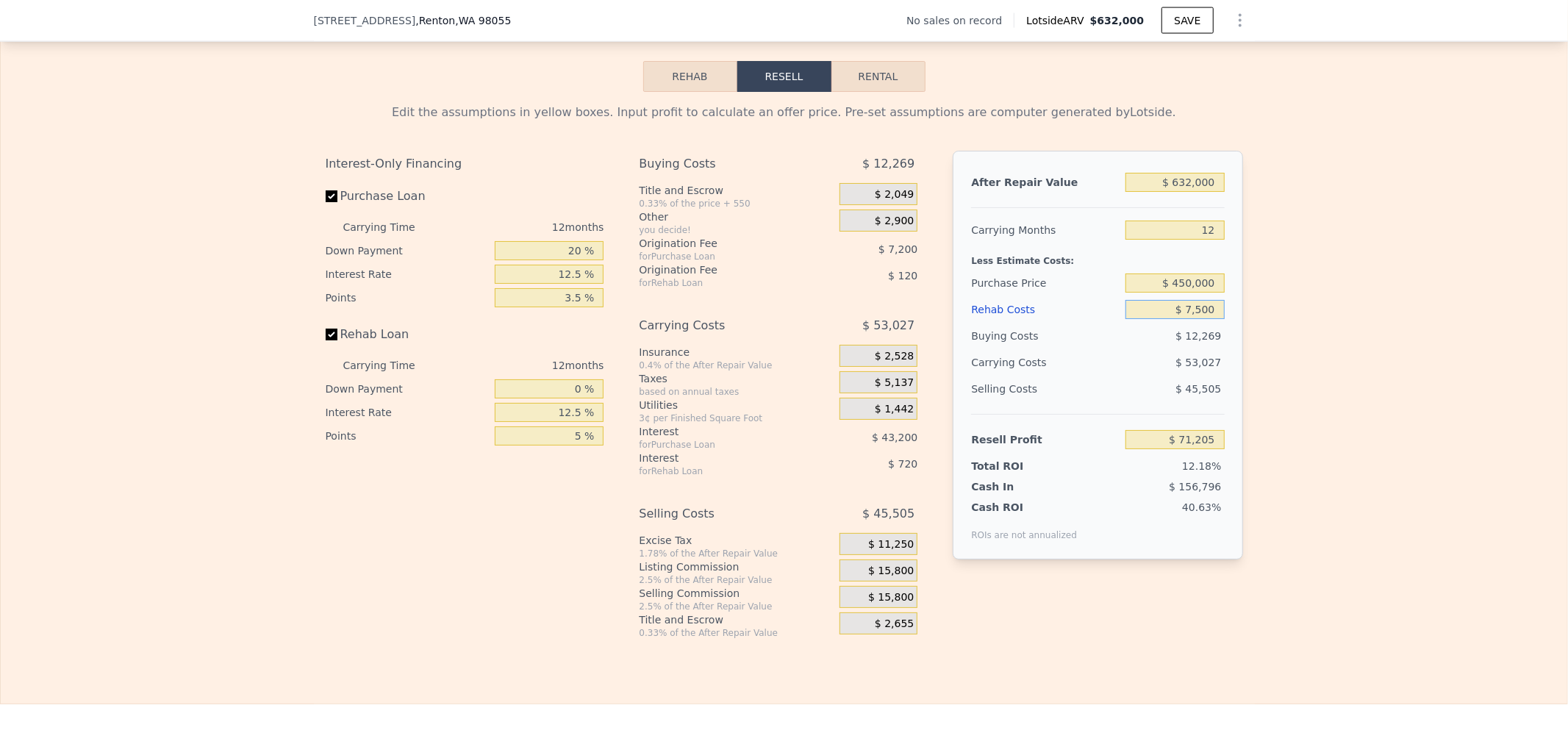
type input "$ 63,699"
type input "$ 75,000"
type input "-$ 11,361"
type input "$ 75,000"
click at [1495, 274] on div "Edit the assumptions in yellow boxes. Input profit to calculate an offer price.…" at bounding box center [784, 365] width 1566 height 547
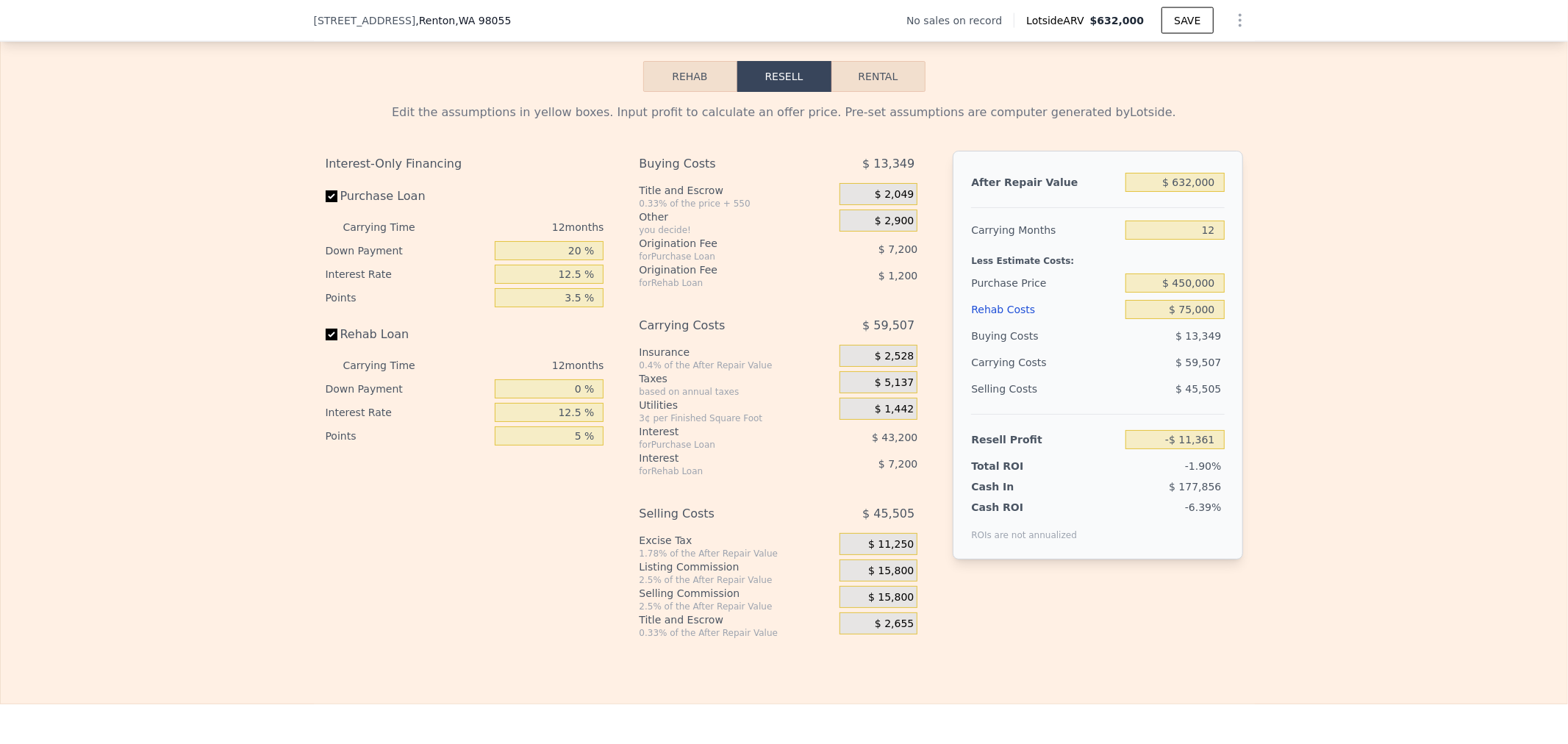
click at [1376, 519] on div "Edit the assumptions in yellow boxes. Input profit to calculate an offer price.…" at bounding box center [784, 365] width 1566 height 547
type input "6"
type input "$ 0"
type input "$ 29,999"
drag, startPoint x: 1177, startPoint y: 259, endPoint x: 1596, endPoint y: 240, distance: 419.4
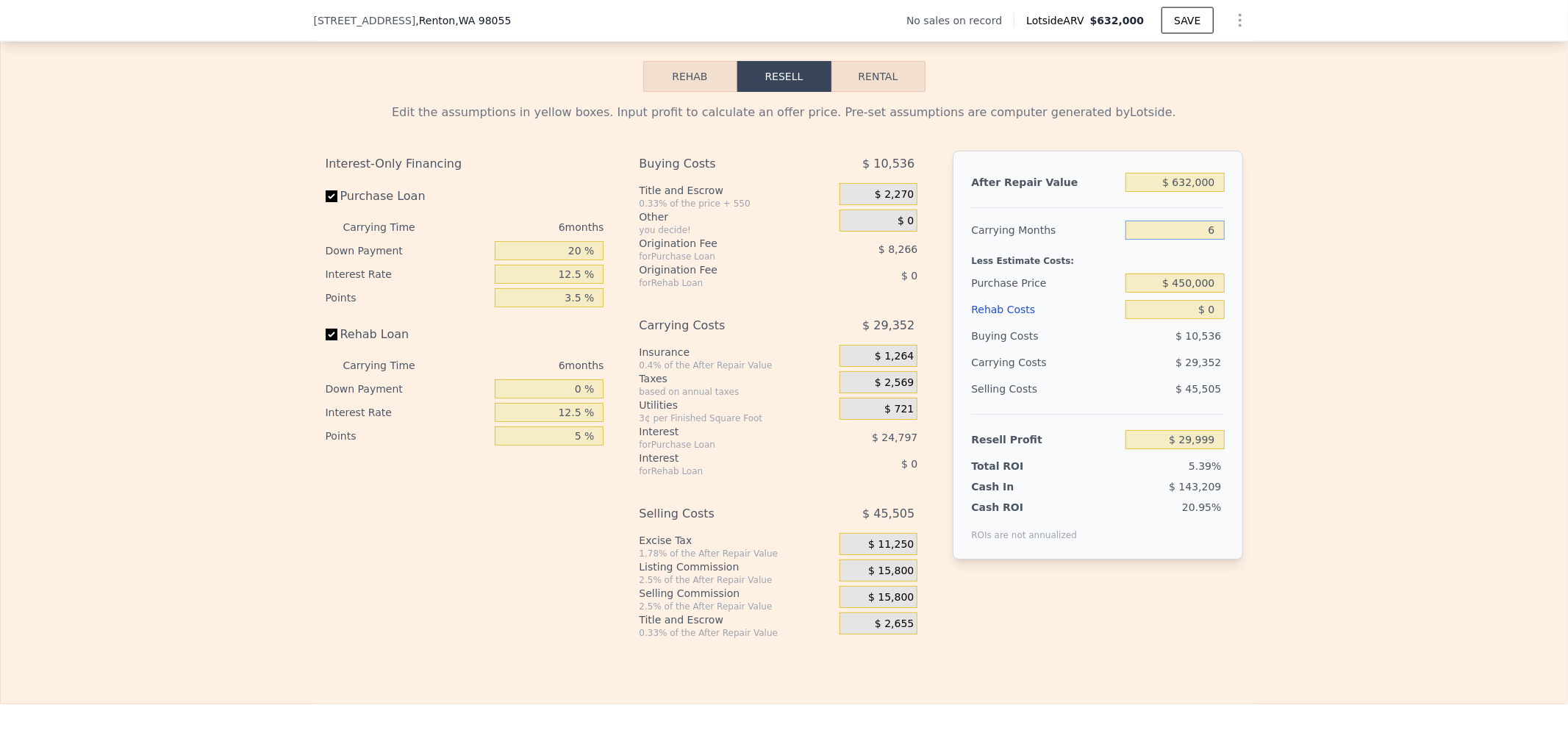
click at [1567, 240] on html "Search an address or region Solutions Company Open main menu Open user menu [ST…" at bounding box center [784, 372] width 1568 height 744
type input "1"
type input "$ 54,459"
type input "12"
type input "$ 648"
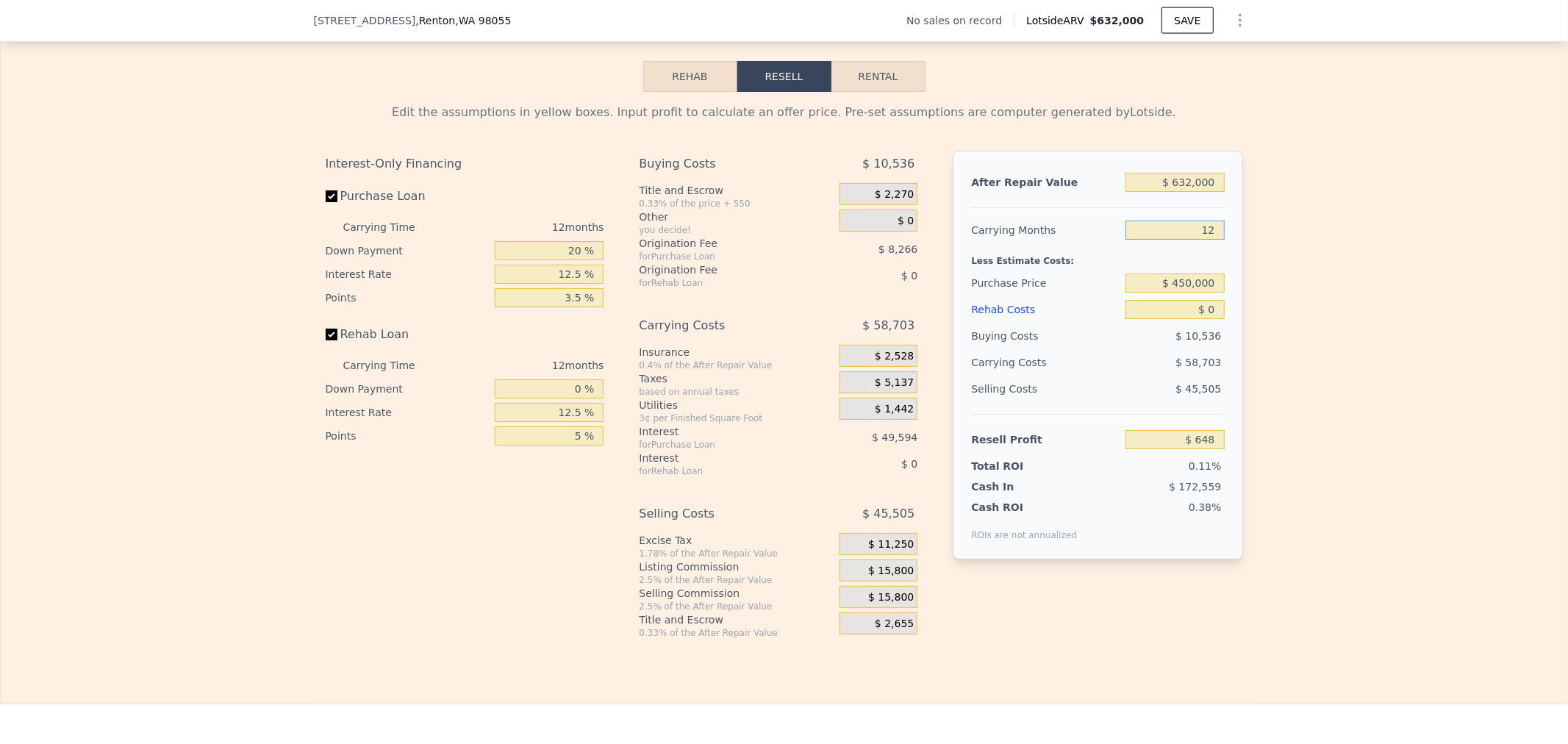
type input "12"
click at [1397, 399] on div "Edit the assumptions in yellow boxes. Input profit to calculate an offer price.…" at bounding box center [784, 365] width 1566 height 547
type input "$ 74,939"
drag, startPoint x: 1184, startPoint y: 339, endPoint x: 1566, endPoint y: 356, distance: 382.4
click at [1371, 356] on div "Edit the assumptions in yellow boxes. Input profit to calculate an offer price.…" at bounding box center [784, 365] width 1566 height 547
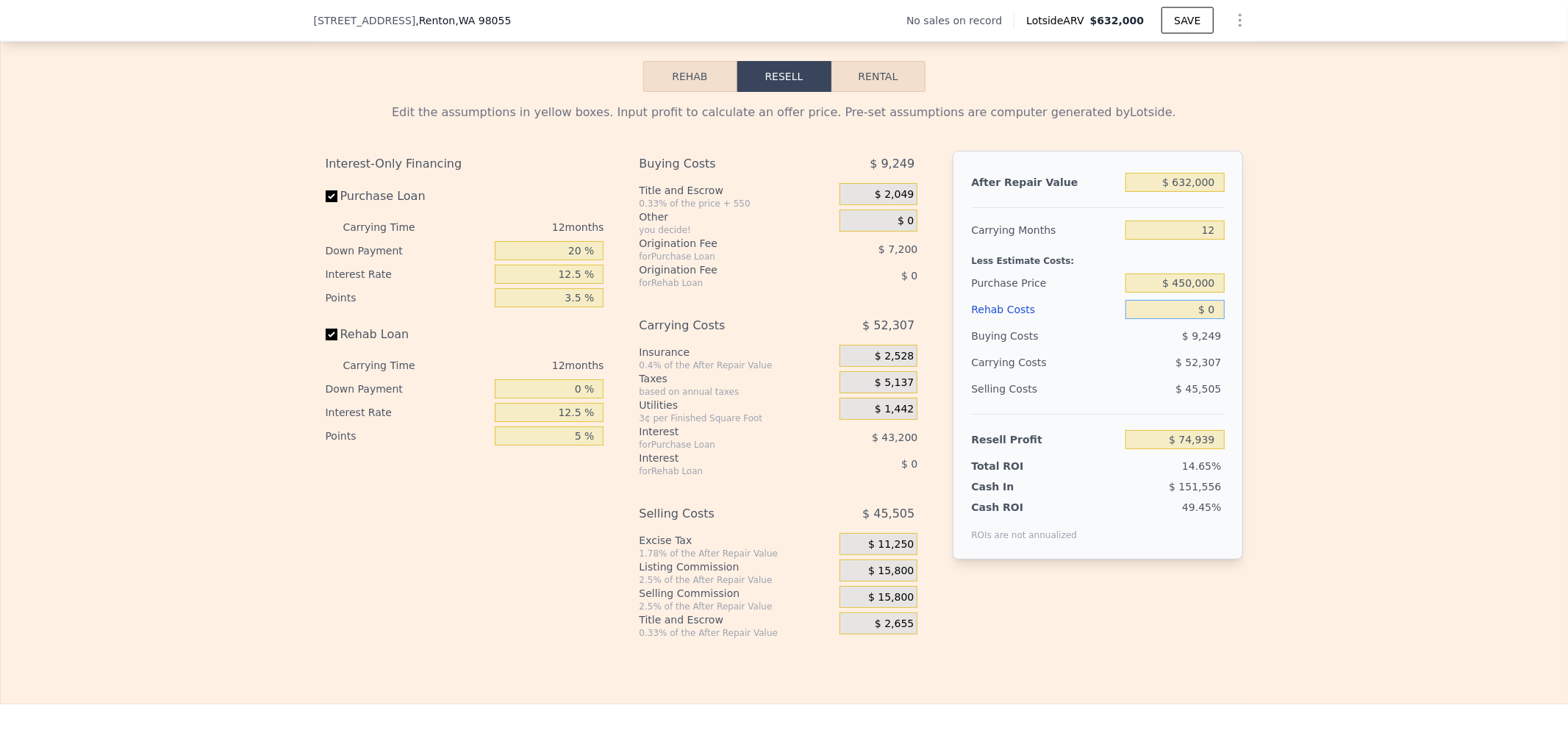
type input "$ 7"
type input "$ 74,932"
type input "$ 75"
type input "$ 74,851"
type input "$ 750"
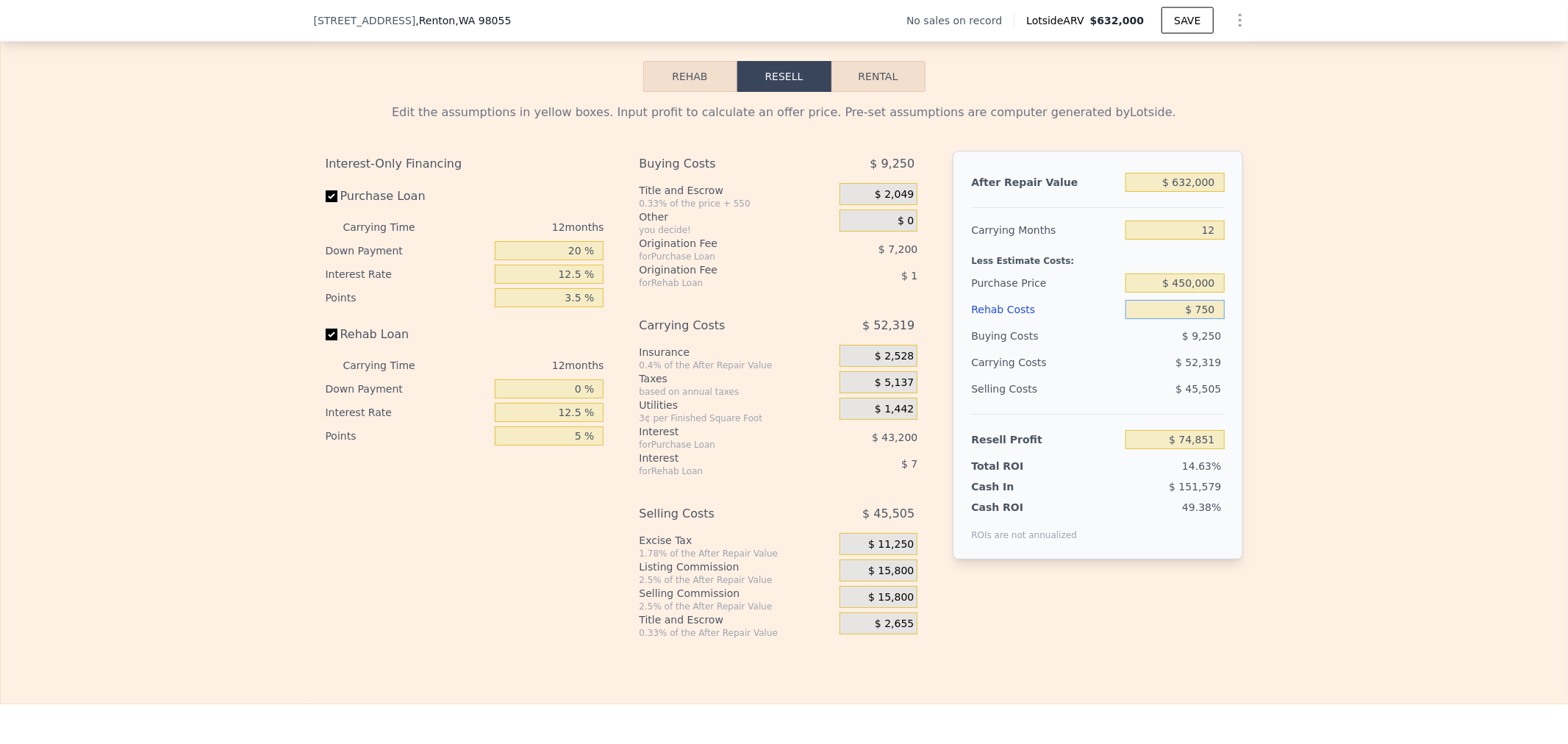
type input "$ 74,105"
type input "$ 7,500"
type input "$ 66,599"
type input "$ 75,000"
type input "-$ 8,461"
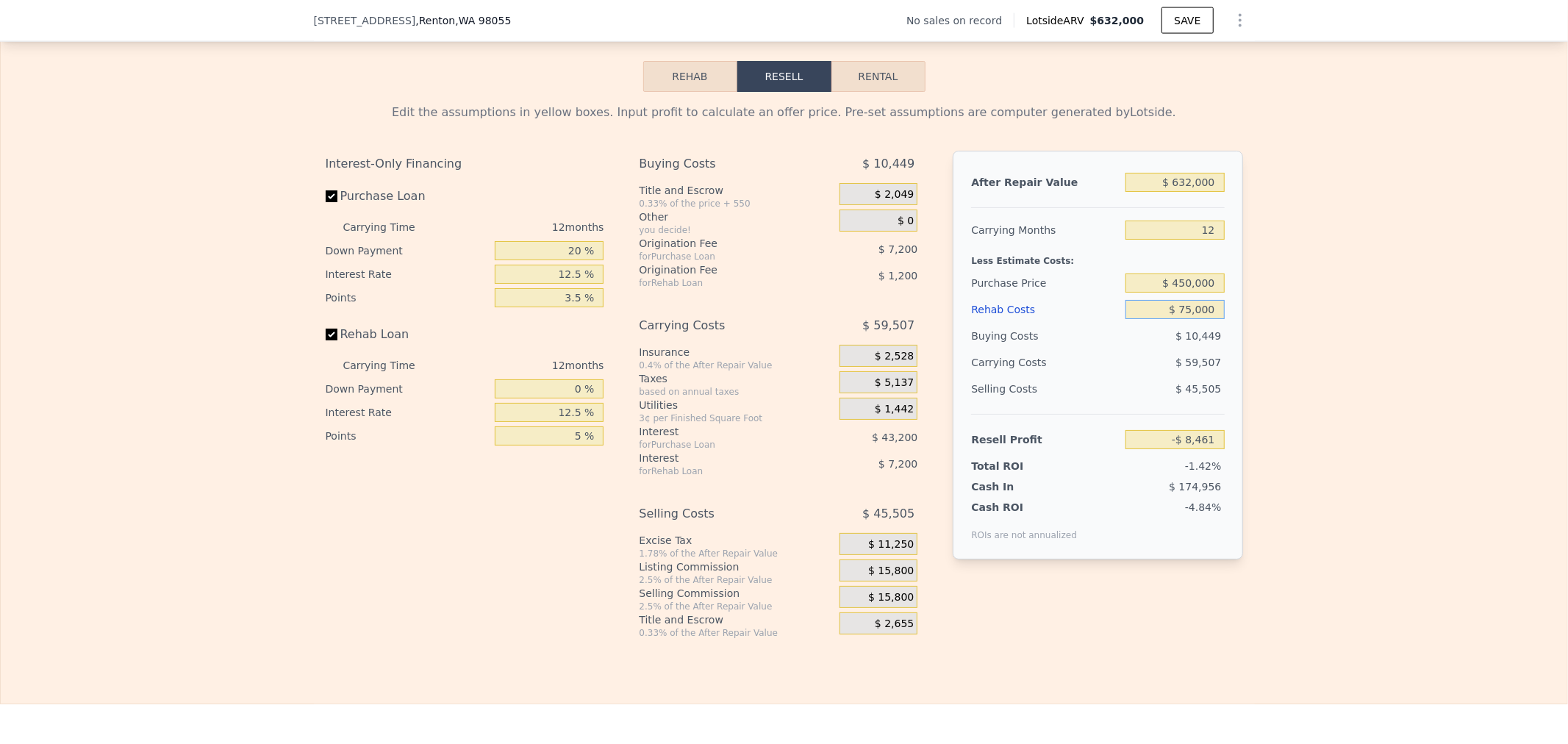
type input "$ 75,000"
click at [1373, 372] on div "Edit the assumptions in yellow boxes. Input profit to calculate an offer price.…" at bounding box center [784, 365] width 1566 height 547
click at [851, 232] on div "$ 0" at bounding box center [878, 220] width 78 height 22
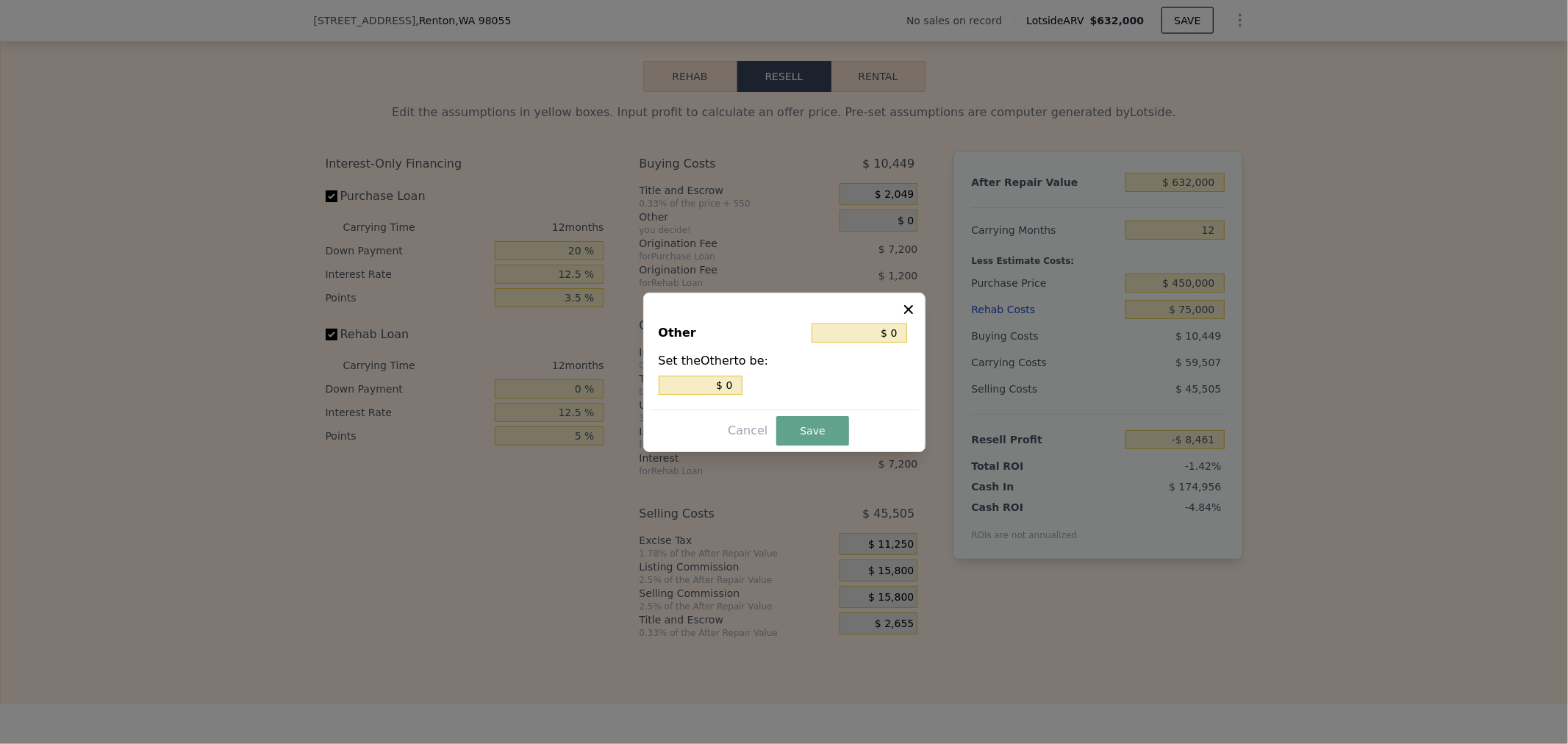
drag, startPoint x: 714, startPoint y: 374, endPoint x: 1092, endPoint y: 378, distance: 378.0
click at [932, 379] on div "​ Other $ 0 Set the Other to be: $ 0 Cancel Save" at bounding box center [784, 372] width 1568 height 744
click at [765, 400] on div "Other $ 0 Set the Other to be: $ 0" at bounding box center [784, 361] width 269 height 99
drag, startPoint x: 739, startPoint y: 380, endPoint x: 887, endPoint y: 363, distance: 149.0
click at [886, 362] on div "Set the Other to be: $ 0" at bounding box center [785, 373] width 252 height 42
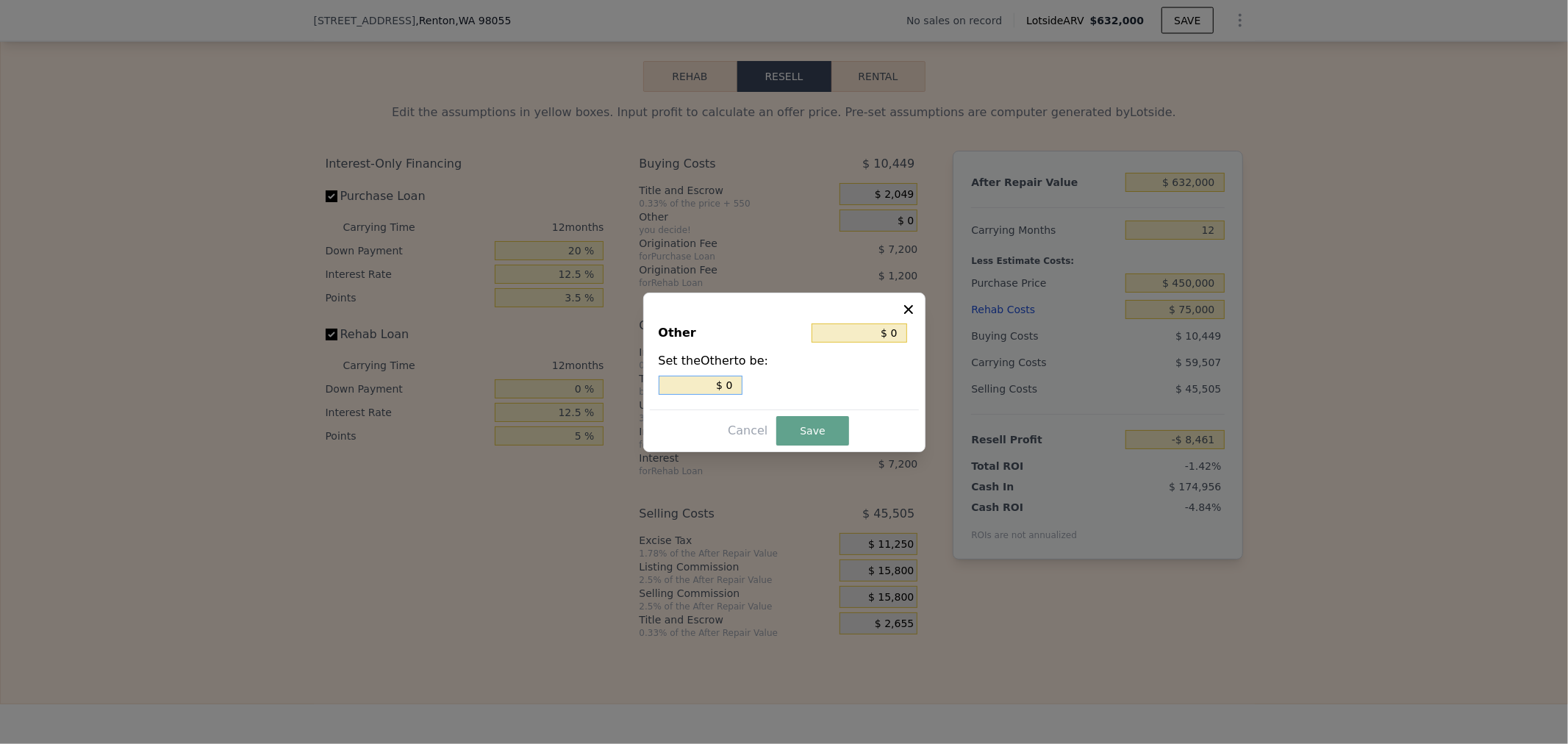
type input "$ 2"
type input "$ 02"
type input "$ 29"
type input "$ 029"
type input "$ 2"
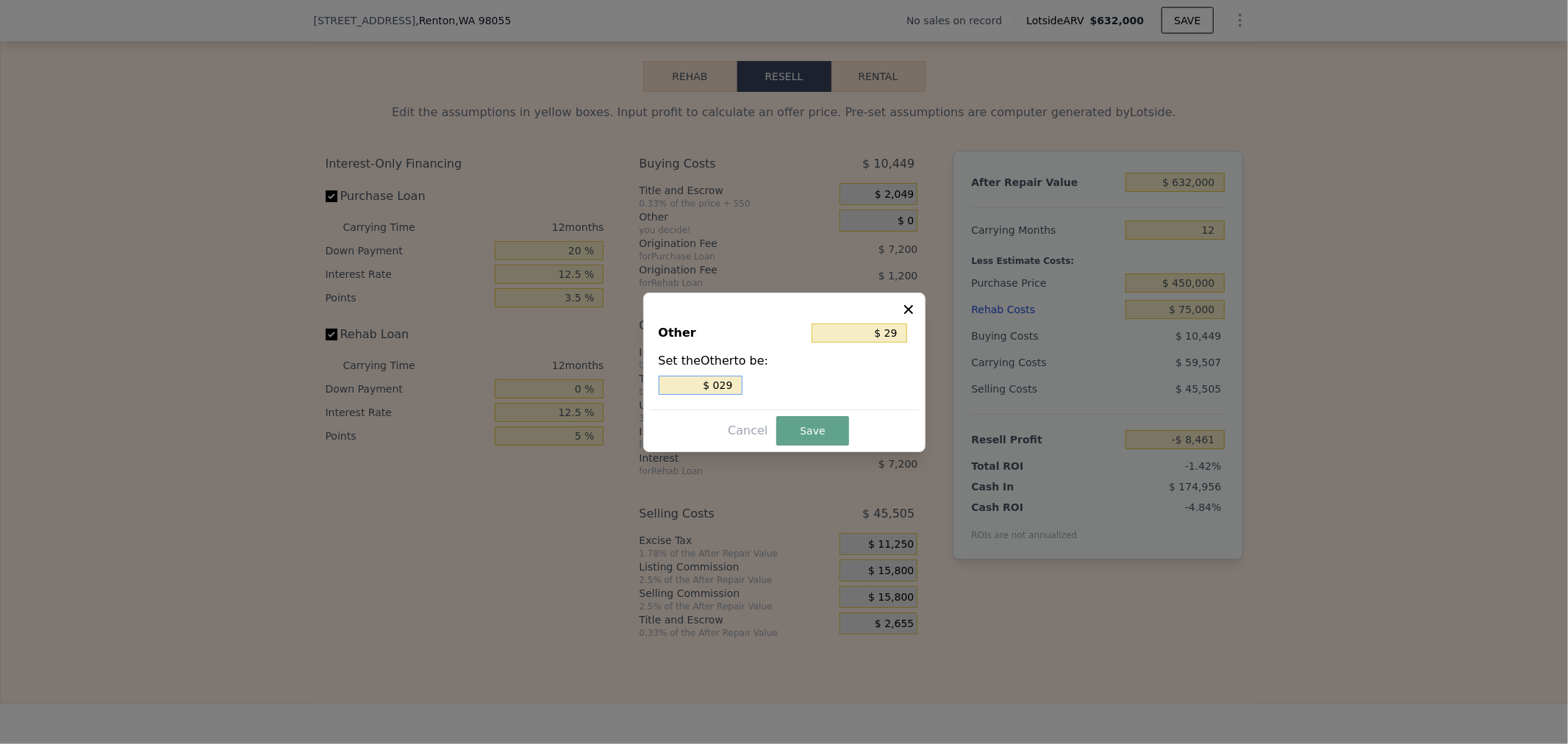
type input "$ 02"
type input "$ 0"
type input "$ 2"
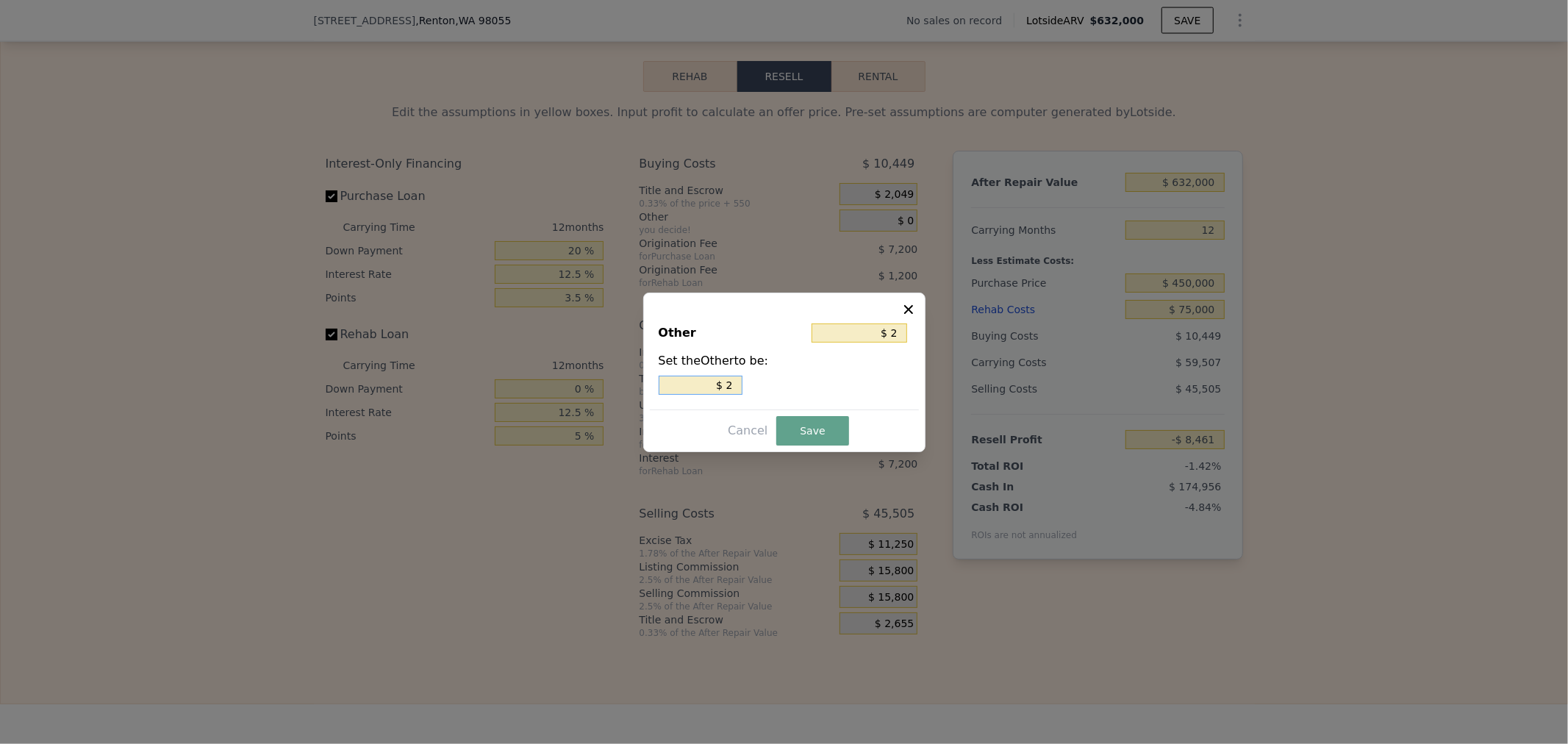
type input "$ 29"
type input "$ 290"
type input "$ 2,900"
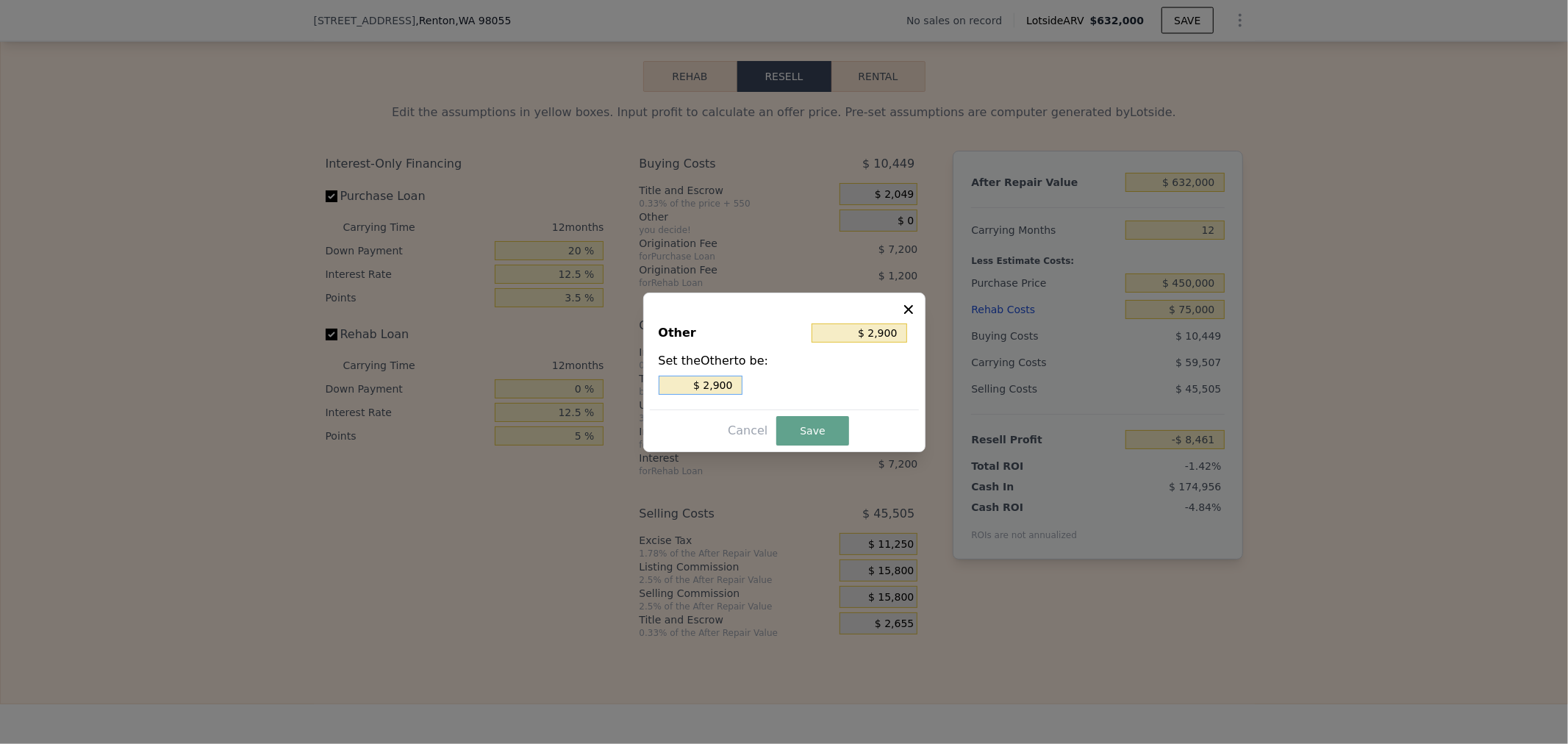
type input "$ 2,900"
click at [817, 430] on button "Save" at bounding box center [812, 431] width 72 height 29
type input "-$ 11,361"
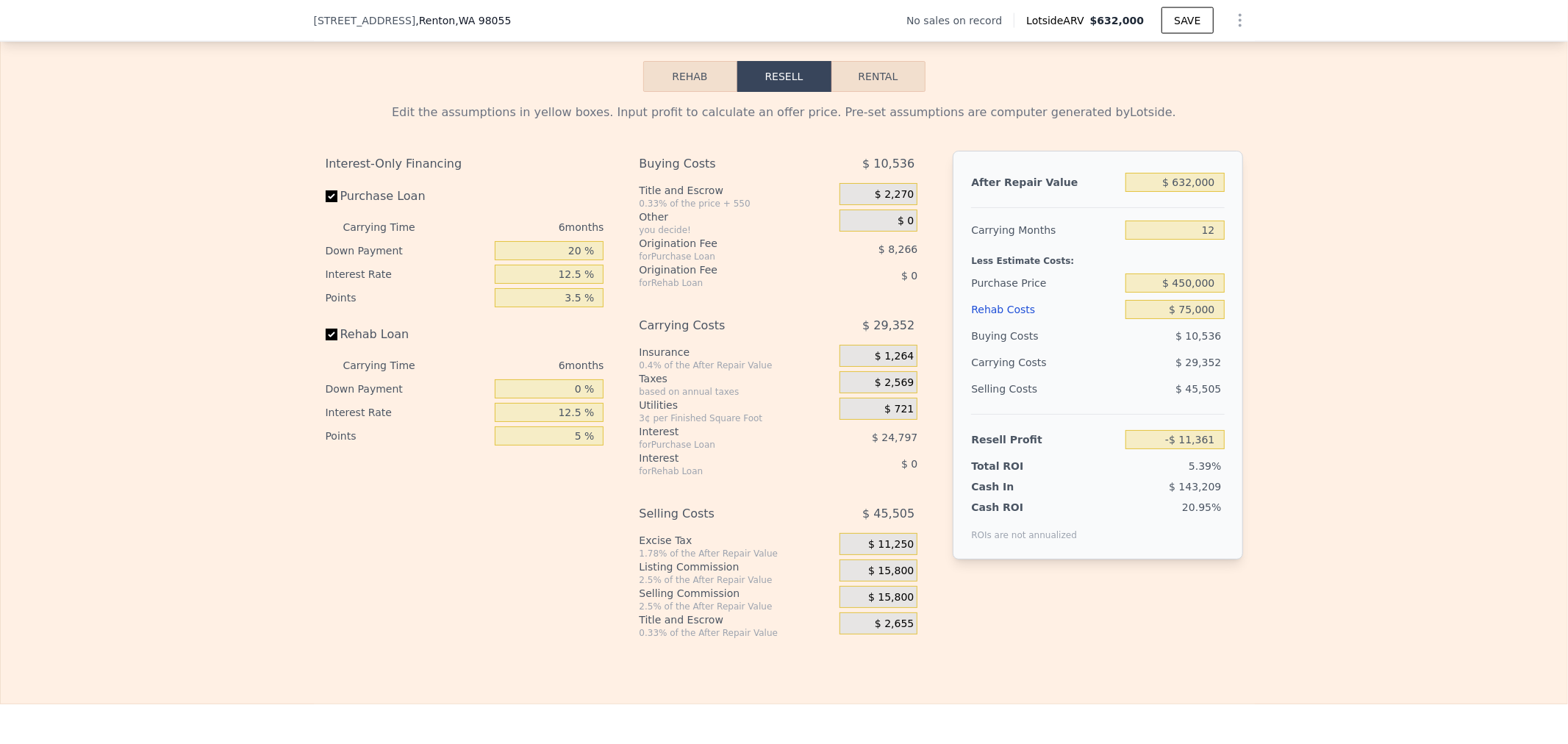
type input "6"
type input "$ 0"
type input "$ 29,999"
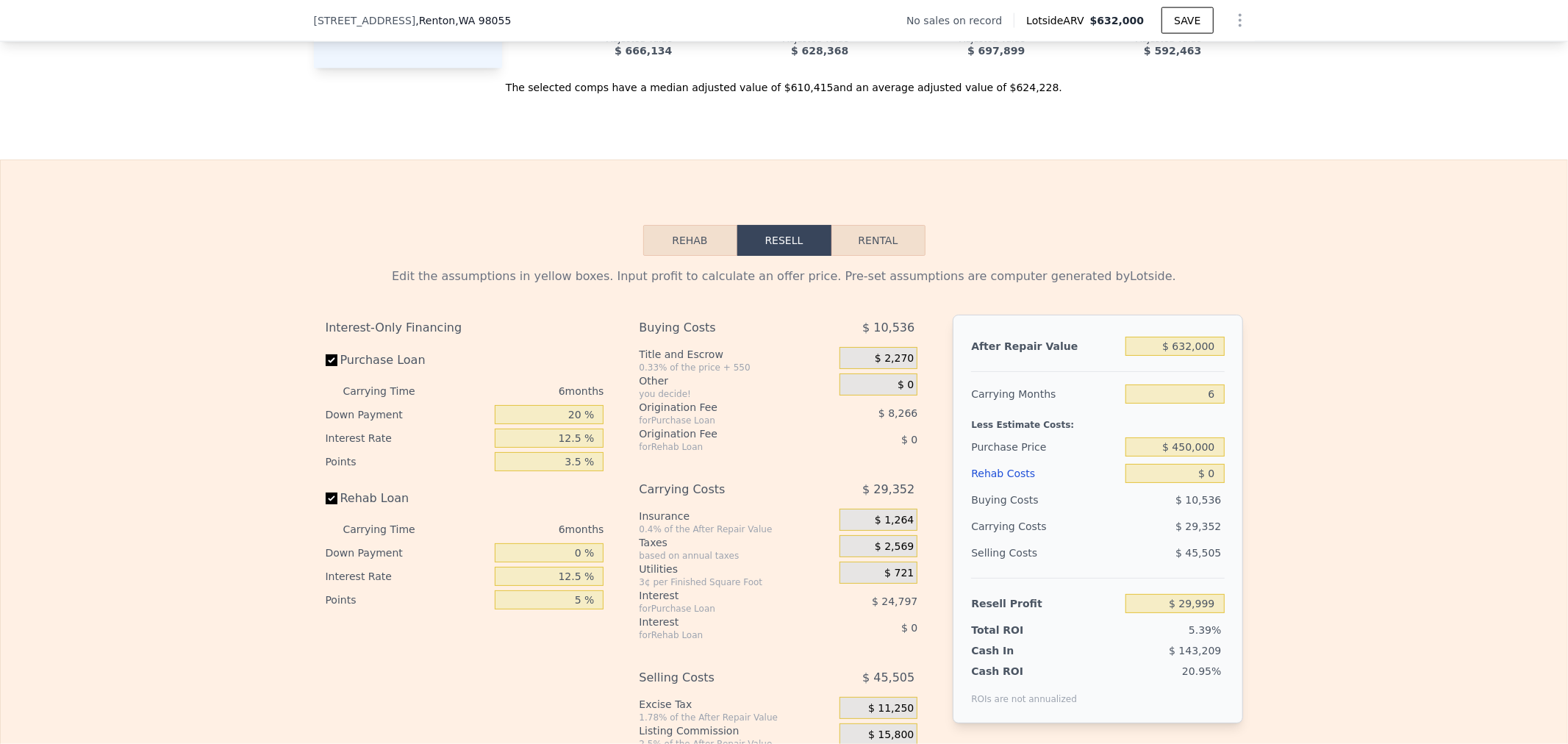
scroll to position [1956, 0]
